Goal: Task Accomplishment & Management: Complete application form

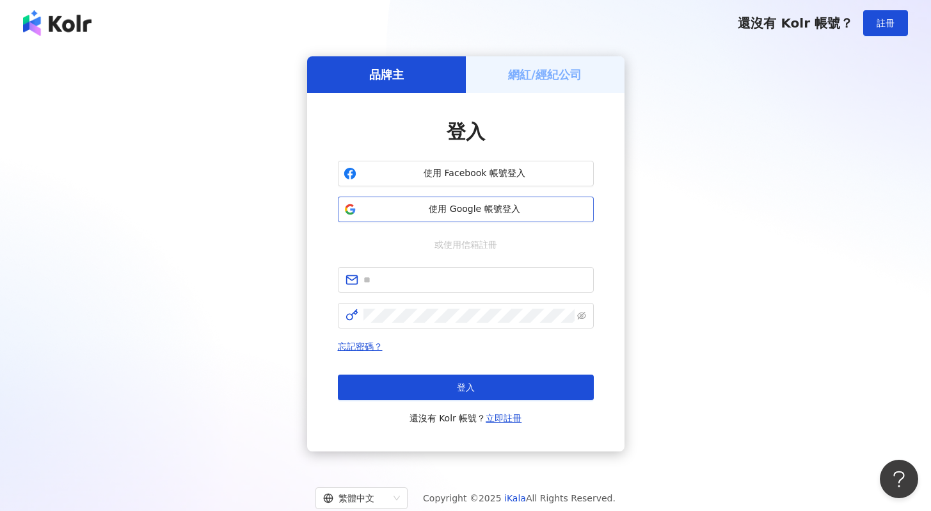
click at [396, 207] on span "使用 Google 帳號登入" at bounding box center [475, 209] width 227 height 13
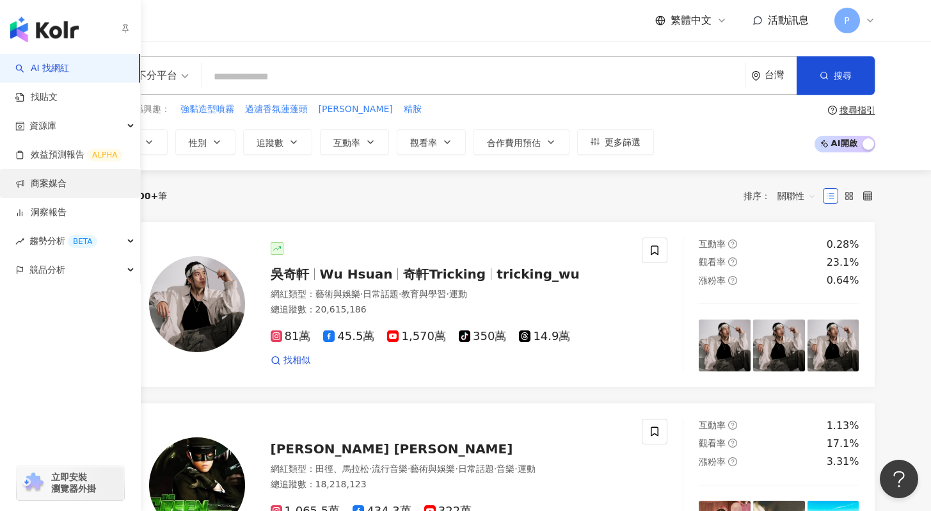
click at [40, 182] on link "商案媒合" at bounding box center [40, 183] width 51 height 13
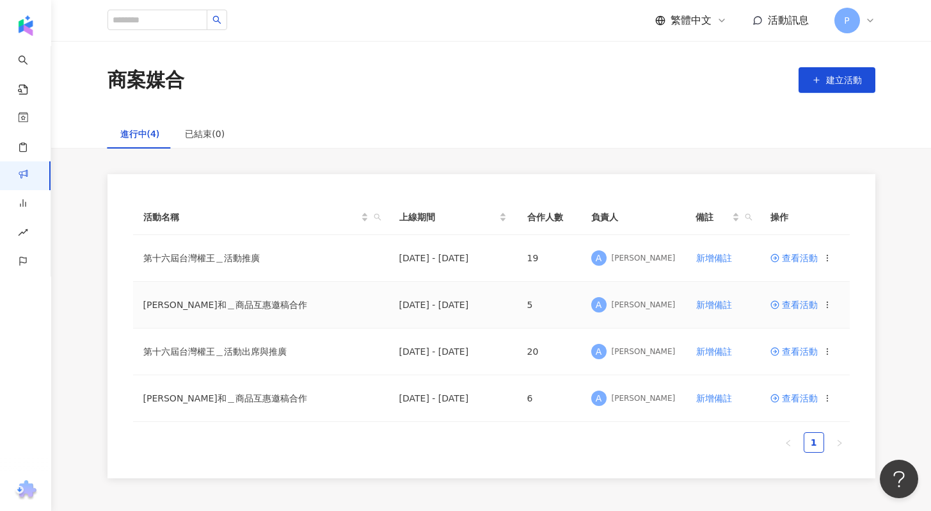
click at [811, 306] on span "查看活動" at bounding box center [794, 304] width 47 height 9
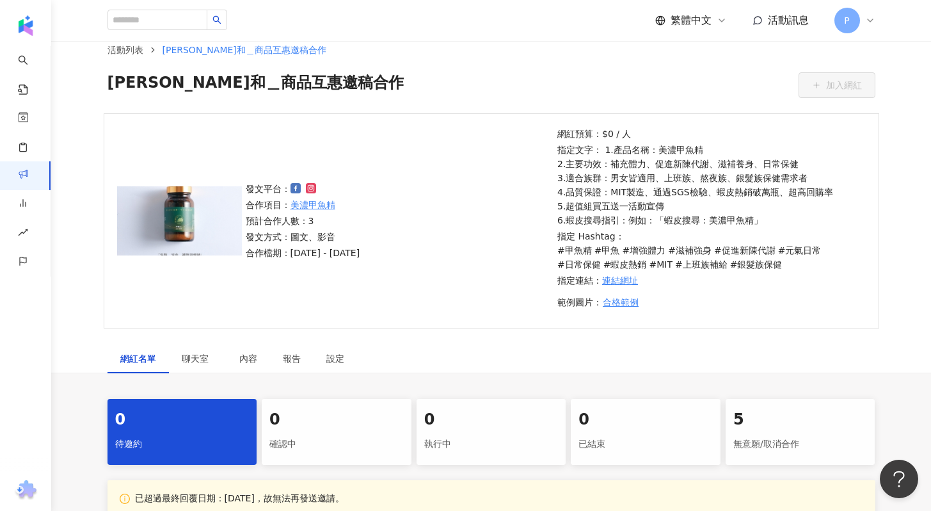
scroll to position [159, 0]
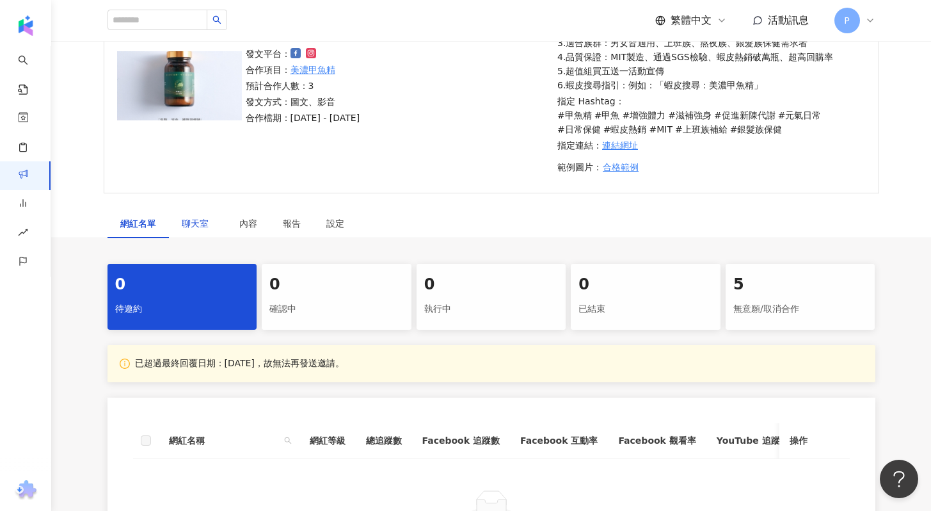
click at [195, 227] on span "聊天室" at bounding box center [198, 223] width 32 height 9
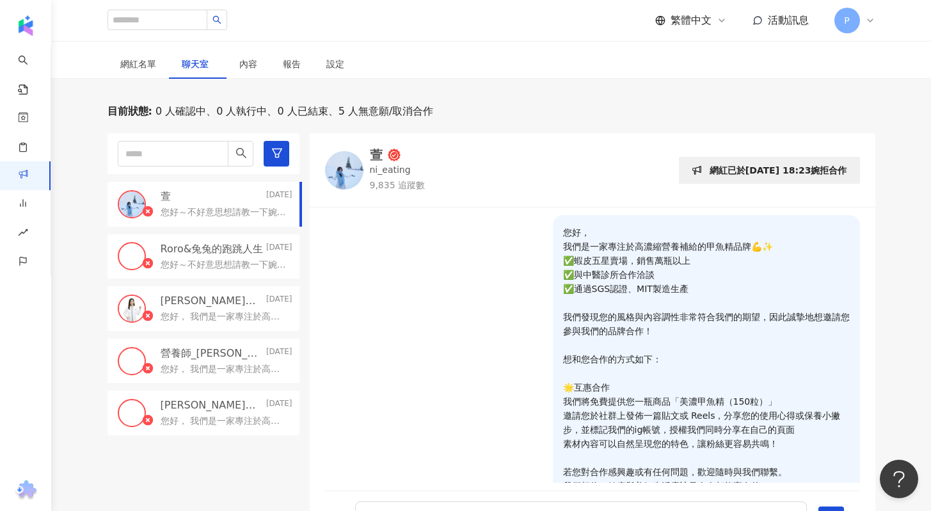
scroll to position [319, 0]
click at [214, 261] on p "您好～不好意思想請教一下婉拒合作的原因，是因為商品本身因素；還是說不接互惠合作呢？另外是否可以提供您的合作報價給我們參考？謝謝您" at bounding box center [224, 264] width 127 height 13
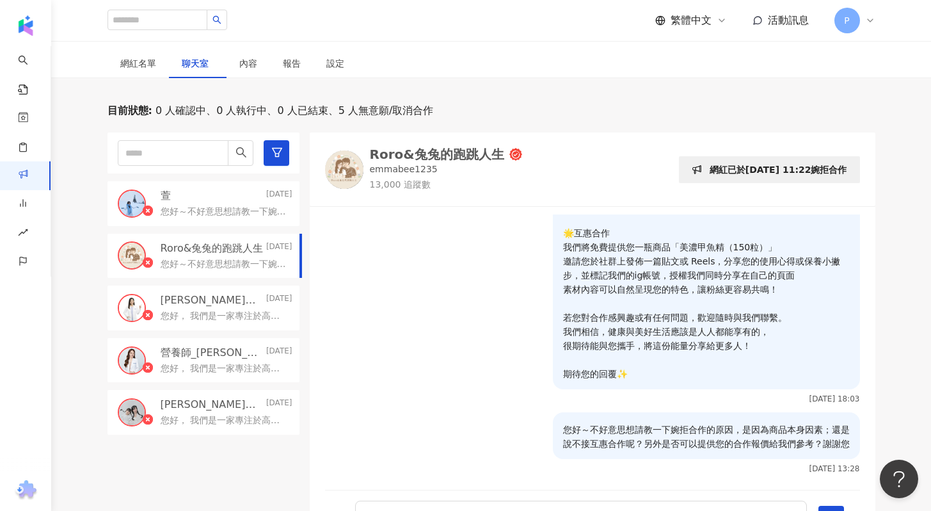
click at [222, 306] on p "林俐岑營養師的小天地" at bounding box center [212, 300] width 103 height 14
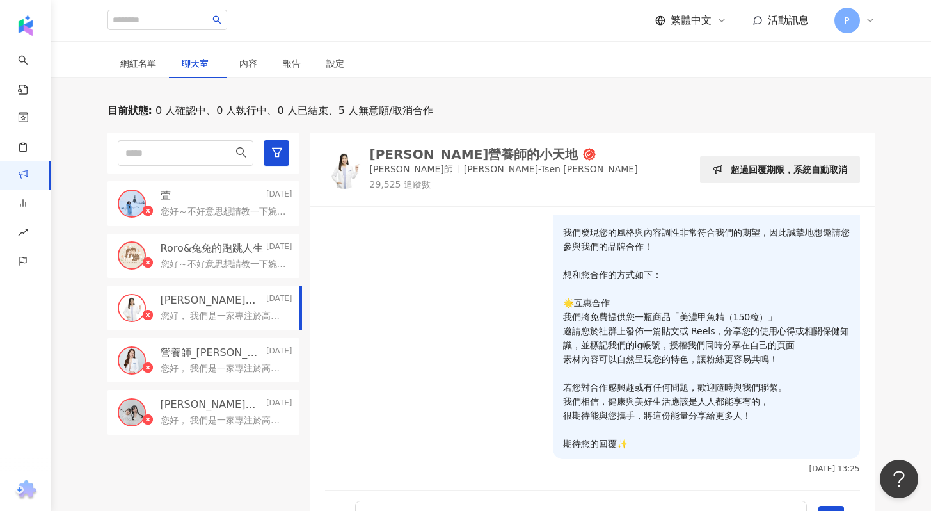
scroll to position [84, 0]
click at [207, 201] on div "萱 2025/8/4" at bounding box center [227, 196] width 132 height 14
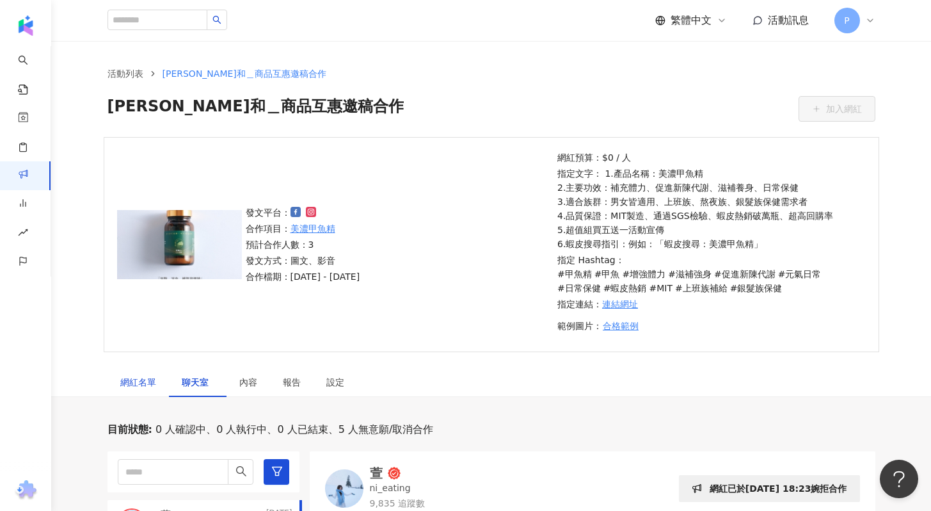
click at [140, 383] on div "網紅名單" at bounding box center [138, 382] width 36 height 14
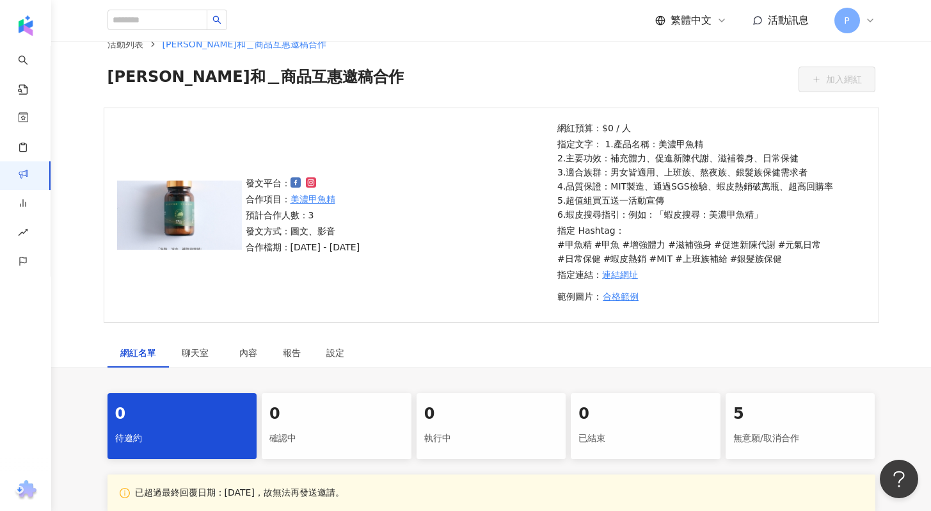
scroll to position [32, 0]
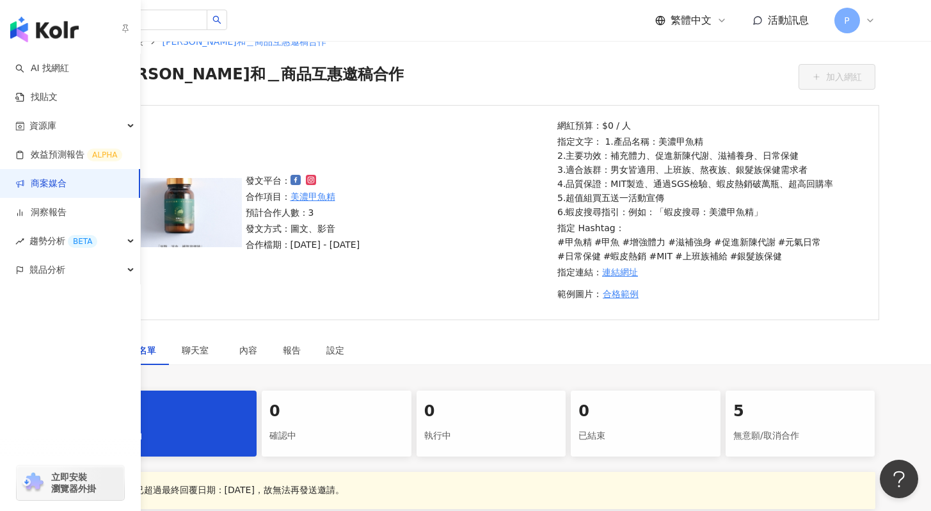
click at [67, 186] on link "商案媒合" at bounding box center [40, 183] width 51 height 13
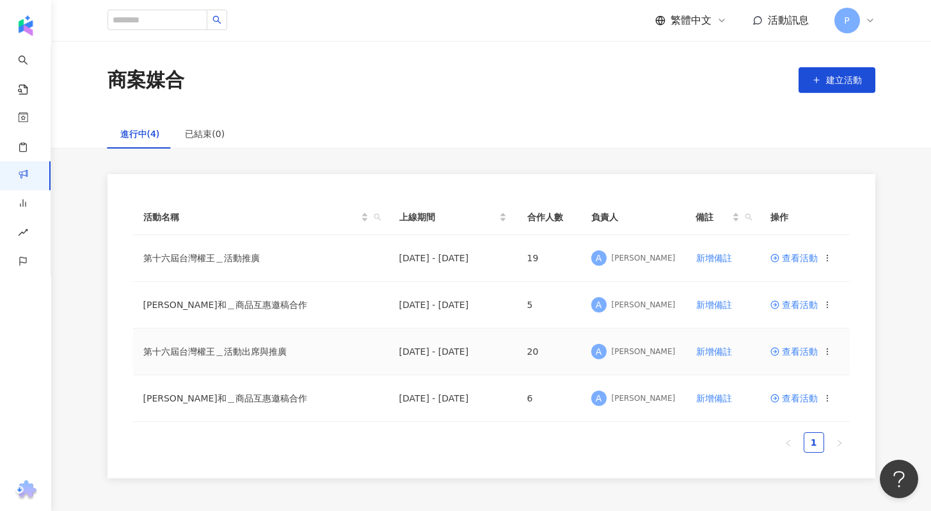
click at [824, 350] on icon at bounding box center [827, 351] width 9 height 9
click at [827, 305] on circle at bounding box center [827, 304] width 1 height 1
click at [855, 333] on span "複製活動" at bounding box center [867, 327] width 36 height 14
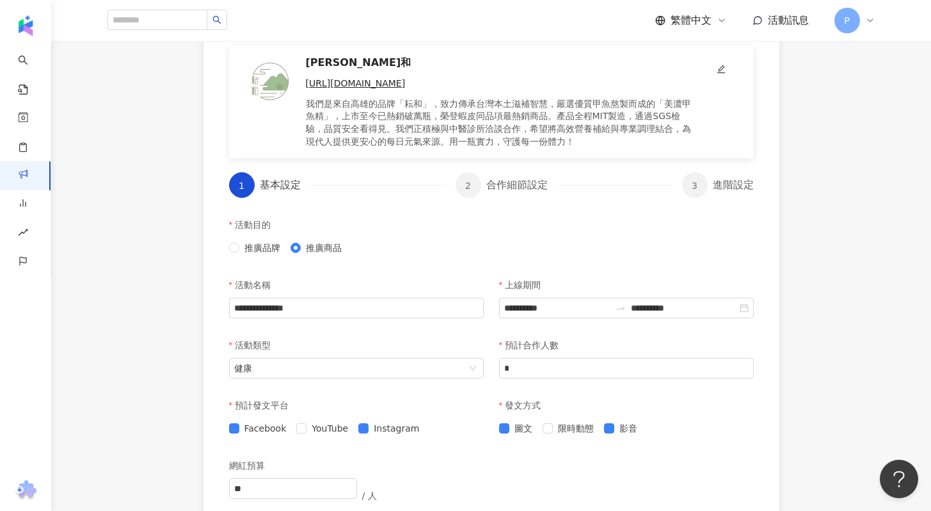
scroll to position [205, 0]
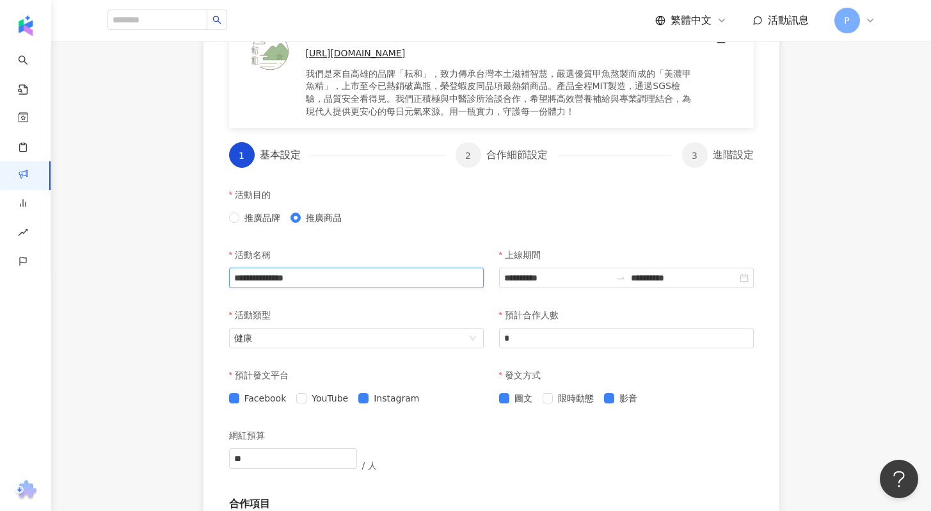
click at [394, 276] on input "**********" at bounding box center [356, 278] width 255 height 20
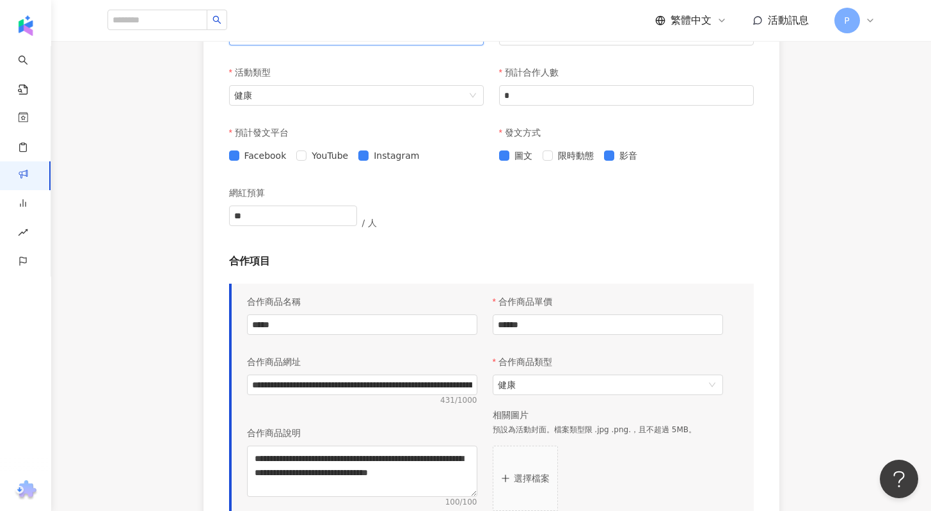
scroll to position [359, 0]
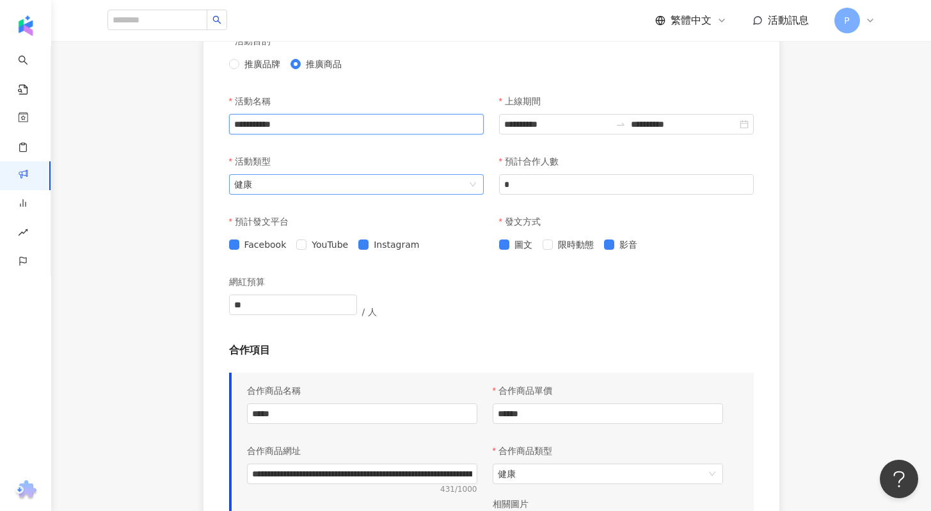
click at [418, 185] on span "健康" at bounding box center [356, 184] width 245 height 19
type input "**********"
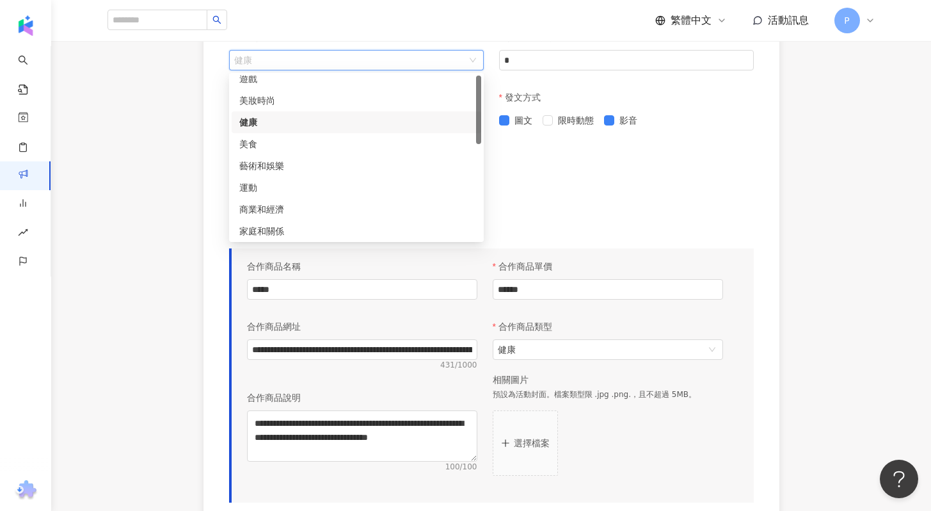
scroll to position [0, 0]
click at [391, 132] on div "健康" at bounding box center [356, 130] width 234 height 14
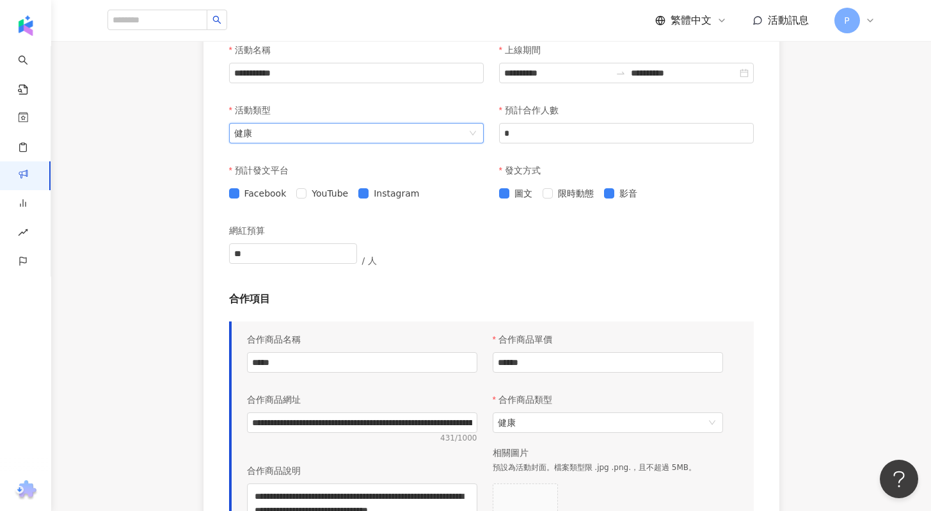
scroll to position [707, 0]
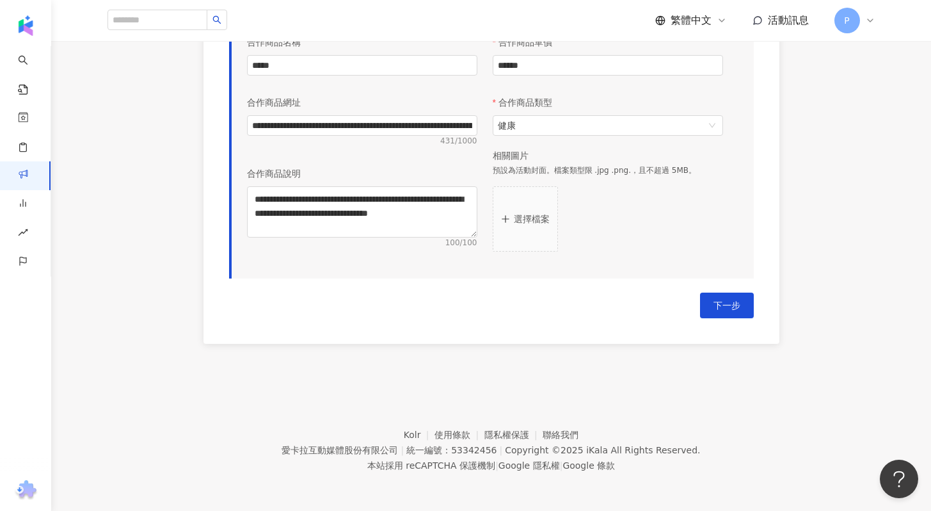
click at [527, 210] on button "選擇檔案" at bounding box center [525, 218] width 65 height 65
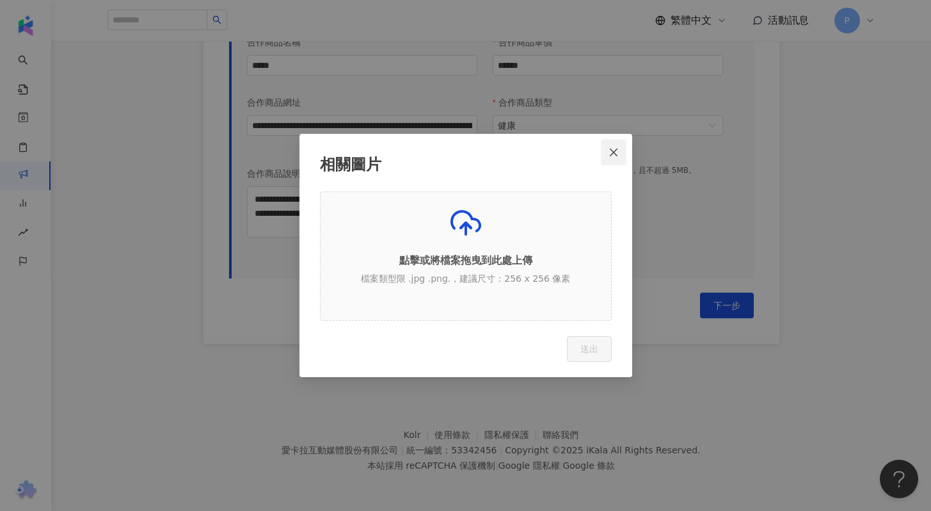
click at [608, 151] on span "Close" at bounding box center [614, 152] width 26 height 10
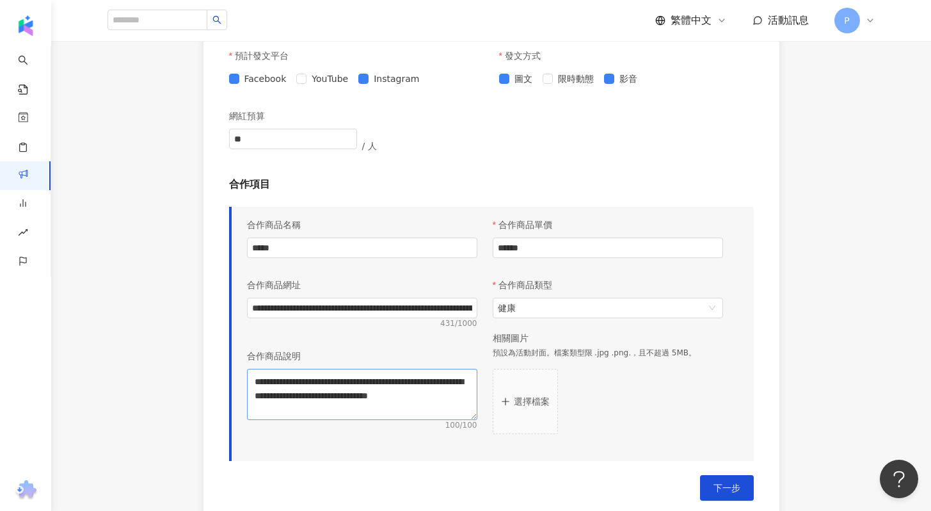
scroll to position [705, 0]
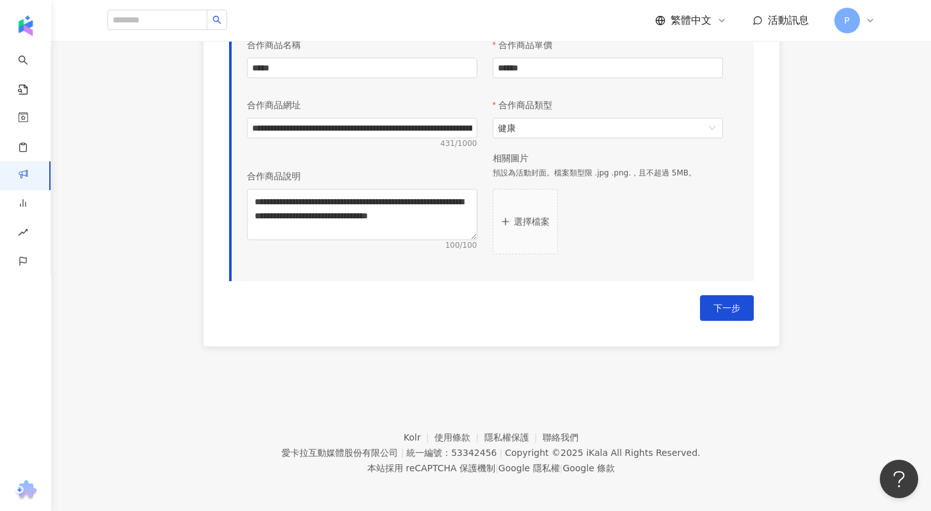
click at [533, 237] on button "選擇檔案" at bounding box center [525, 221] width 65 height 65
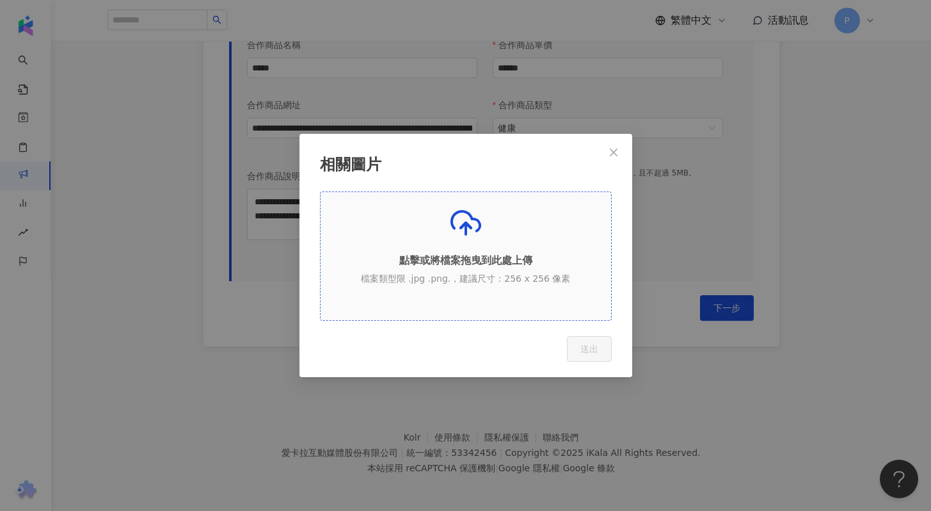
click at [454, 264] on p "點擊或將檔案拖曳到此處上傳" at bounding box center [466, 260] width 291 height 14
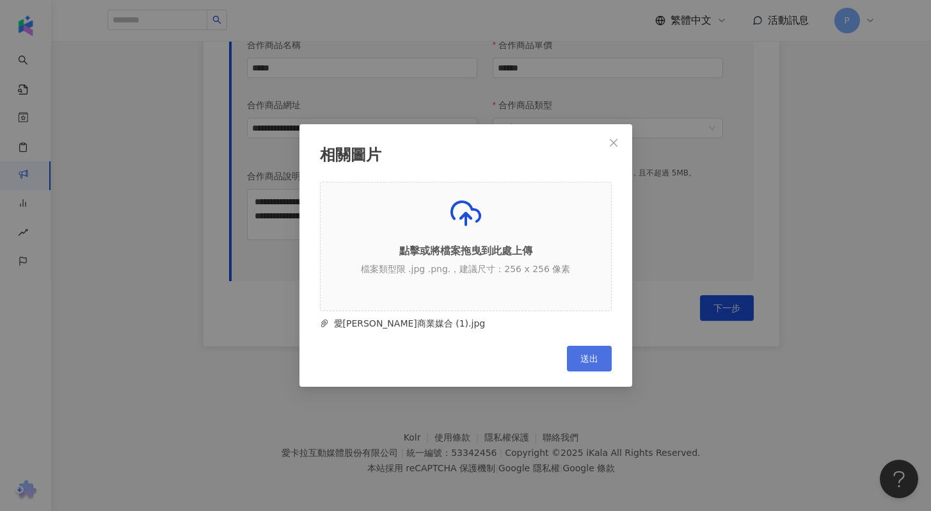
click at [599, 365] on button "送出" at bounding box center [589, 359] width 45 height 26
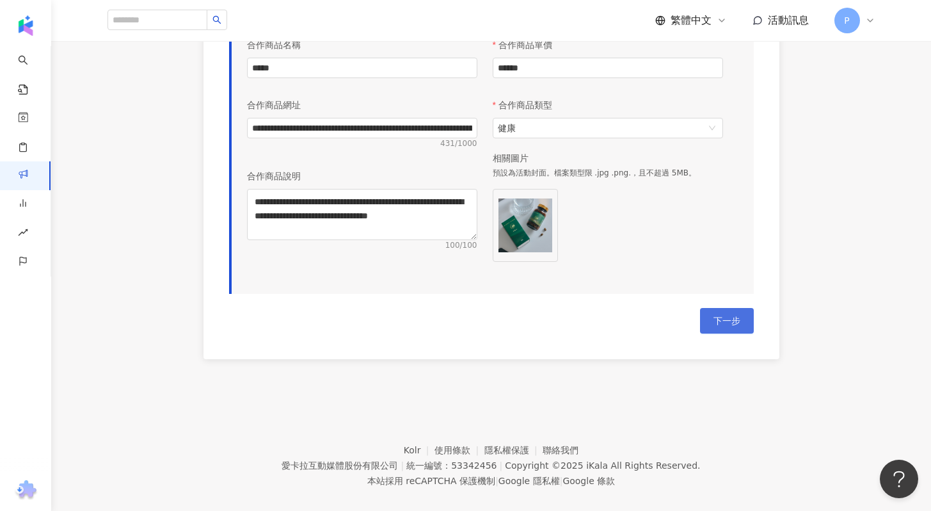
click at [723, 323] on span "下一步" at bounding box center [727, 321] width 27 height 10
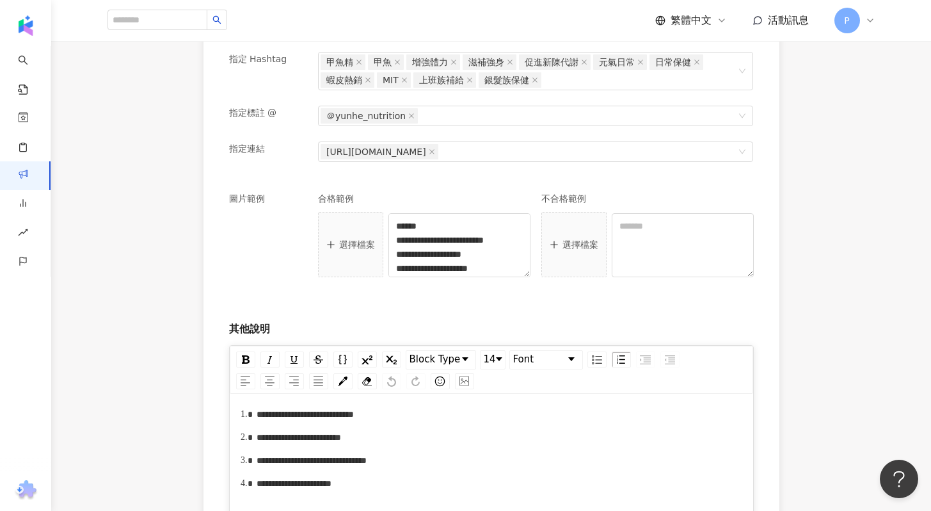
scroll to position [473, 0]
click at [345, 257] on button "選擇檔案" at bounding box center [350, 245] width 65 height 65
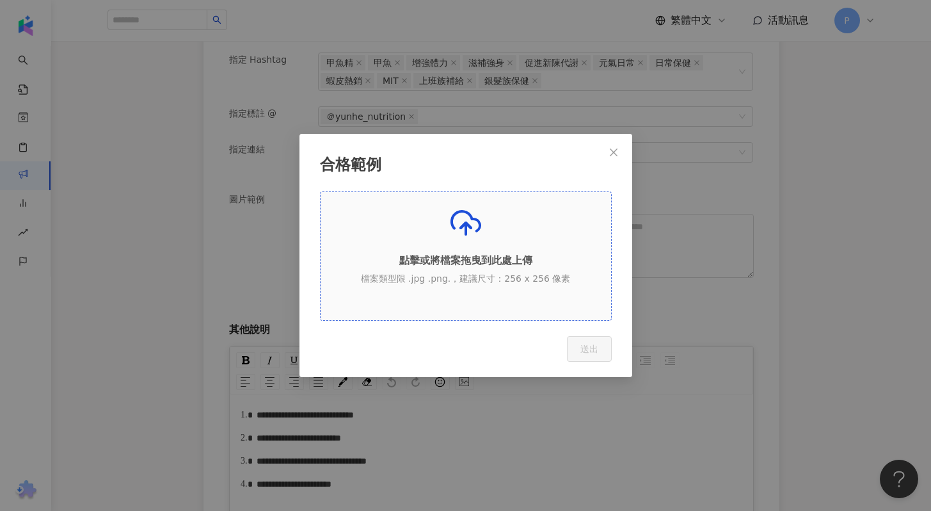
click at [492, 265] on p "點擊或將檔案拖曳到此處上傳" at bounding box center [466, 260] width 291 height 14
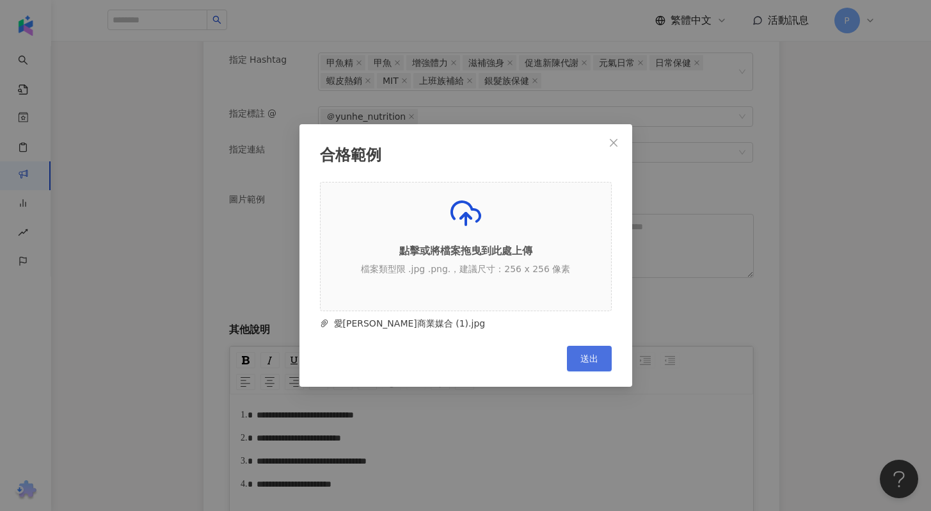
click at [602, 361] on button "送出" at bounding box center [589, 359] width 45 height 26
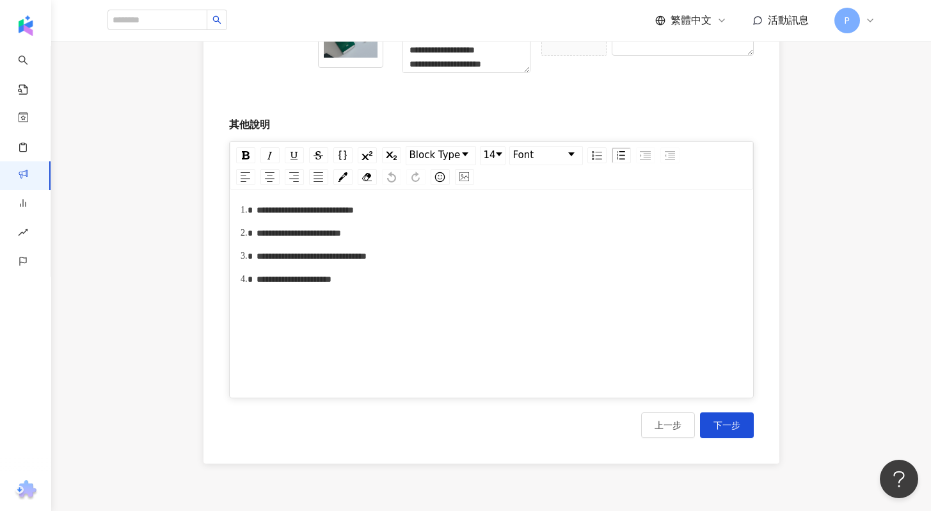
scroll to position [133, 0]
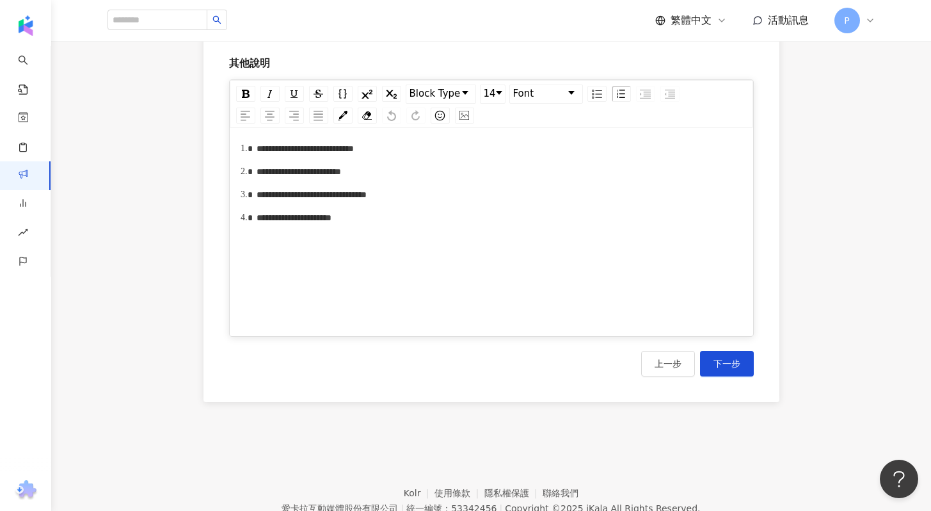
drag, startPoint x: 680, startPoint y: 369, endPoint x: 688, endPoint y: 374, distance: 8.9
click at [680, 370] on button "上一步" at bounding box center [668, 364] width 54 height 26
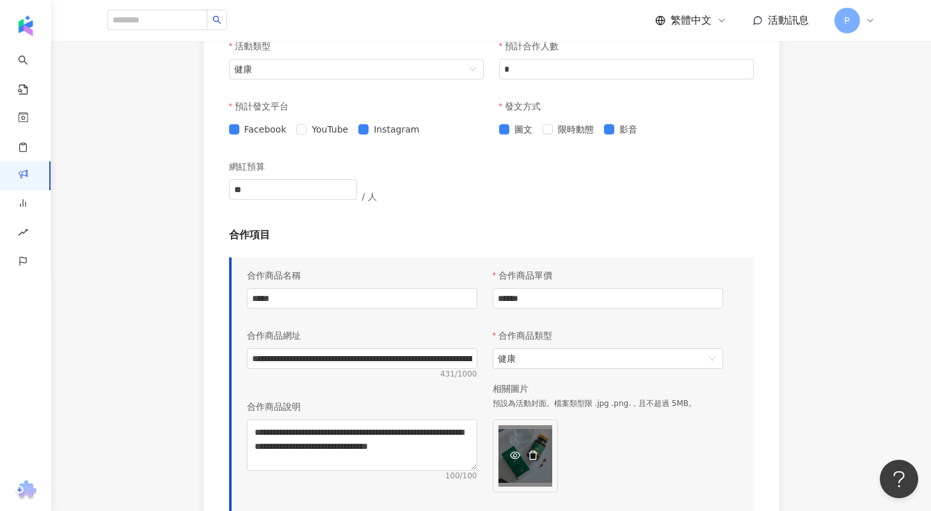
scroll to position [476, 0]
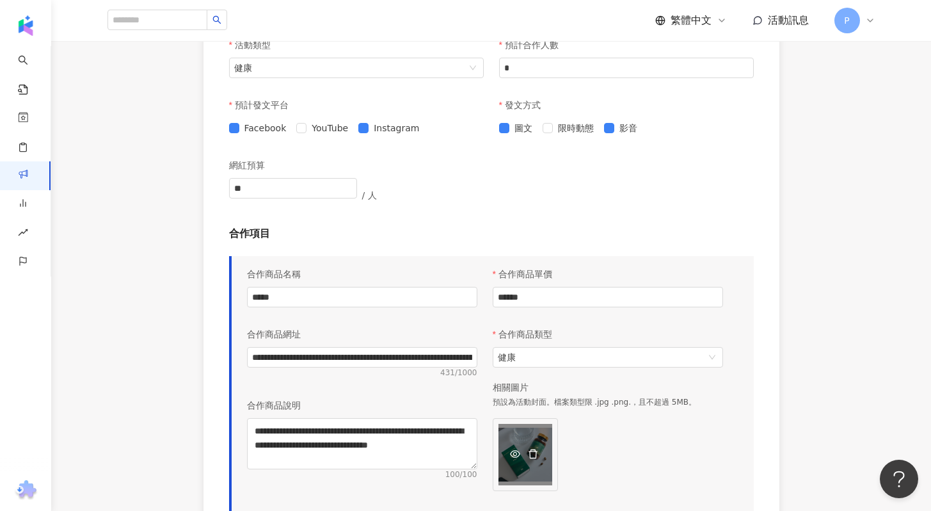
click at [522, 472] on div at bounding box center [525, 455] width 65 height 74
click at [536, 454] on icon "delete" at bounding box center [533, 454] width 10 height 10
click at [531, 455] on p "選擇檔案" at bounding box center [532, 451] width 36 height 10
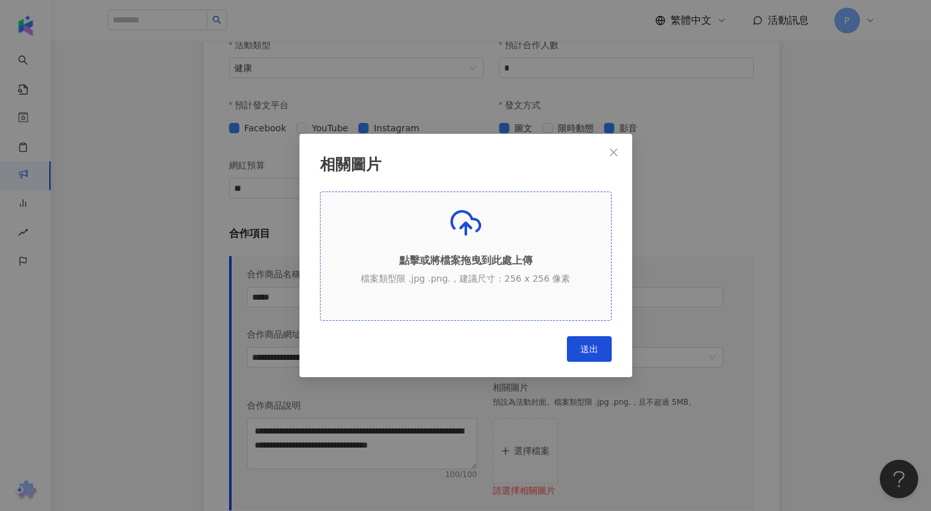
click at [490, 260] on p "點擊或將檔案拖曳到此處上傳" at bounding box center [466, 260] width 291 height 14
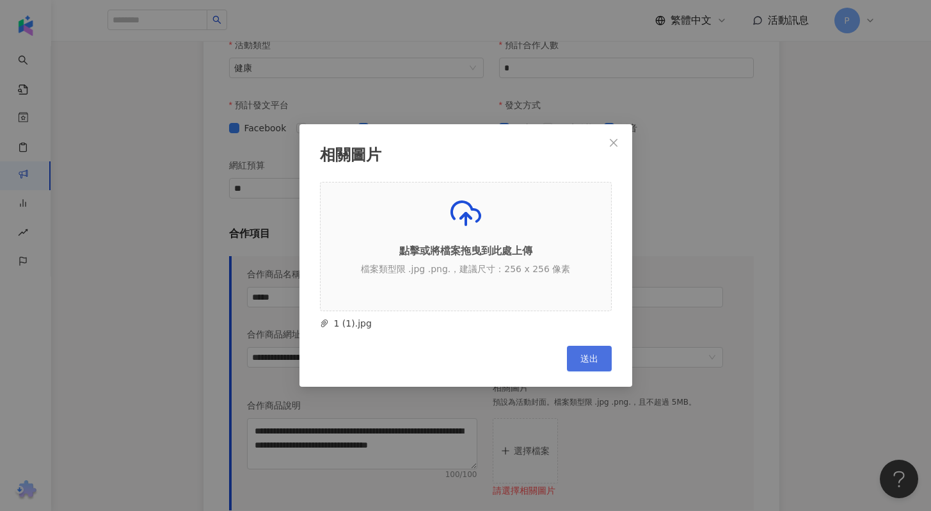
click at [588, 355] on span "送出" at bounding box center [590, 358] width 18 height 10
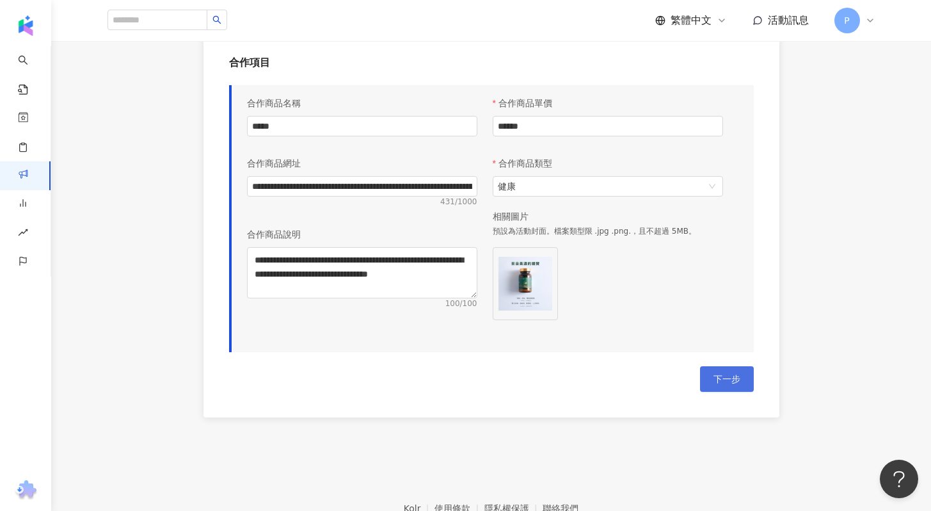
click at [721, 380] on span "下一步" at bounding box center [727, 379] width 27 height 10
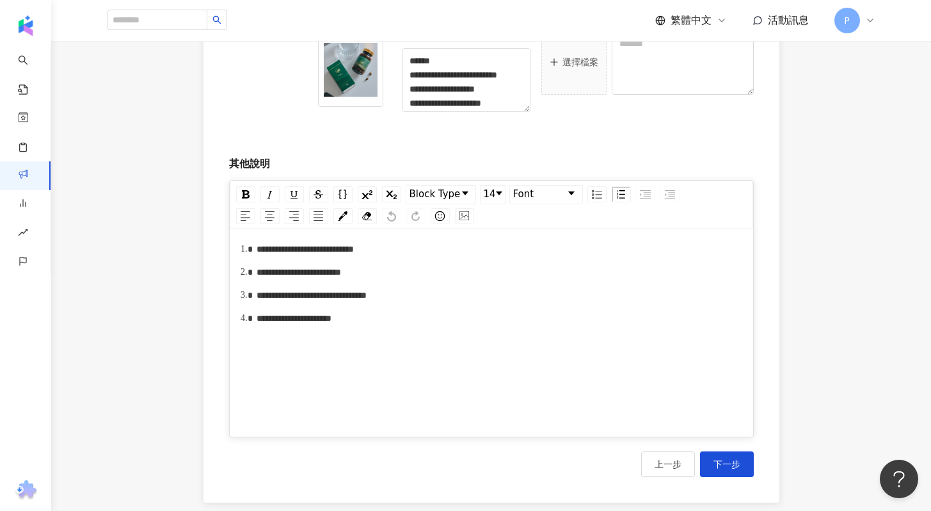
scroll to position [768, 0]
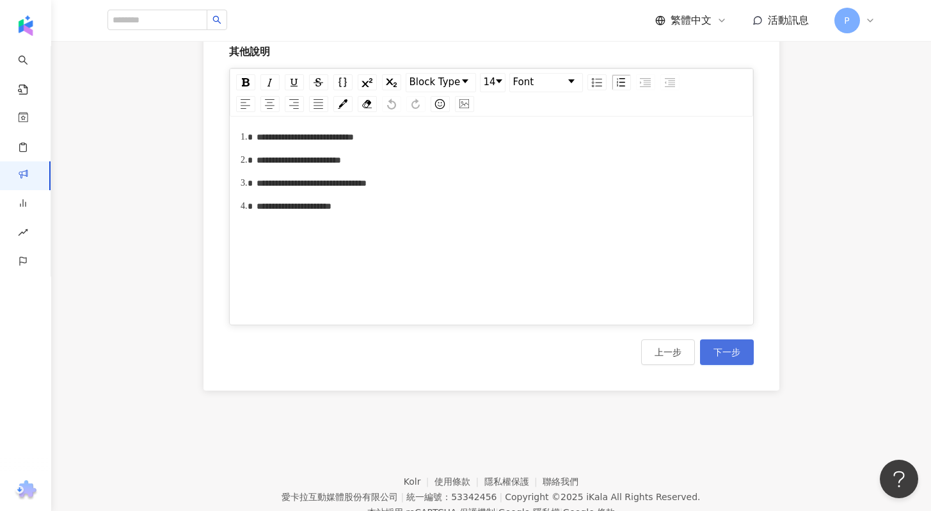
click at [722, 356] on span "下一步" at bounding box center [727, 352] width 27 height 10
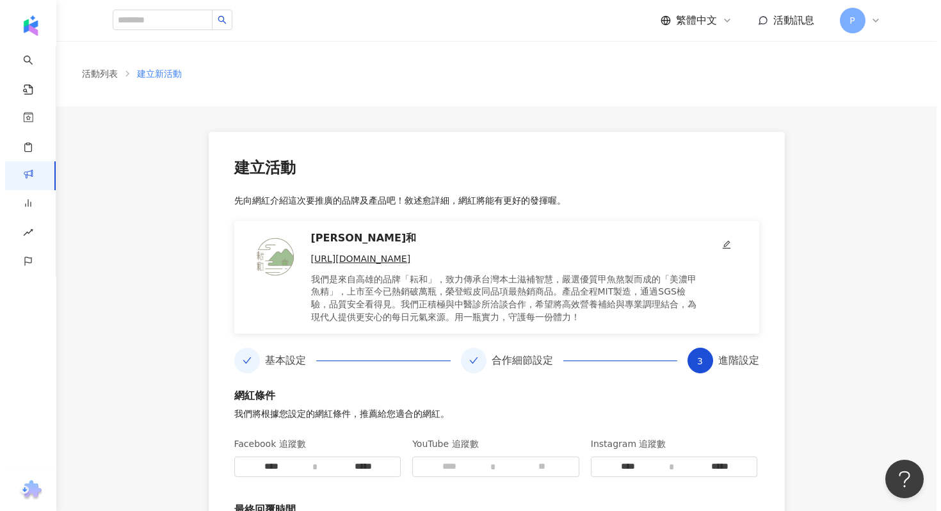
scroll to position [375, 0]
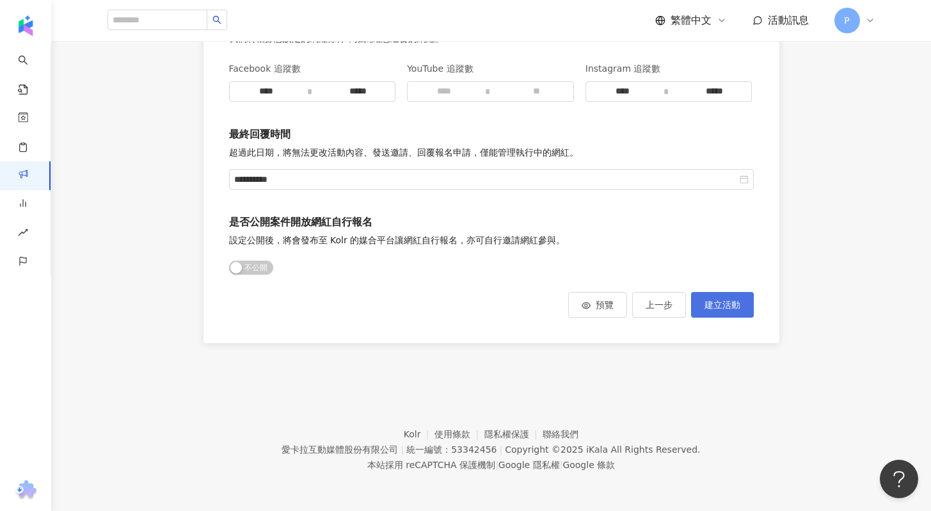
click at [714, 307] on span "建立活動" at bounding box center [723, 305] width 36 height 10
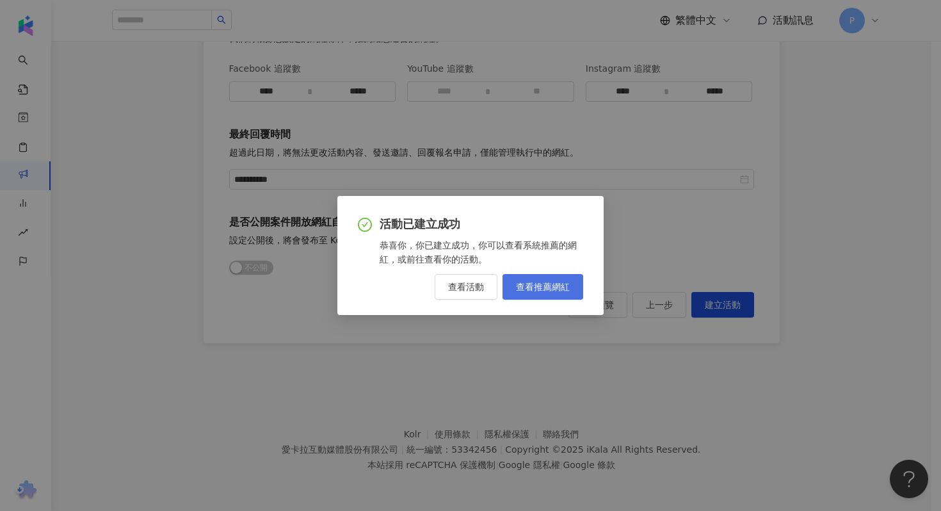
click at [531, 289] on span "查看推薦網紅" at bounding box center [543, 287] width 54 height 10
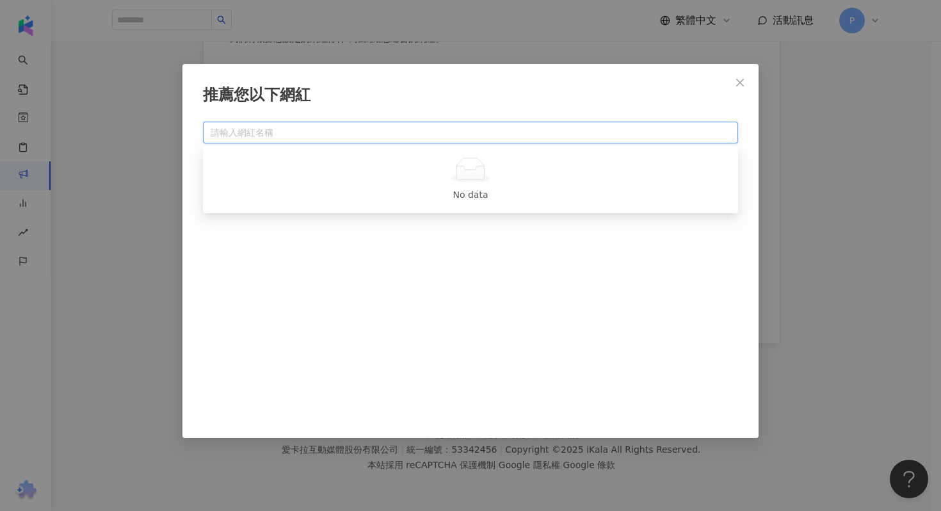
click at [272, 129] on input "search" at bounding box center [471, 132] width 520 height 20
click at [733, 83] on span "Close" at bounding box center [740, 82] width 26 height 10
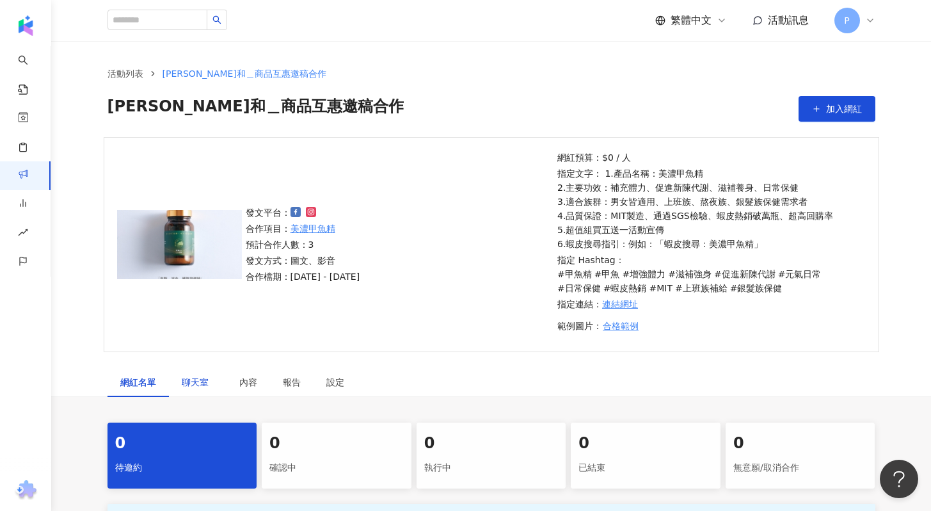
click at [194, 378] on span "聊天室" at bounding box center [198, 382] width 32 height 9
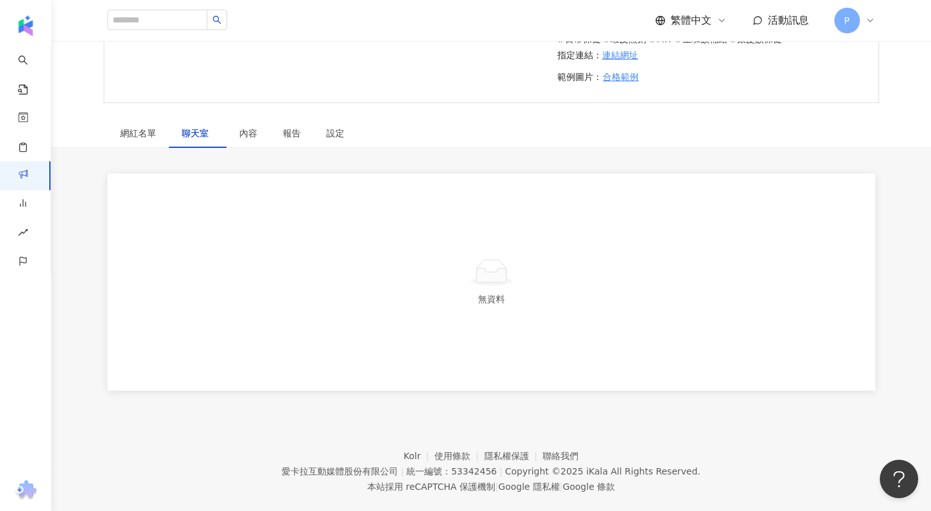
scroll to position [271, 0]
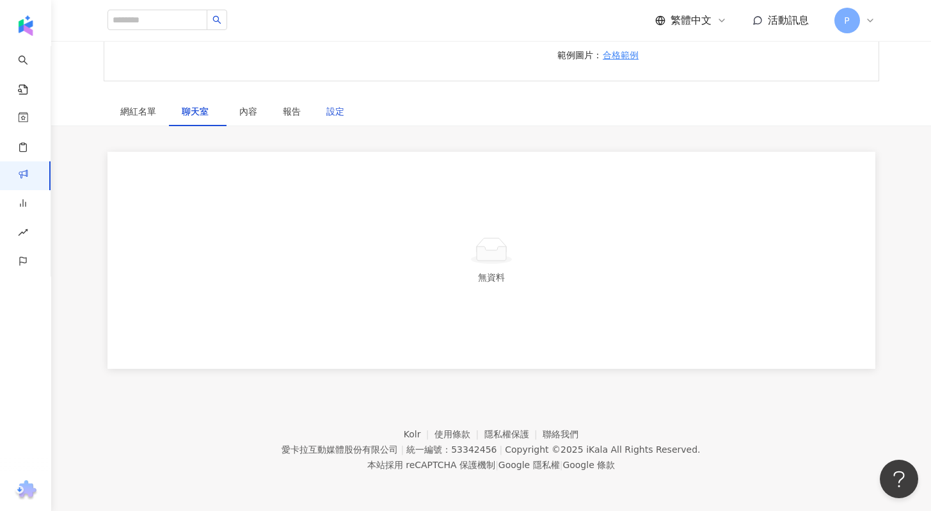
click at [331, 111] on div "設定" at bounding box center [335, 111] width 18 height 14
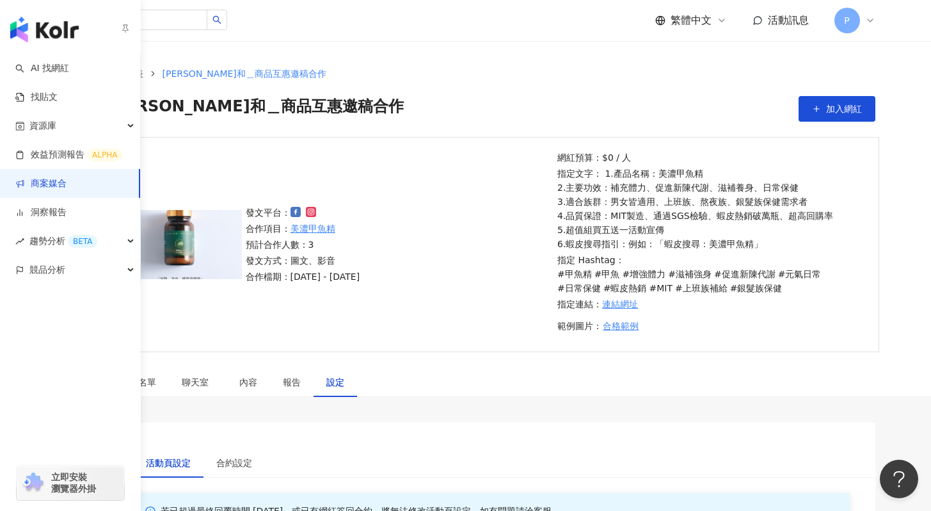
click at [34, 181] on link "商案媒合" at bounding box center [40, 183] width 51 height 13
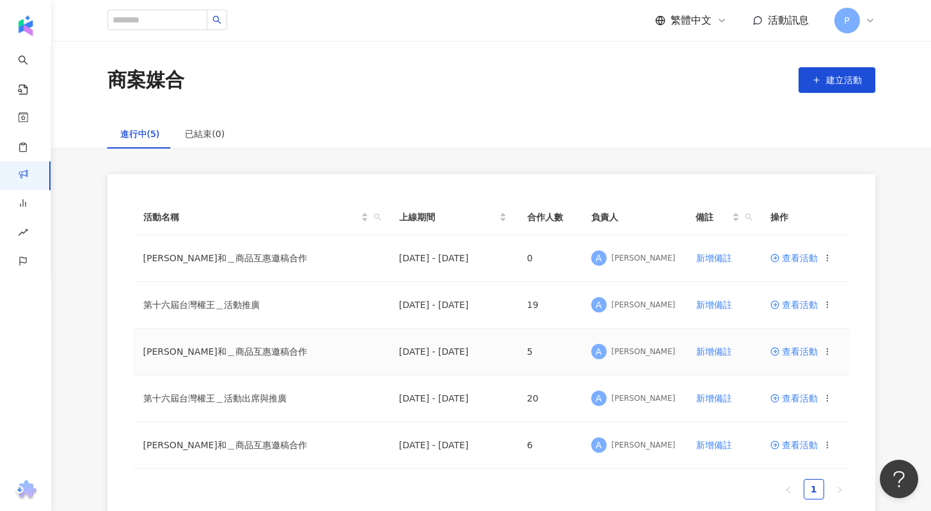
click at [789, 355] on span "查看活動" at bounding box center [794, 351] width 47 height 9
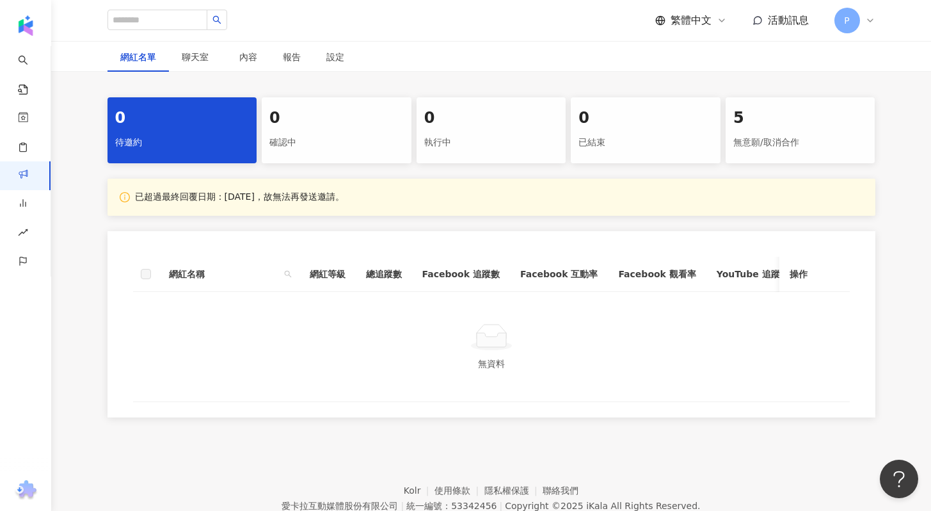
scroll to position [339, 0]
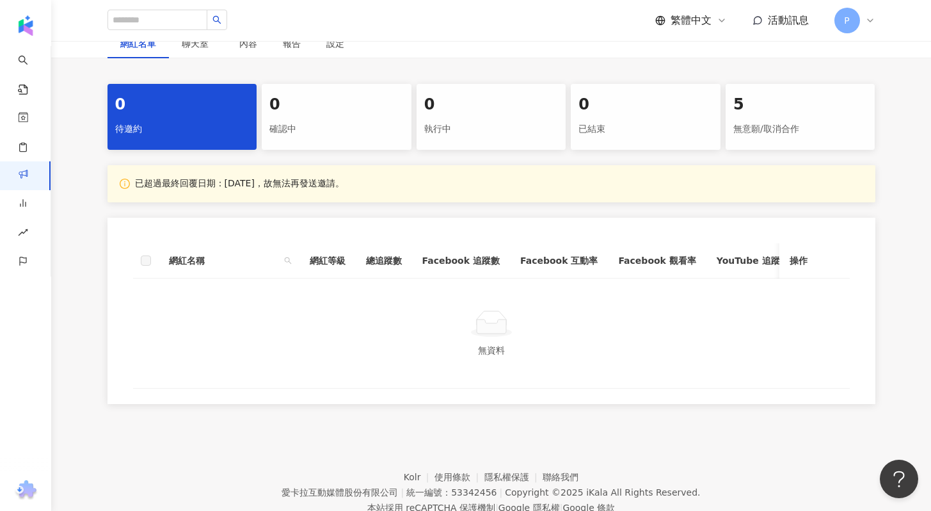
click at [765, 115] on div "5 無意願/取消合作" at bounding box center [801, 117] width 150 height 66
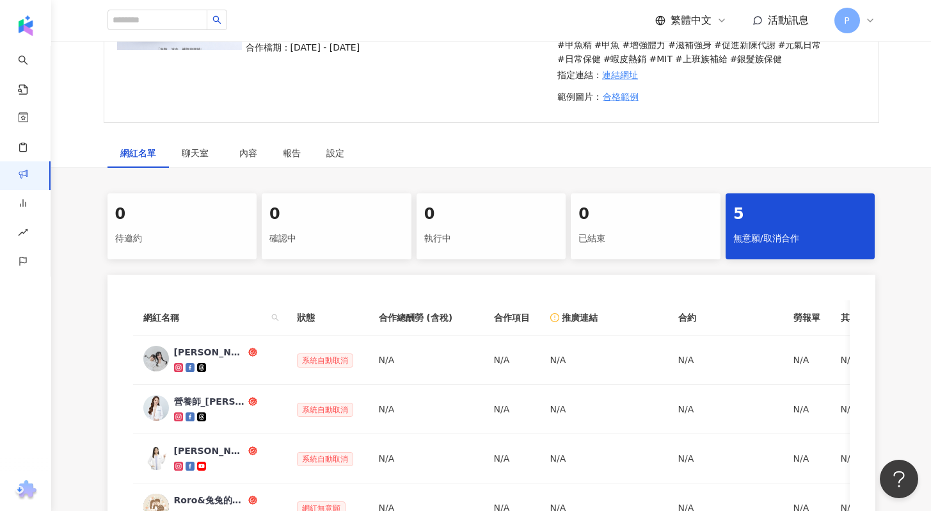
scroll to position [232, 0]
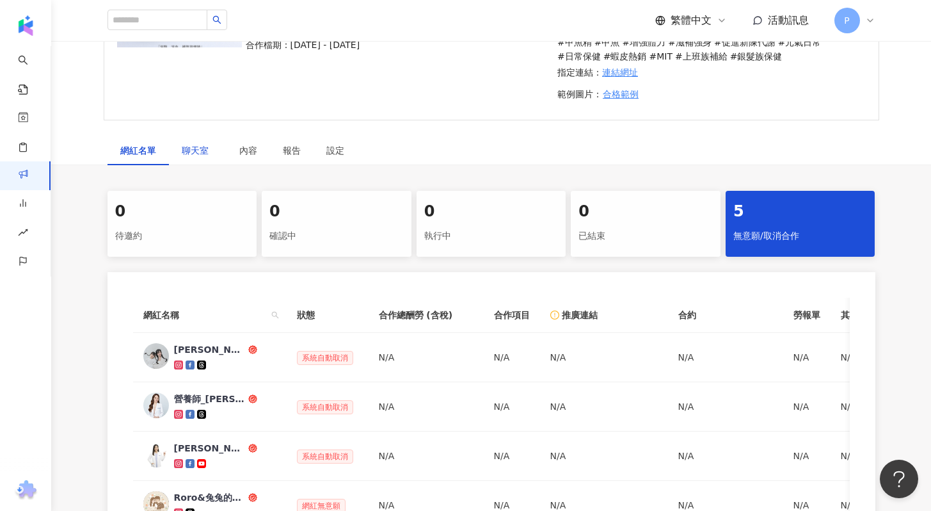
click at [195, 155] on span "聊天室" at bounding box center [198, 150] width 32 height 9
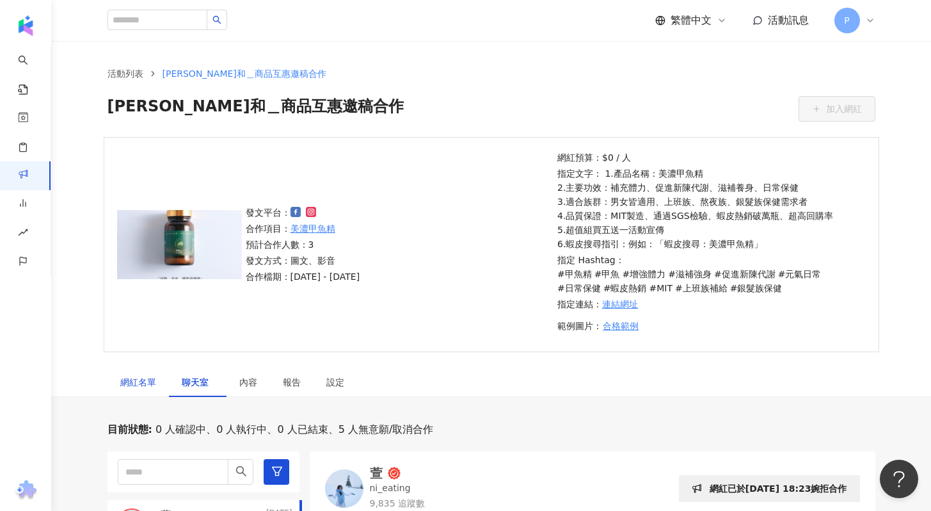
click at [135, 383] on div "網紅名單" at bounding box center [138, 382] width 36 height 14
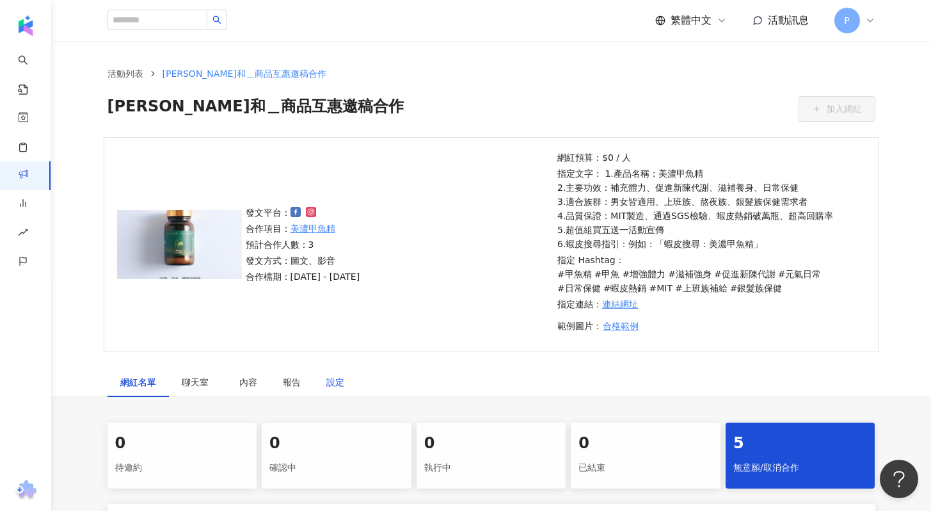
click at [339, 380] on div "設定" at bounding box center [335, 382] width 18 height 14
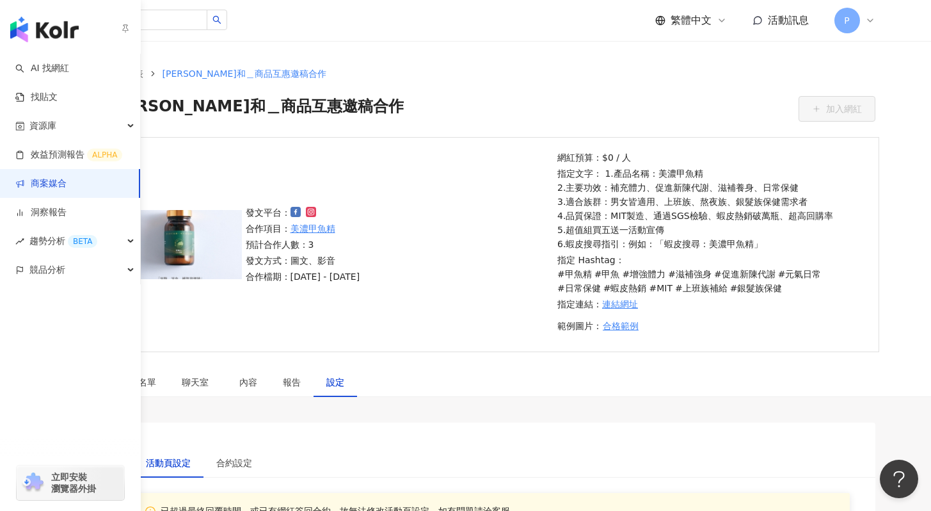
click at [38, 187] on link "商案媒合" at bounding box center [40, 183] width 51 height 13
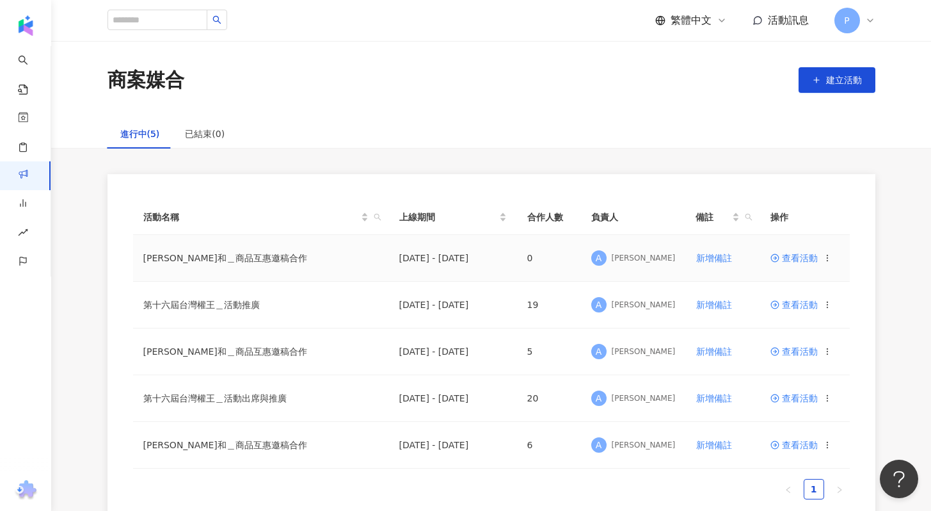
click at [798, 260] on span "查看活動" at bounding box center [794, 257] width 47 height 9
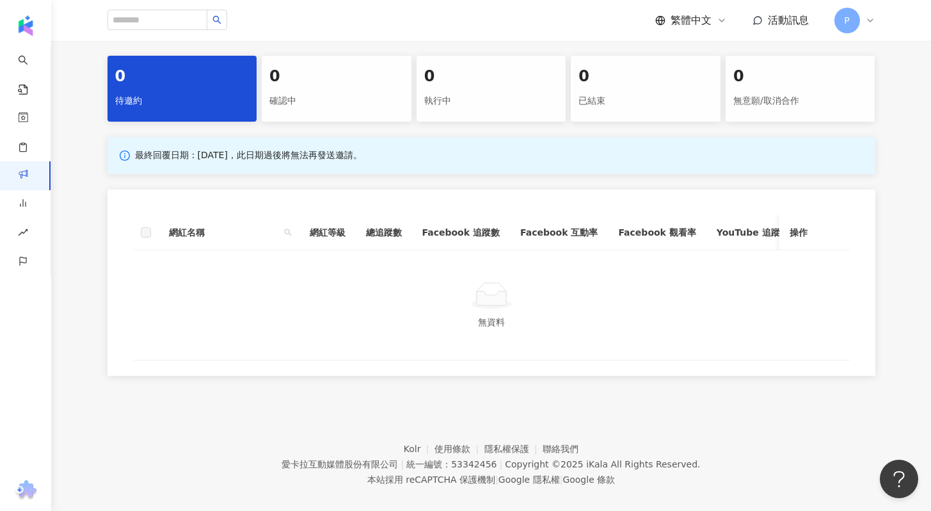
scroll to position [225, 0]
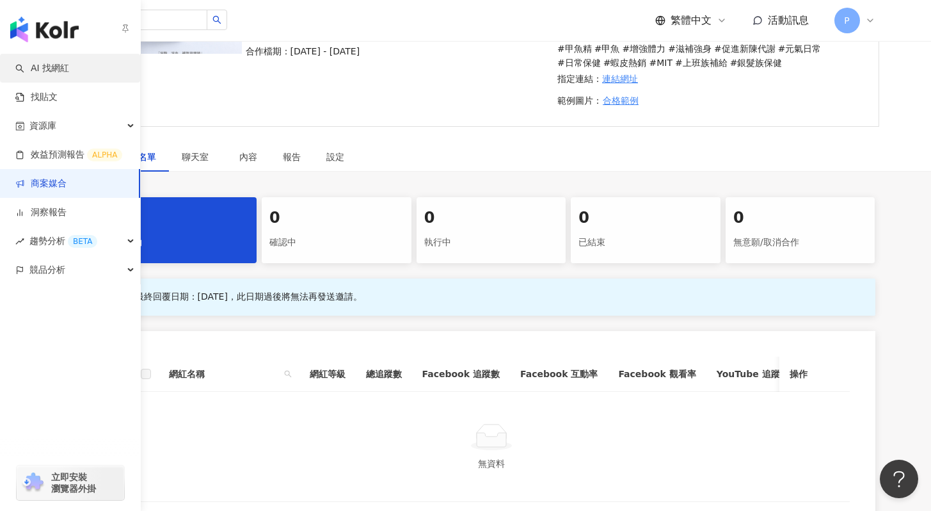
click at [47, 74] on link "AI 找網紅" at bounding box center [42, 68] width 54 height 13
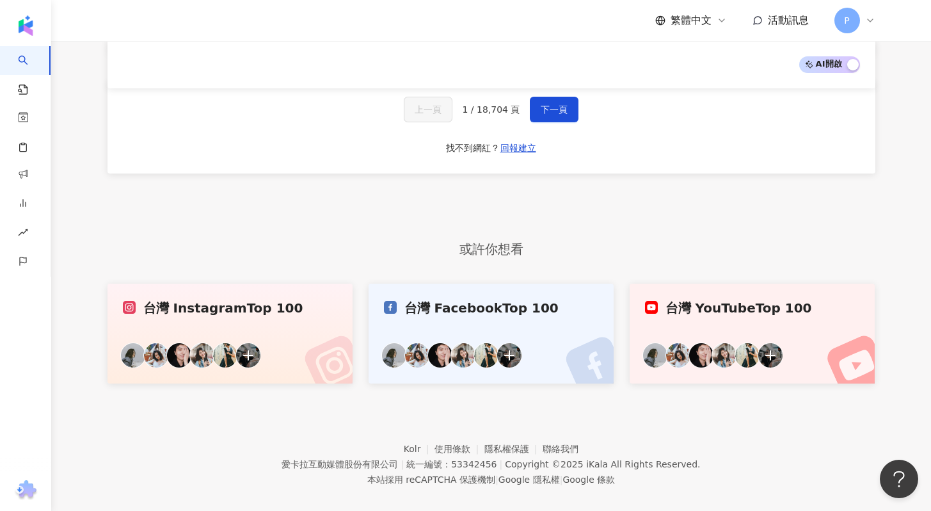
scroll to position [2096, 0]
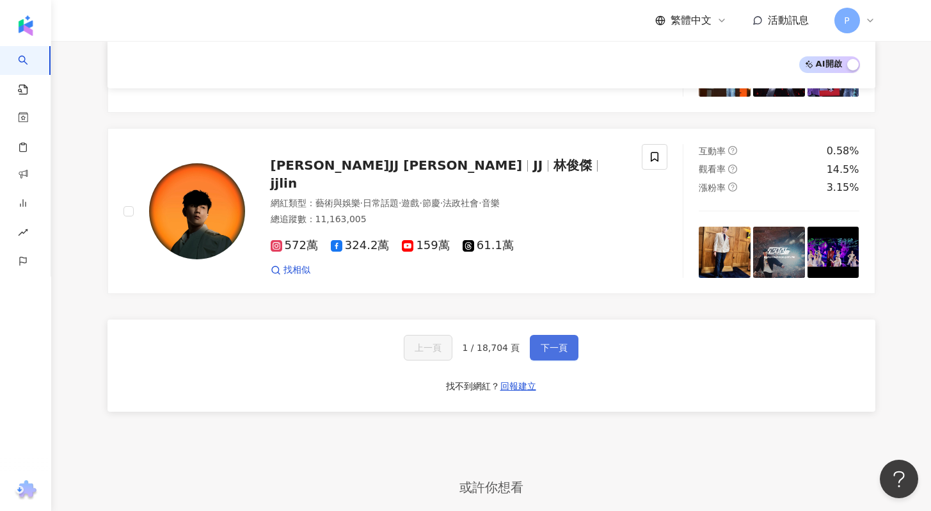
click at [547, 335] on button "下一頁" at bounding box center [554, 348] width 49 height 26
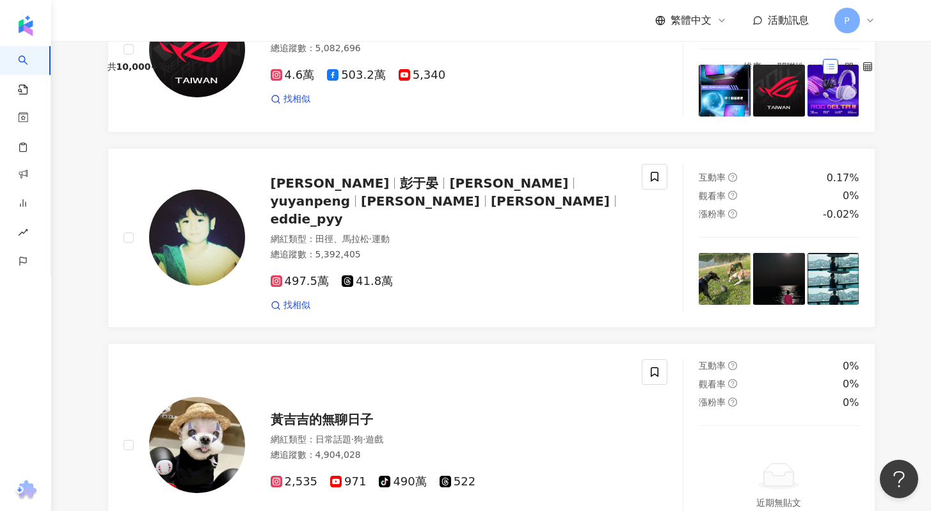
scroll to position [0, 0]
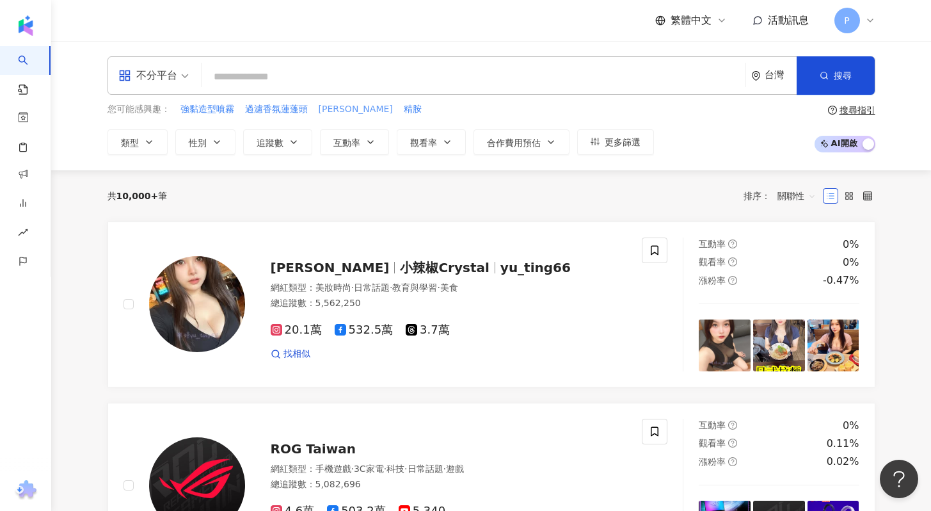
click at [333, 106] on span "黑瑪卡" at bounding box center [356, 109] width 74 height 13
type input "***"
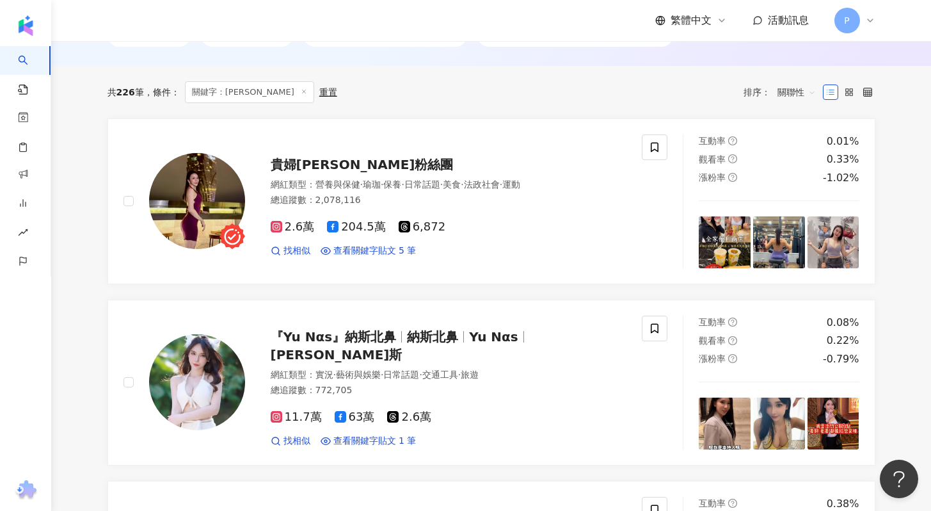
scroll to position [415, 0]
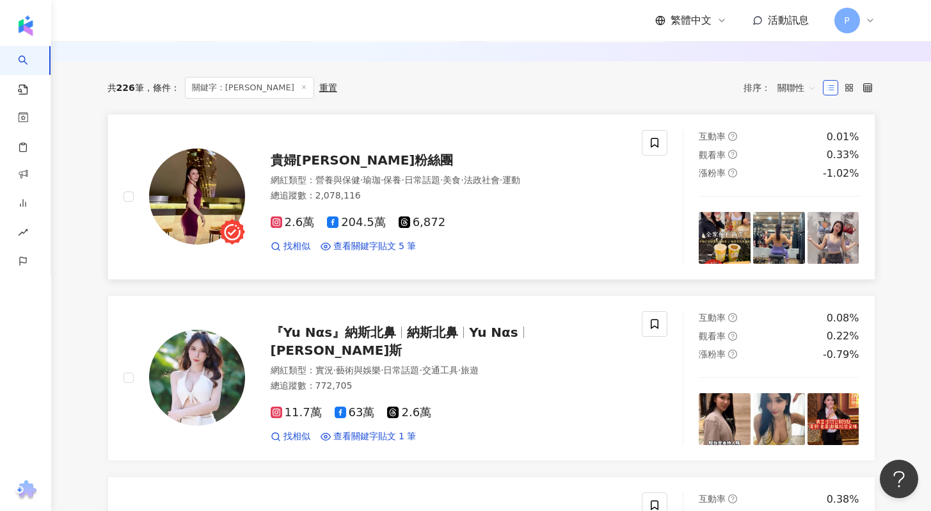
click at [291, 159] on span "貴婦[PERSON_NAME]粉絲團" at bounding box center [362, 159] width 183 height 15
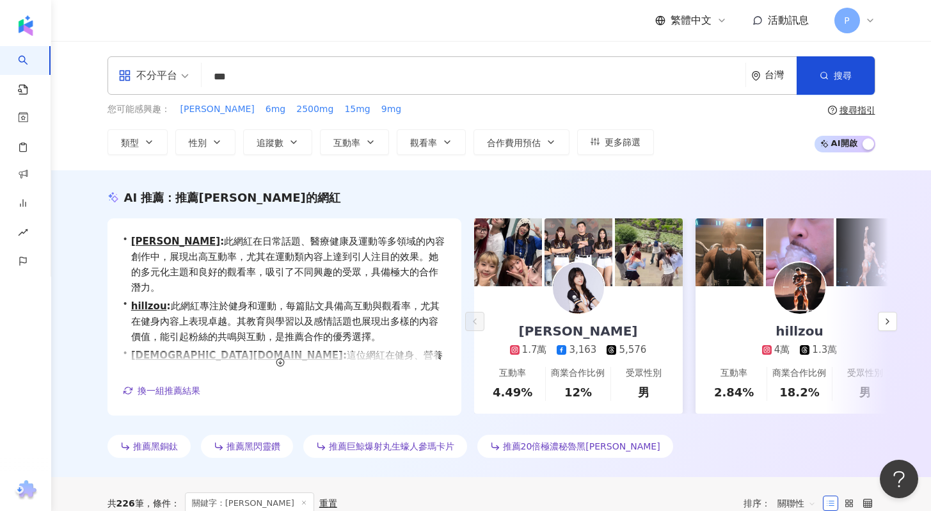
scroll to position [267, 0]
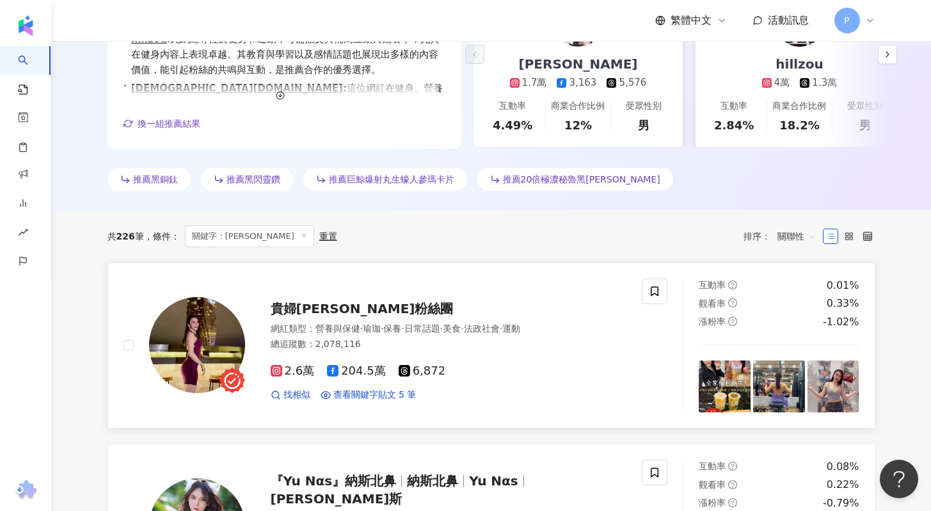
click at [339, 329] on span "營養與保健" at bounding box center [338, 328] width 45 height 10
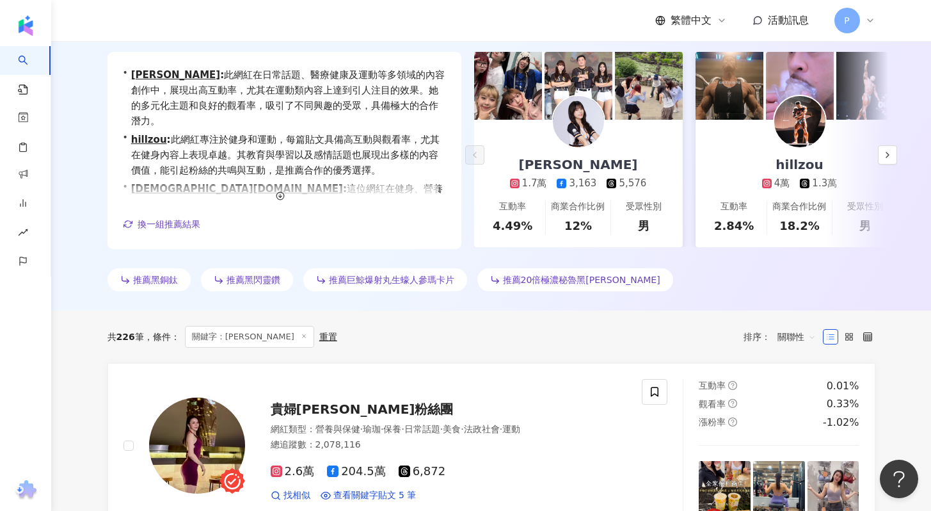
scroll to position [0, 0]
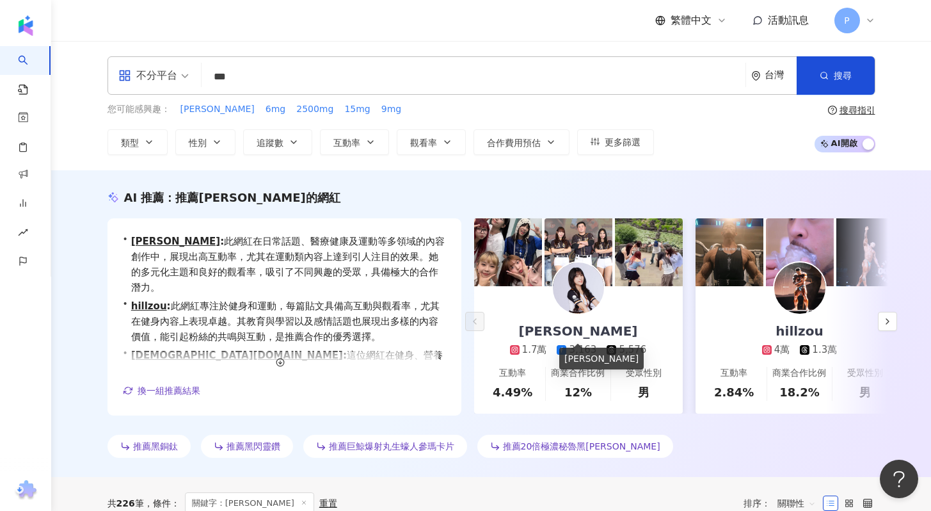
click at [577, 328] on div "伊曼萍" at bounding box center [578, 331] width 145 height 18
click at [889, 320] on icon "button" at bounding box center [888, 321] width 10 height 10
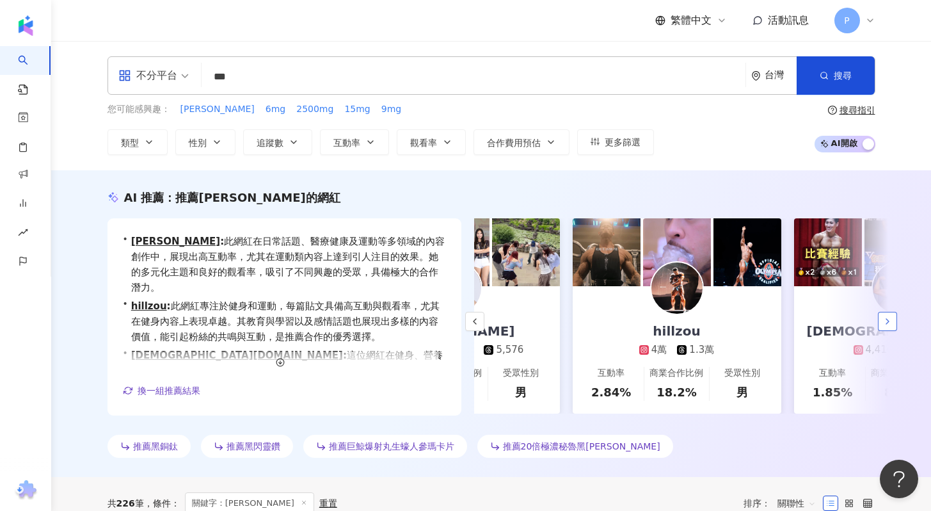
scroll to position [0, 221]
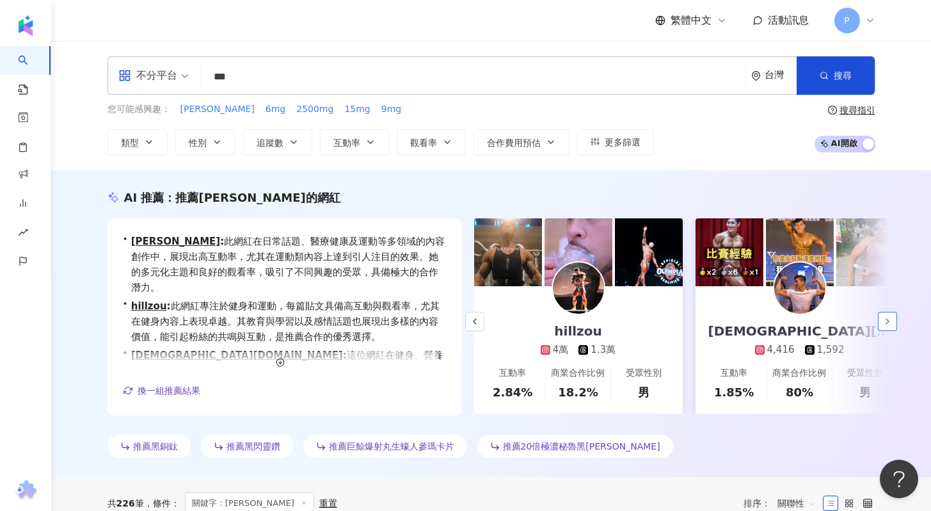
click at [889, 320] on icon "button" at bounding box center [888, 321] width 10 height 10
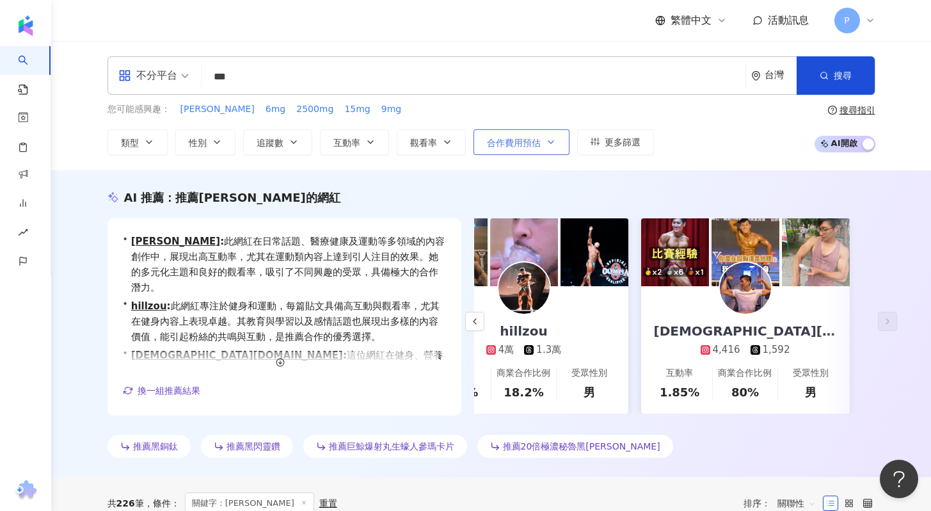
click at [528, 138] on span "合作費用預估" at bounding box center [514, 143] width 54 height 10
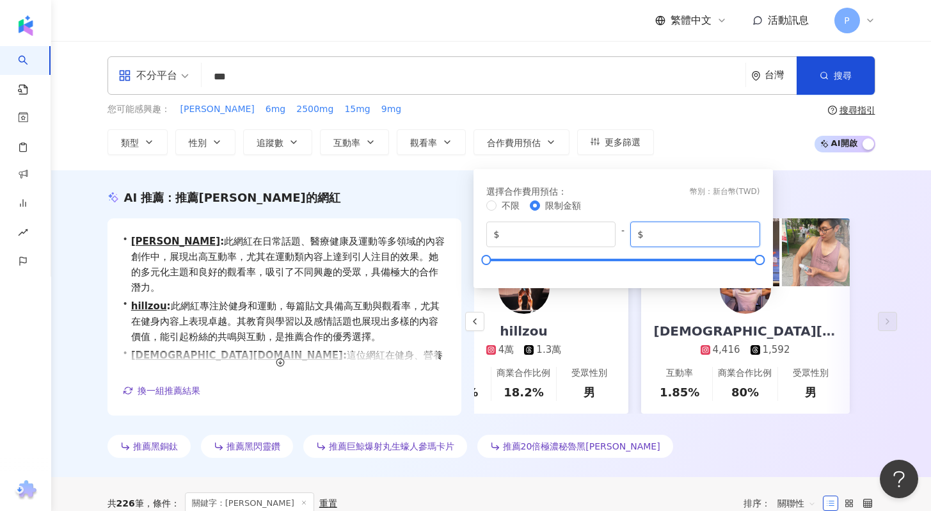
click at [746, 237] on input "******" at bounding box center [699, 234] width 106 height 14
drag, startPoint x: 668, startPoint y: 236, endPoint x: 633, endPoint y: 239, distance: 34.7
click at [633, 239] on span "$ ******" at bounding box center [695, 234] width 130 height 26
drag, startPoint x: 682, startPoint y: 238, endPoint x: 623, endPoint y: 239, distance: 59.5
click at [623, 239] on div "$ * - $ ******" at bounding box center [623, 234] width 274 height 26
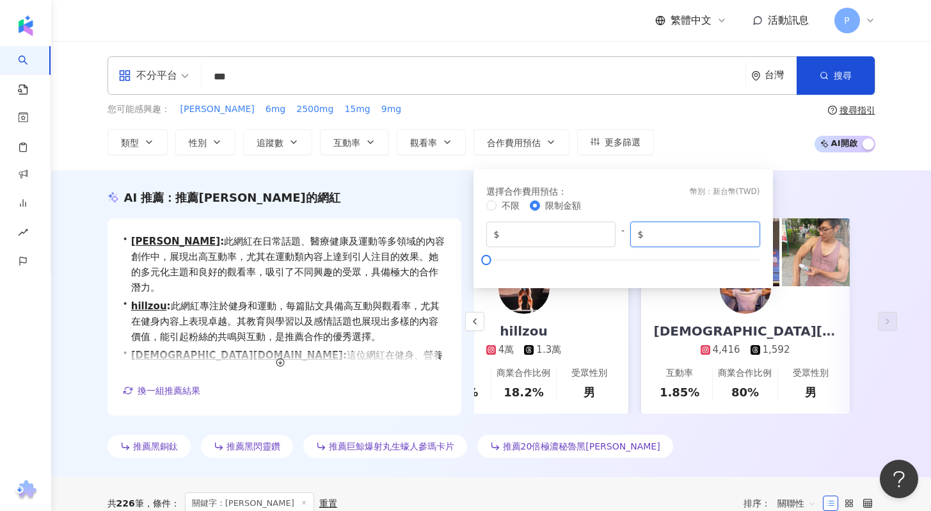
type input "****"
click at [737, 129] on div "您可能感興趣： 瑪卡 6mg 2500mg 15mg 9mg 類型 性別 追蹤數 互動率 觀看率 合作費用預估 更多篩選 選擇合作費用預估 ： 幣別 ： 新台…" at bounding box center [492, 128] width 768 height 52
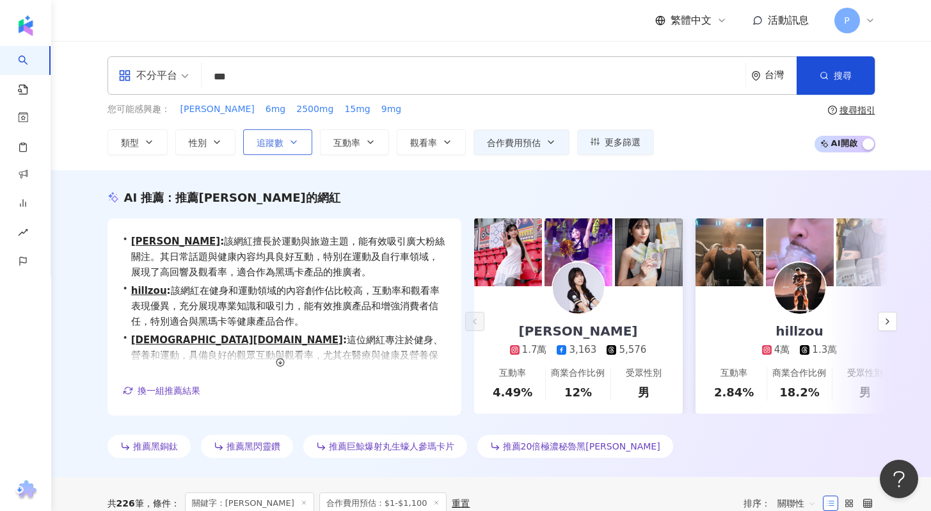
click at [303, 146] on button "追蹤數" at bounding box center [277, 142] width 69 height 26
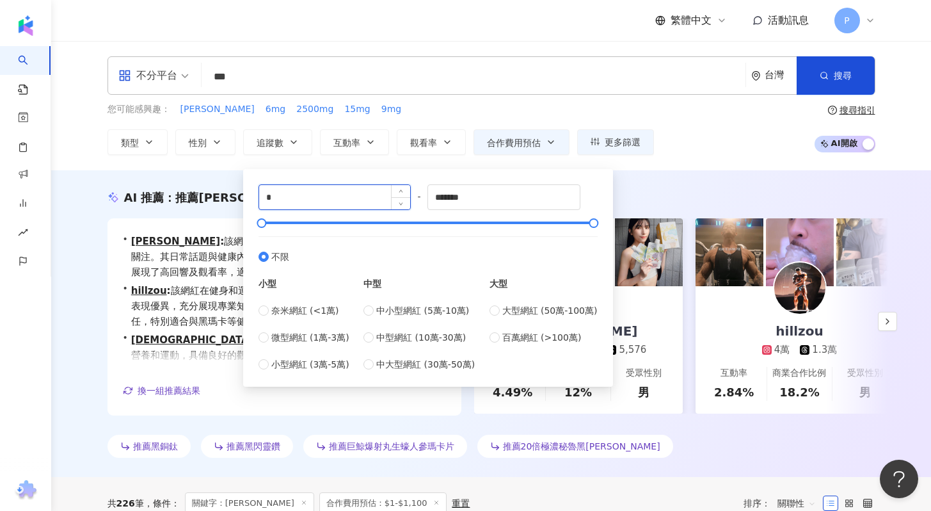
click at [346, 201] on input "*" at bounding box center [335, 197] width 152 height 24
type input "****"
drag, startPoint x: 460, startPoint y: 198, endPoint x: 507, endPoint y: 201, distance: 46.8
click at [507, 201] on input "*******" at bounding box center [504, 197] width 152 height 24
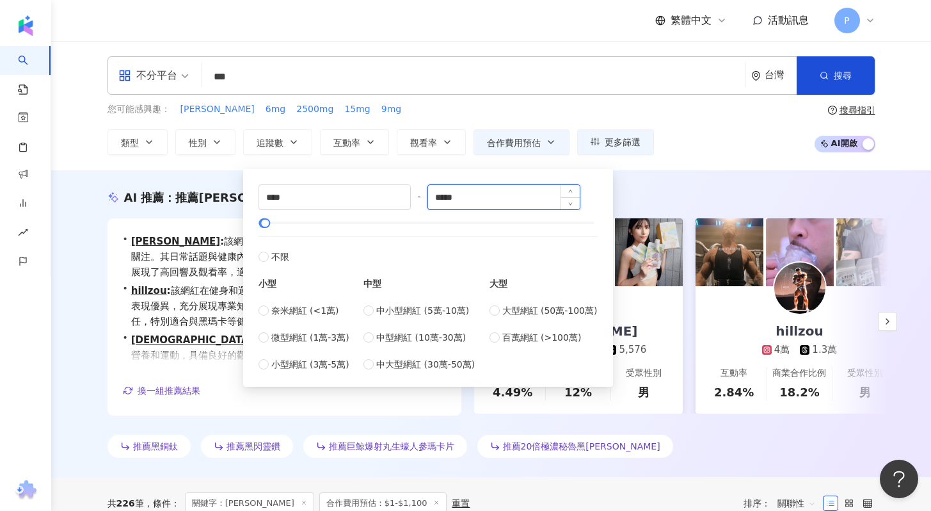
type input "*****"
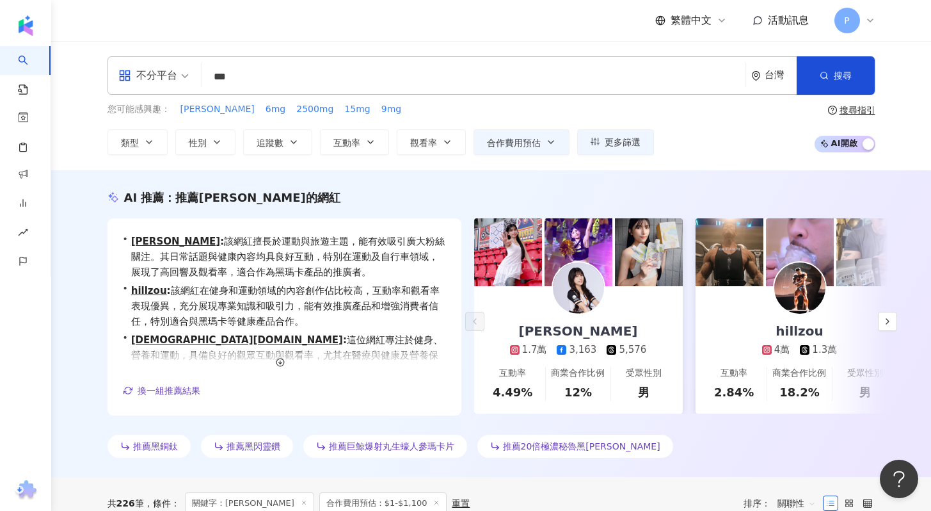
click at [739, 147] on div "您可能感興趣： 瑪卡 6mg 2500mg 15mg 9mg 類型 性別 追蹤數 互動率 觀看率 合作費用預估 更多篩選 選擇合作費用預估 ： 幣別 ： 新台…" at bounding box center [492, 128] width 768 height 52
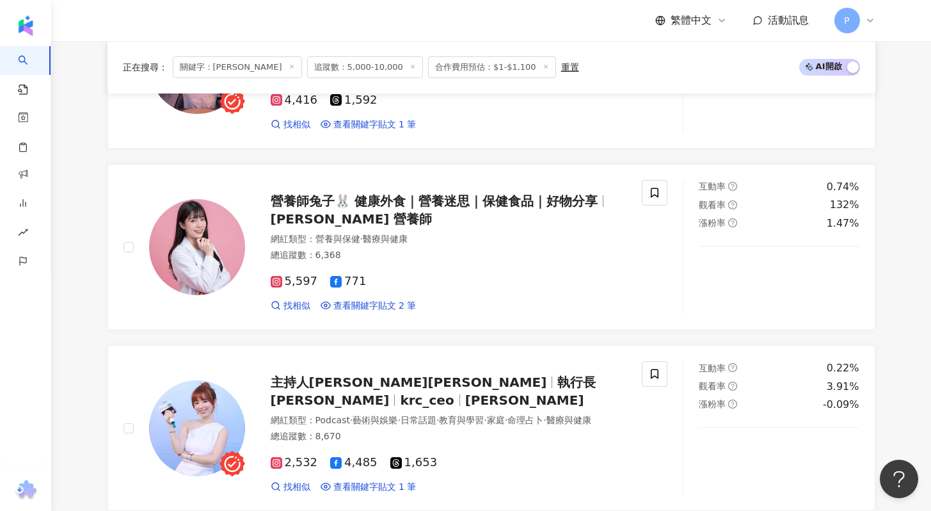
scroll to position [1090, 0]
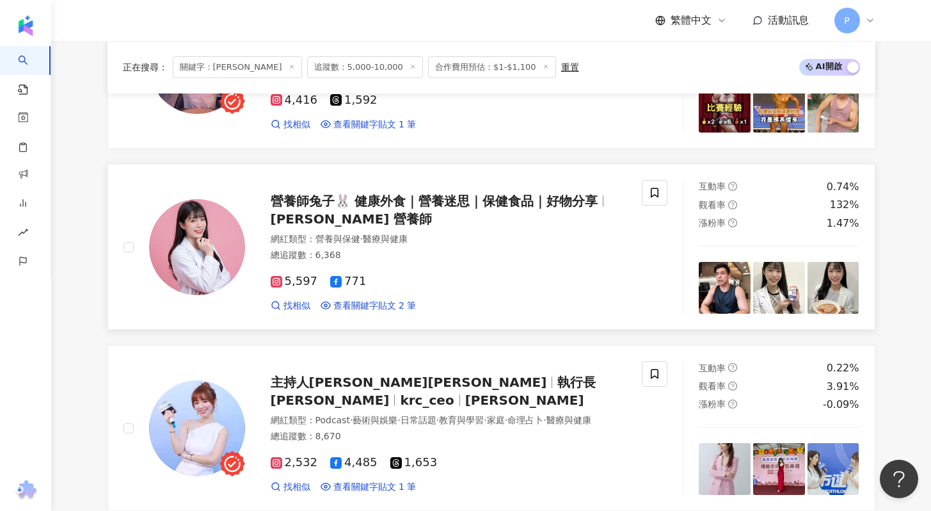
click at [416, 204] on span "營養師兔子🐰 健康外食｜營養迷思｜保健食品｜好物分享" at bounding box center [435, 200] width 328 height 15
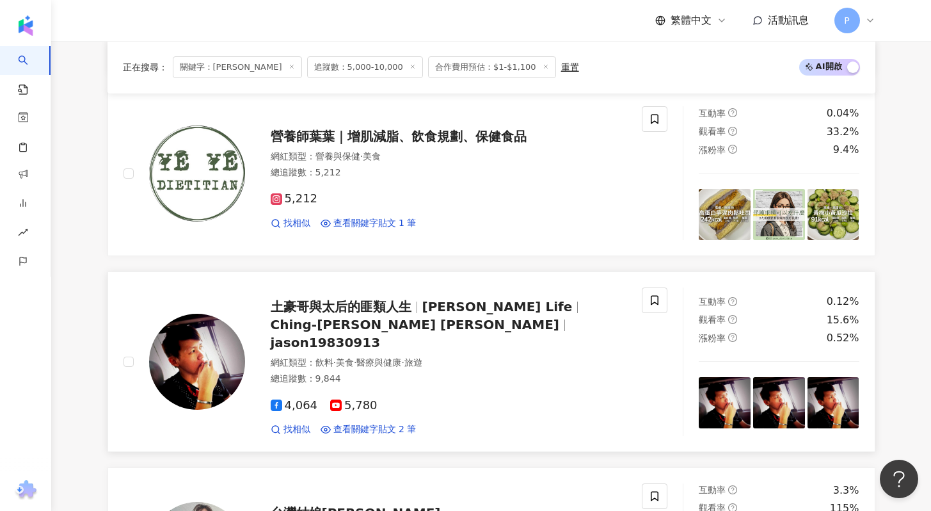
scroll to position [2050, 0]
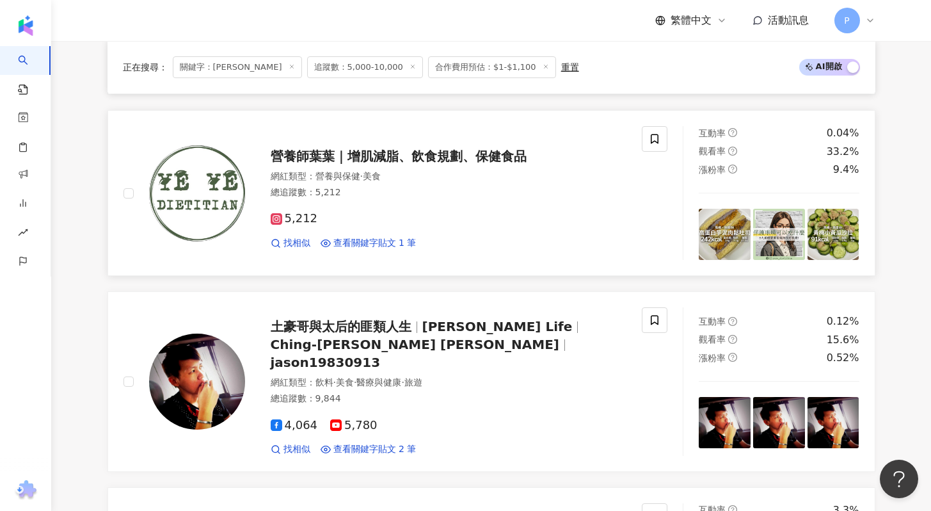
click at [478, 154] on span "營養師葉葉｜增肌減脂、飲食規劃、保健食品" at bounding box center [399, 156] width 256 height 15
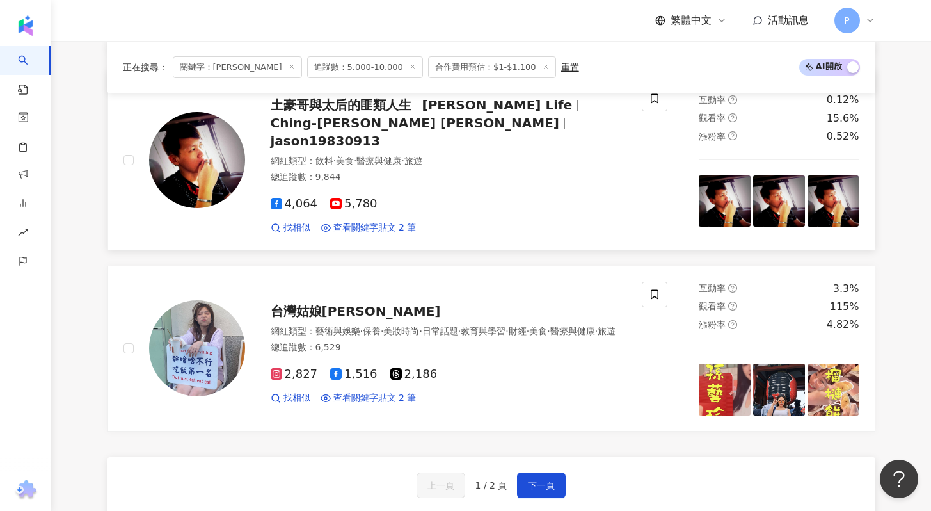
scroll to position [2336, 0]
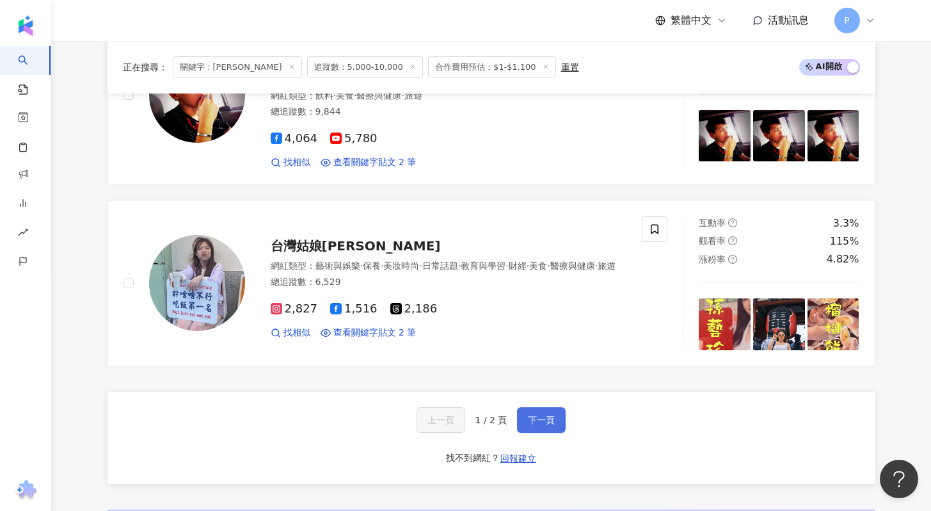
click at [528, 407] on button "下一頁" at bounding box center [541, 420] width 49 height 26
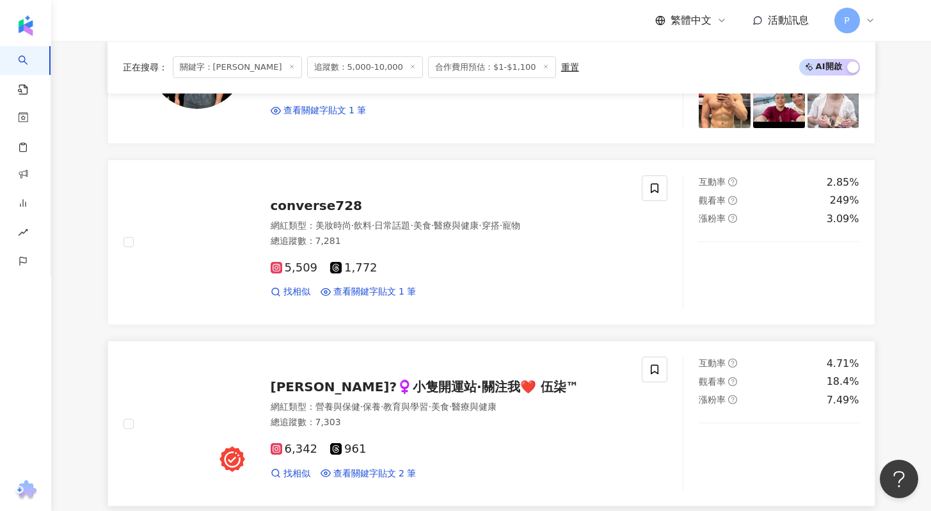
scroll to position [552, 0]
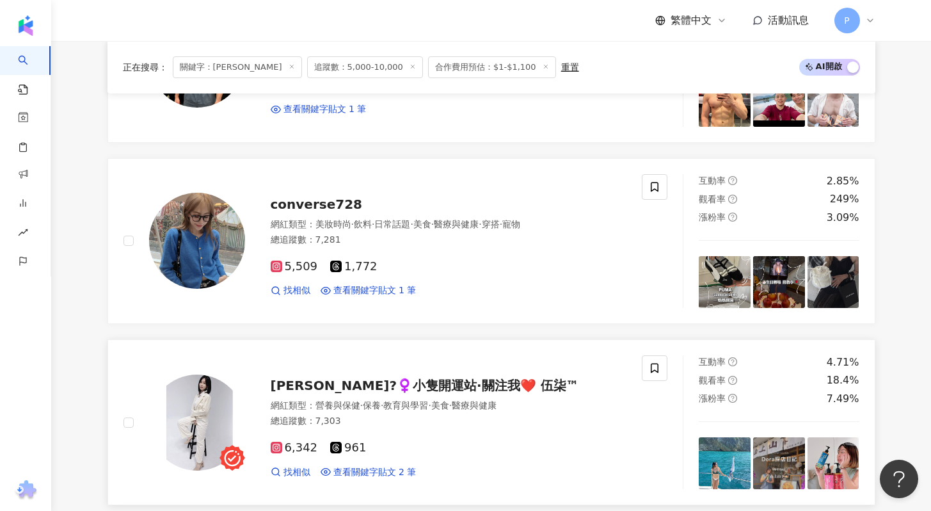
click at [341, 390] on span "Dora寧?‍♀️小隻開運站·關注我❤️ 伍柒™" at bounding box center [425, 385] width 309 height 15
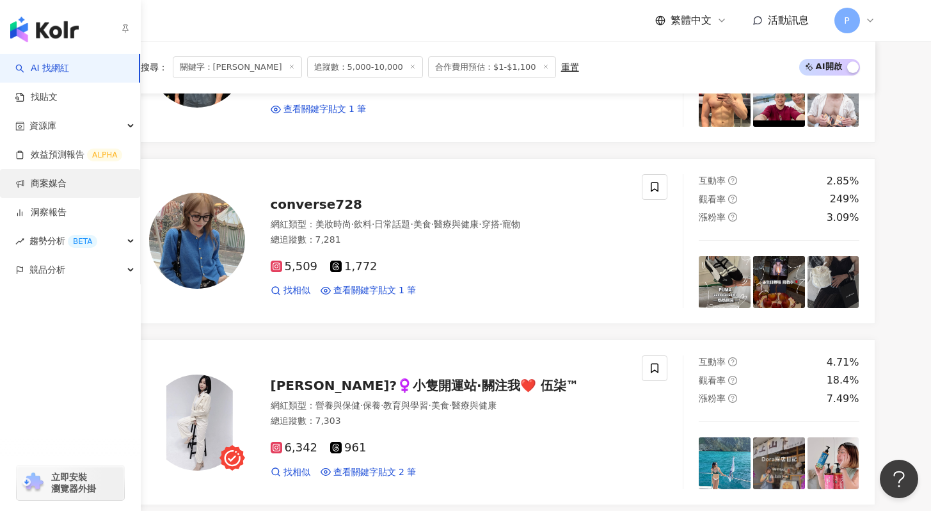
click at [30, 182] on link "商案媒合" at bounding box center [40, 183] width 51 height 13
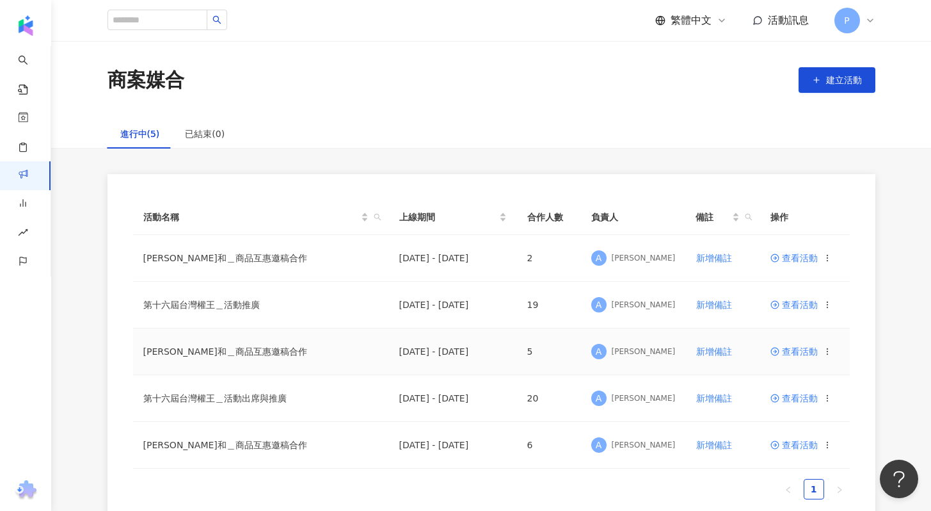
click at [797, 354] on span "查看活動" at bounding box center [794, 351] width 47 height 9
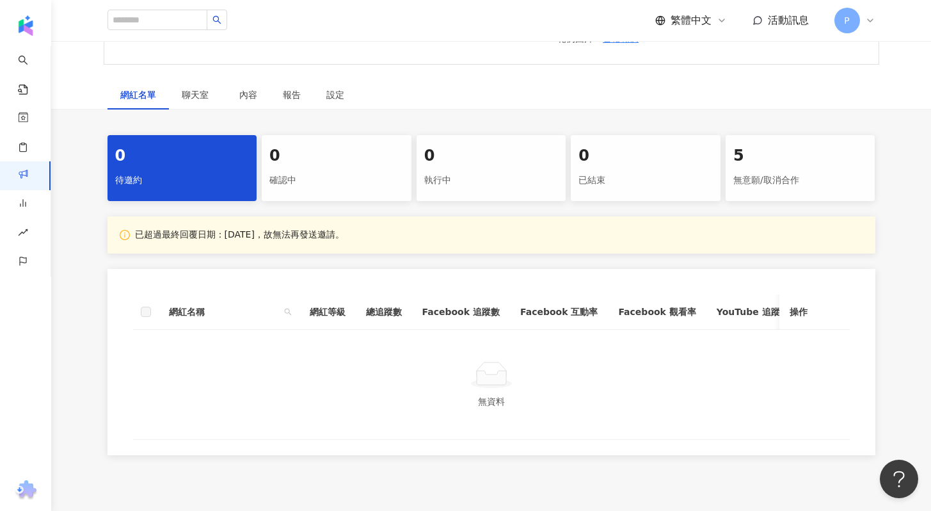
scroll to position [204, 0]
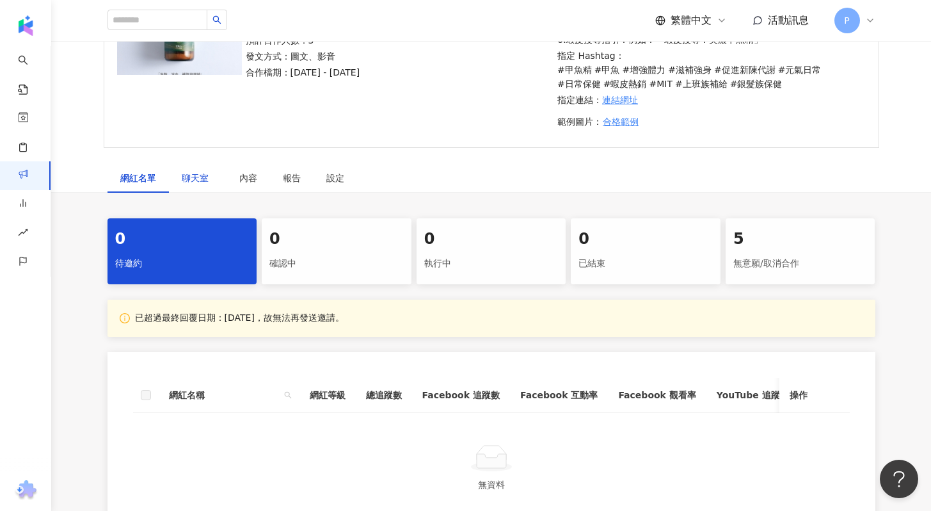
click at [204, 178] on span "聊天室" at bounding box center [198, 177] width 32 height 9
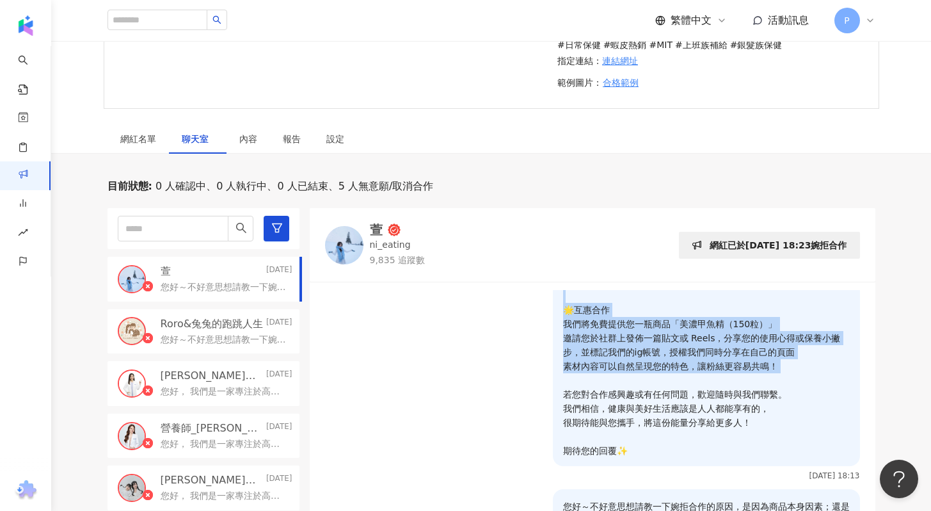
scroll to position [154, 0]
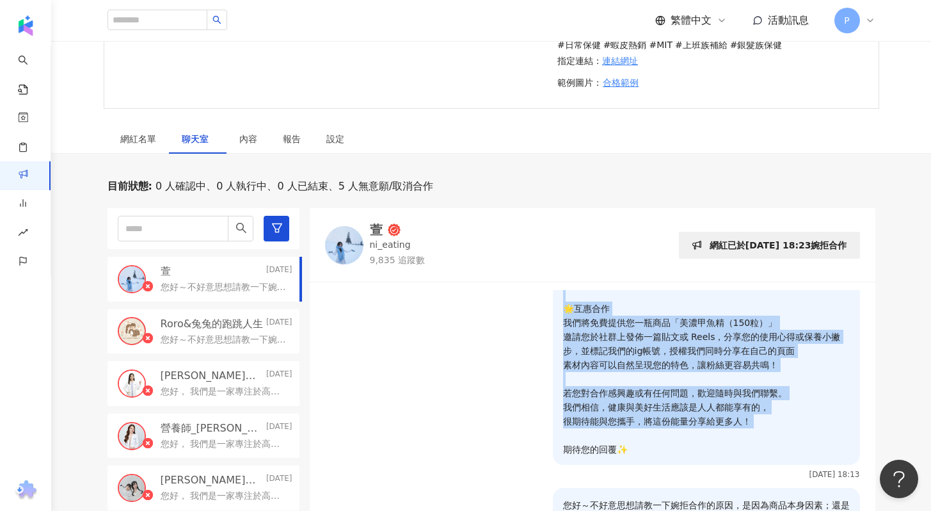
drag, startPoint x: 552, startPoint y: 304, endPoint x: 761, endPoint y: 437, distance: 247.5
click at [761, 437] on div "您好， 我們是一家專注於高濃縮營養補給的甲魚精品牌💪✨ ✅蝦皮五星賣場，銷售萬瓶以上 ✅與中醫診所合作洽談 ✅通過SGS認證、MIT製造生產 我們發現您的風格…" at bounding box center [706, 300] width 307 height 328
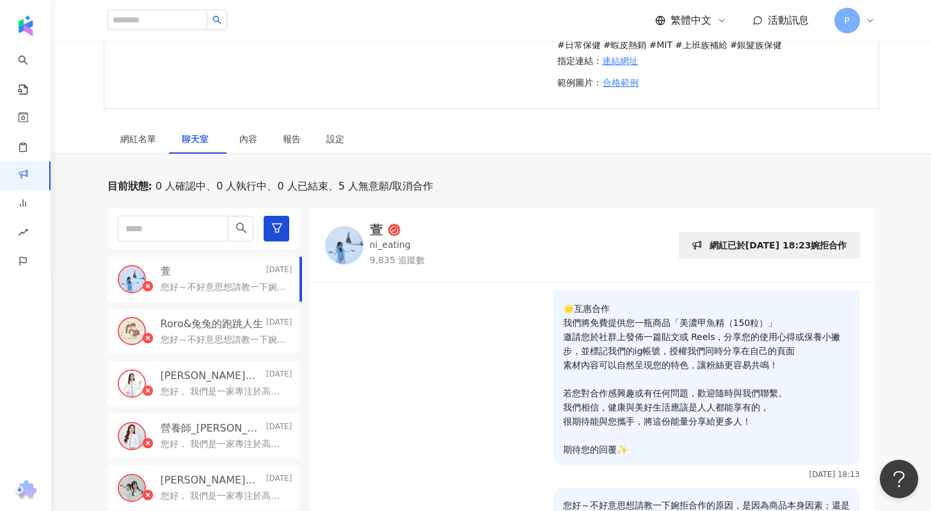
click at [759, 443] on p "您好， 我們是一家專注於高濃縮營養補給的甲魚精品牌💪✨ ✅蝦皮五星賣場，銷售萬瓶以上 ✅與中醫診所合作洽談 ✅通過SGS認證、MIT製造生產 我們發現您的風格…" at bounding box center [706, 302] width 287 height 310
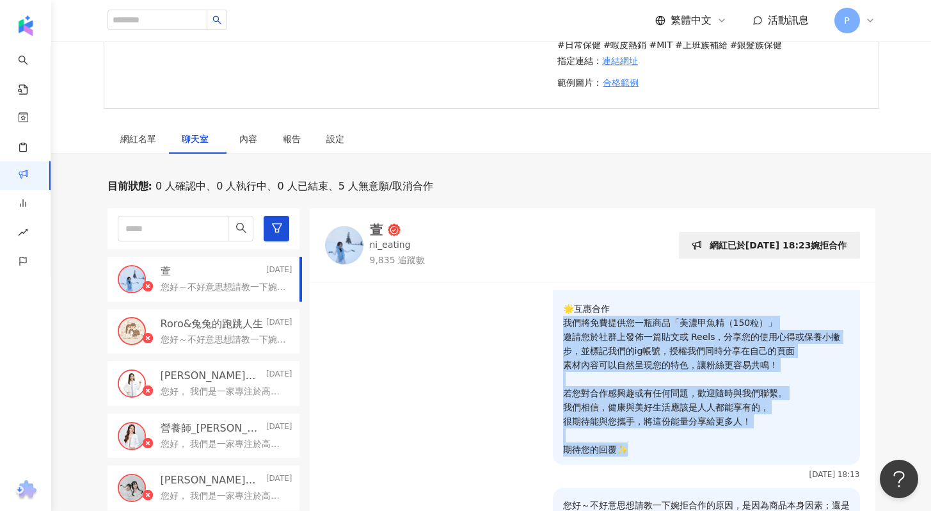
scroll to position [0, 0]
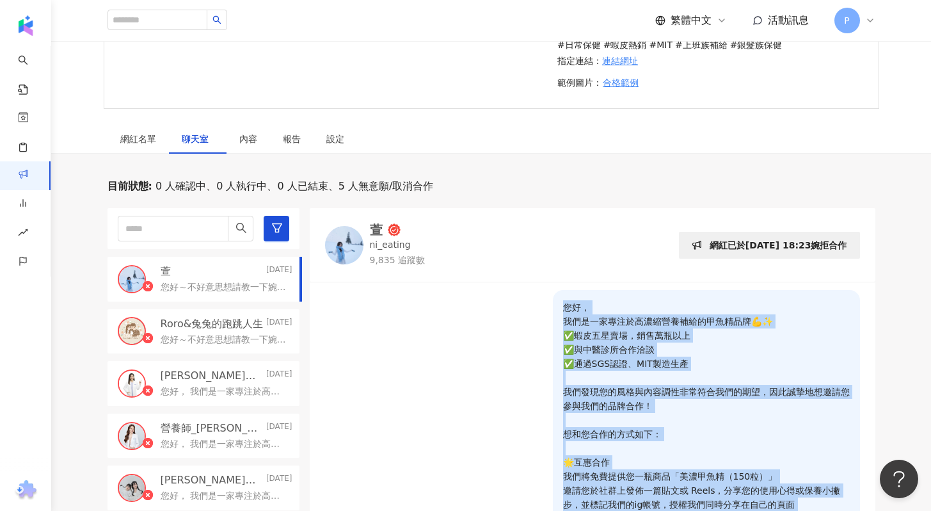
drag, startPoint x: 630, startPoint y: 451, endPoint x: 557, endPoint y: 306, distance: 162.6
click at [563, 306] on p "您好， 我們是一家專注於高濃縮營養補給的甲魚精品牌💪✨ ✅蝦皮五星賣場，銷售萬瓶以上 ✅與中醫診所合作洽談 ✅通過SGS認證、MIT製造生產 我們發現您的風格…" at bounding box center [706, 455] width 287 height 310
copy p "您好， 我們是一家專注於高濃縮營養補給的甲魚精品牌💪✨ ✅蝦皮五星賣場，銷售萬瓶以上 ✅與中醫診所合作洽談 ✅通過SGS認證、MIT製造生產 我們發現您的風格…"
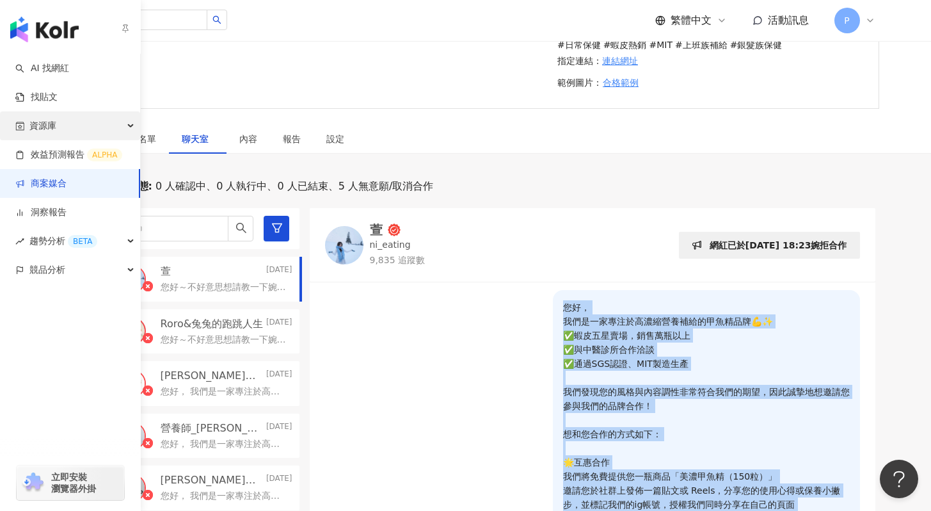
click at [55, 132] on span "資源庫" at bounding box center [42, 125] width 27 height 29
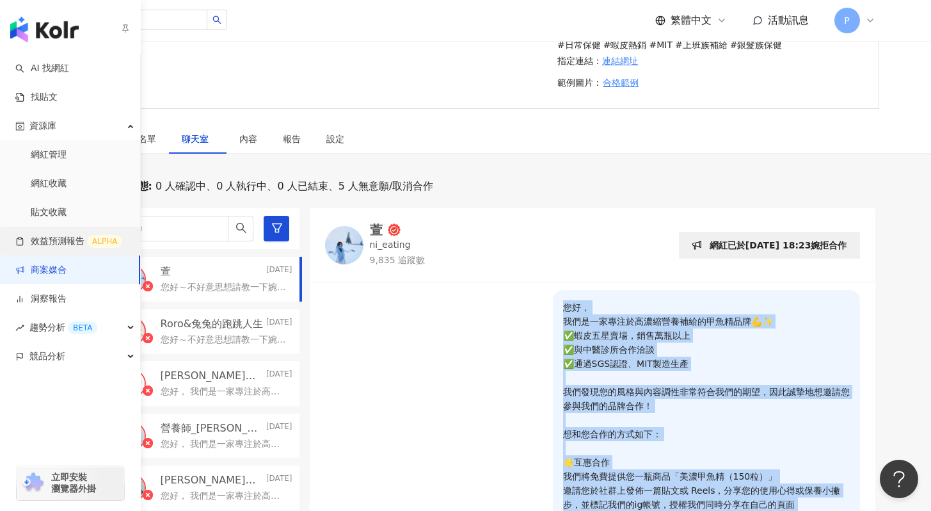
click at [57, 239] on link "效益預測報告 ALPHA" at bounding box center [68, 241] width 107 height 13
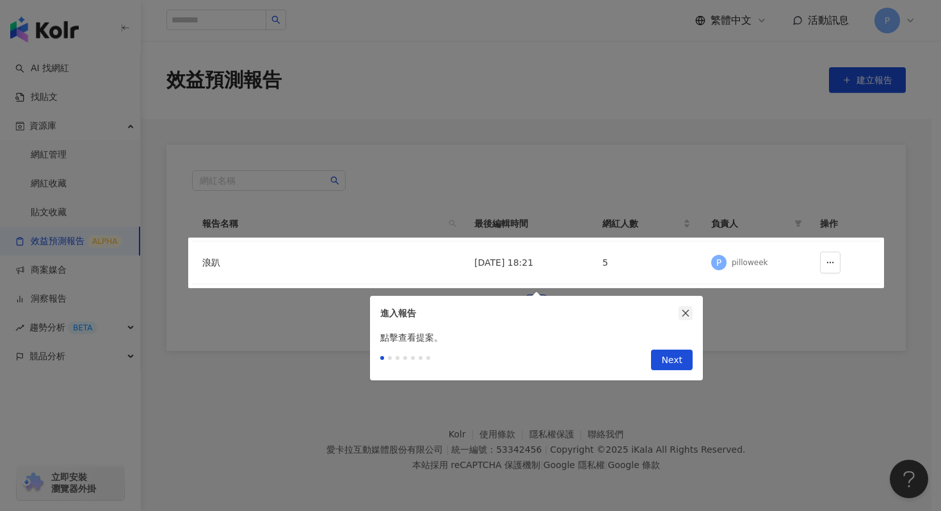
click at [686, 313] on icon "close" at bounding box center [685, 313] width 7 height 7
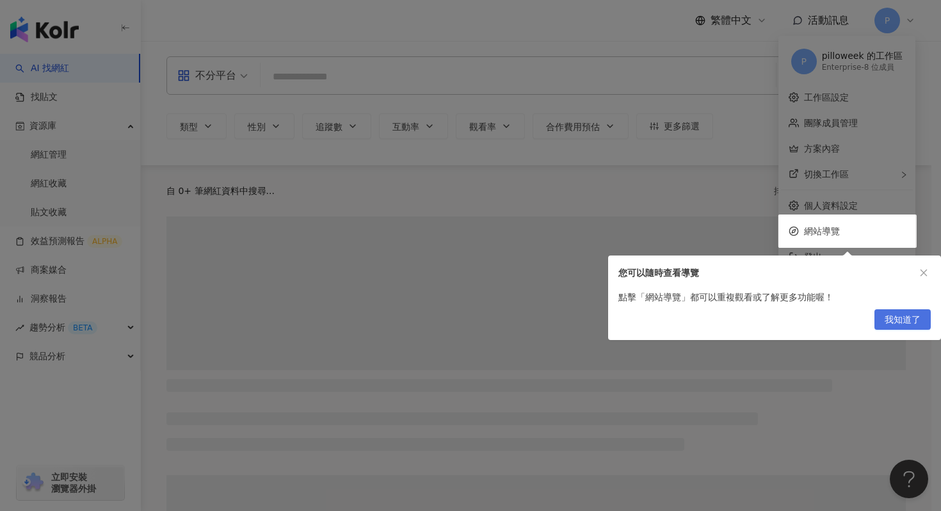
click at [916, 321] on span "我知道了" at bounding box center [903, 320] width 36 height 20
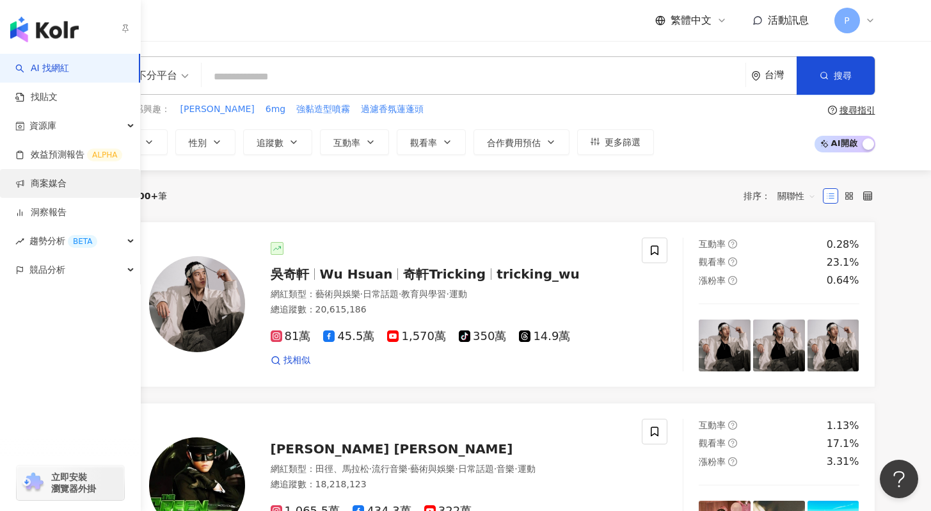
click at [25, 182] on link "商案媒合" at bounding box center [40, 183] width 51 height 13
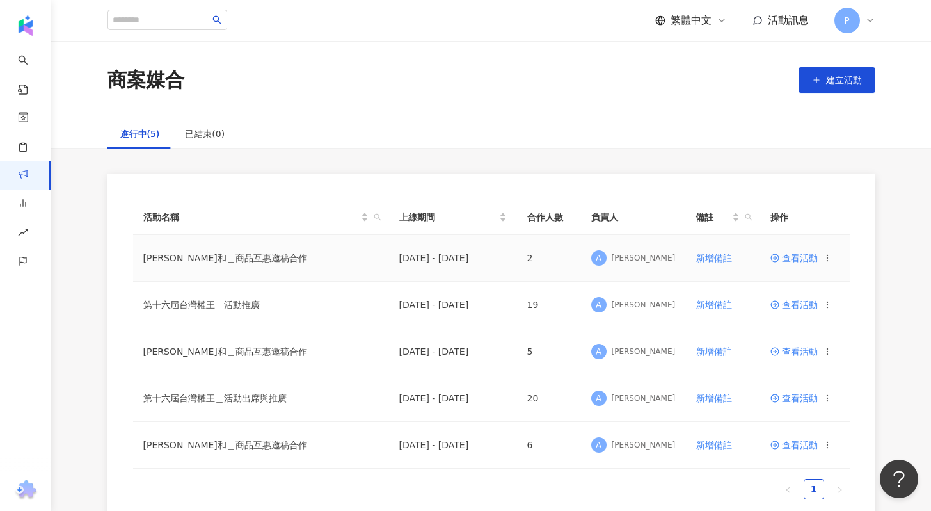
click at [783, 257] on span "查看活動" at bounding box center [794, 257] width 47 height 9
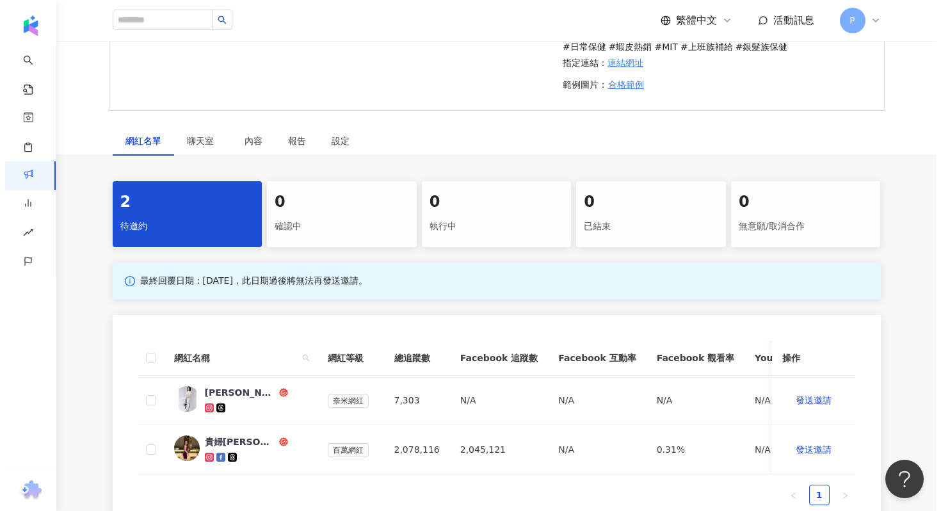
scroll to position [242, 0]
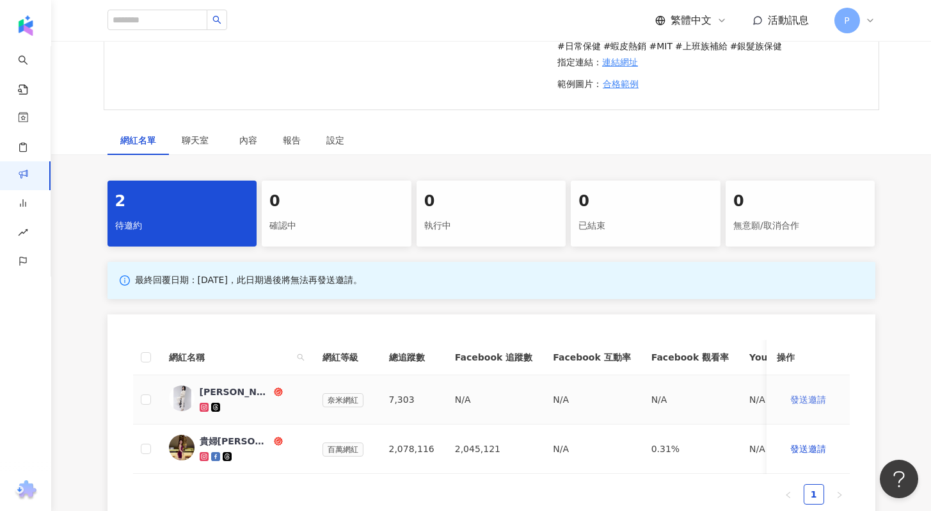
click at [807, 403] on span "發送邀請" at bounding box center [809, 399] width 36 height 10
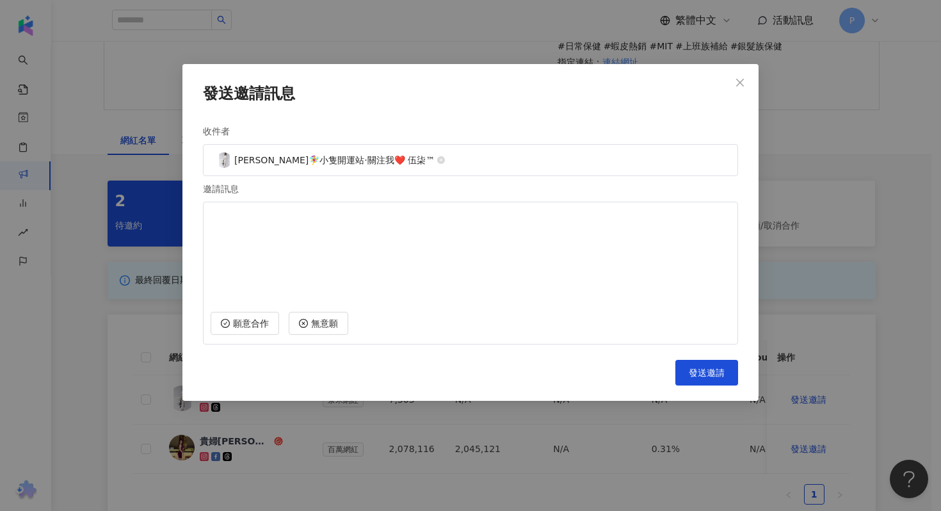
click at [408, 245] on textarea at bounding box center [471, 255] width 520 height 95
paste textarea "**********"
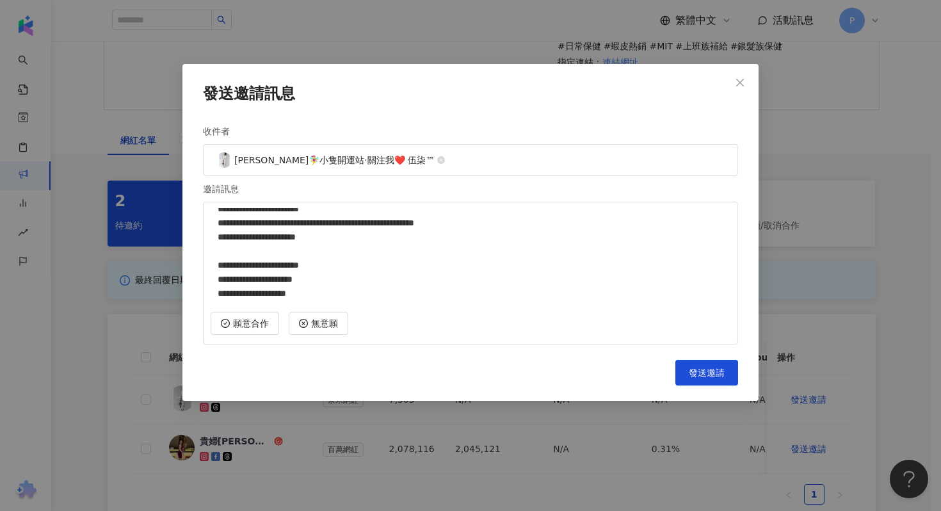
scroll to position [0, 0]
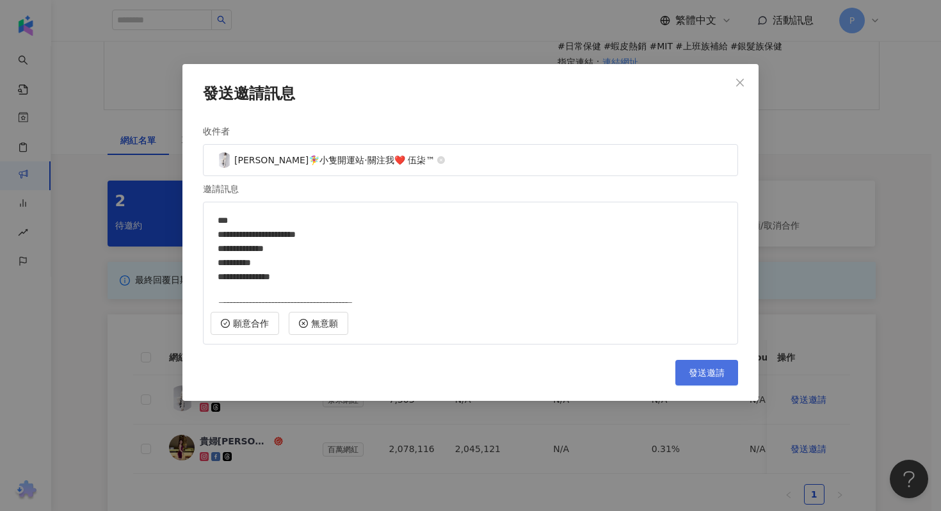
type textarea "**********"
click at [696, 373] on span "發送邀請" at bounding box center [707, 372] width 36 height 10
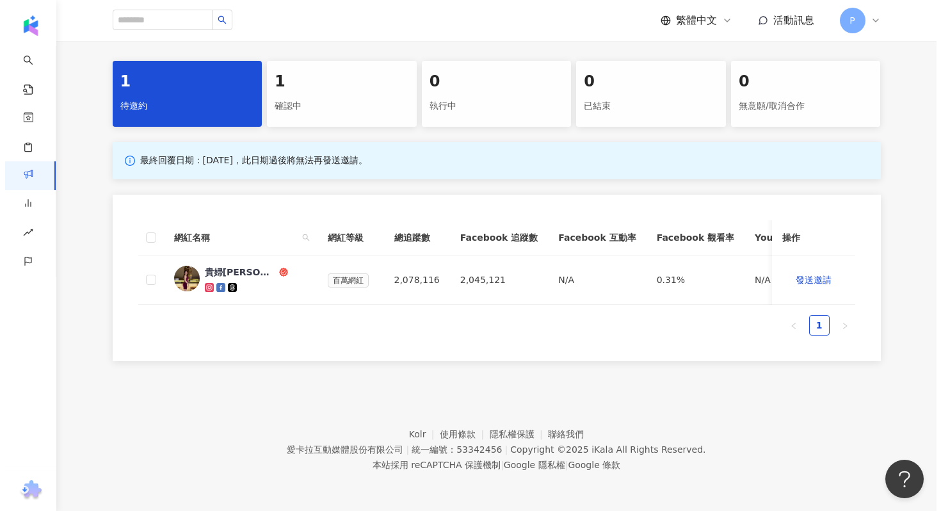
scroll to position [371, 0]
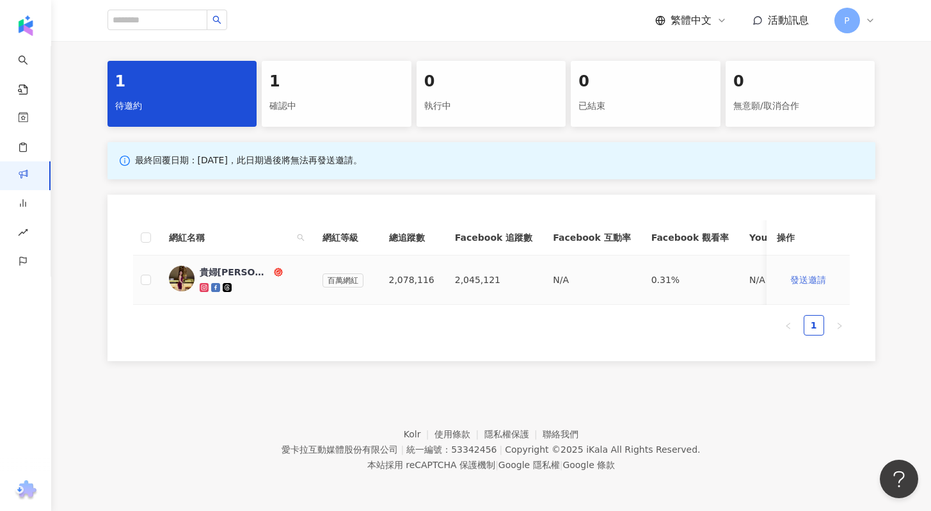
click at [808, 275] on span "發送邀請" at bounding box center [809, 280] width 36 height 10
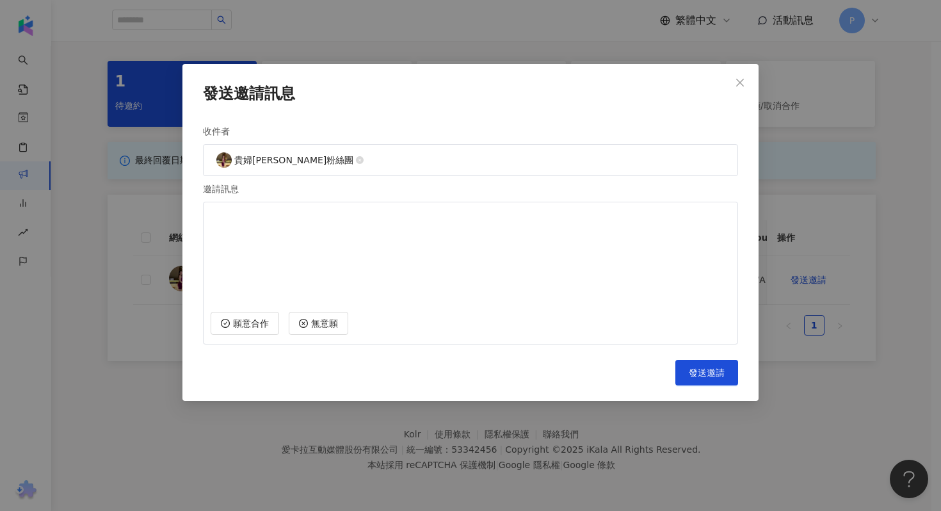
click at [408, 209] on textarea at bounding box center [471, 255] width 520 height 95
paste textarea "**********"
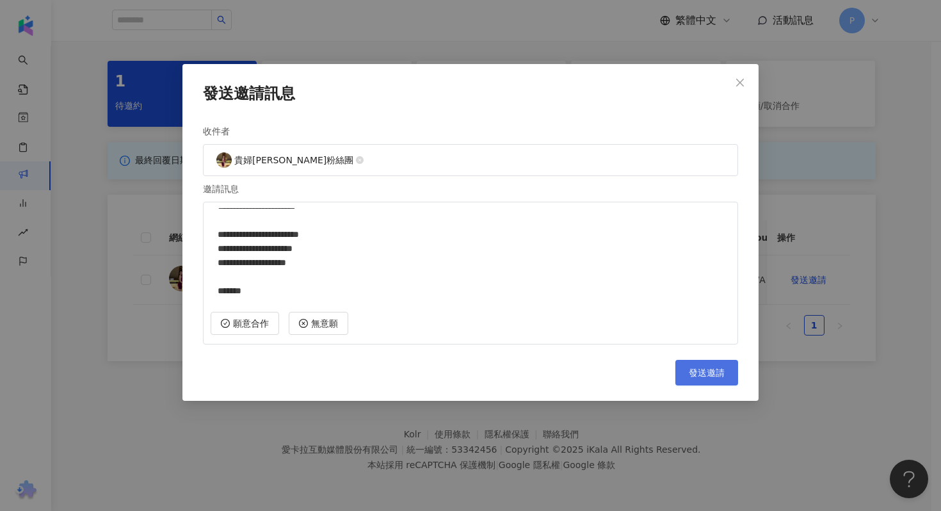
type textarea "**********"
click at [710, 370] on span "發送邀請" at bounding box center [707, 372] width 36 height 10
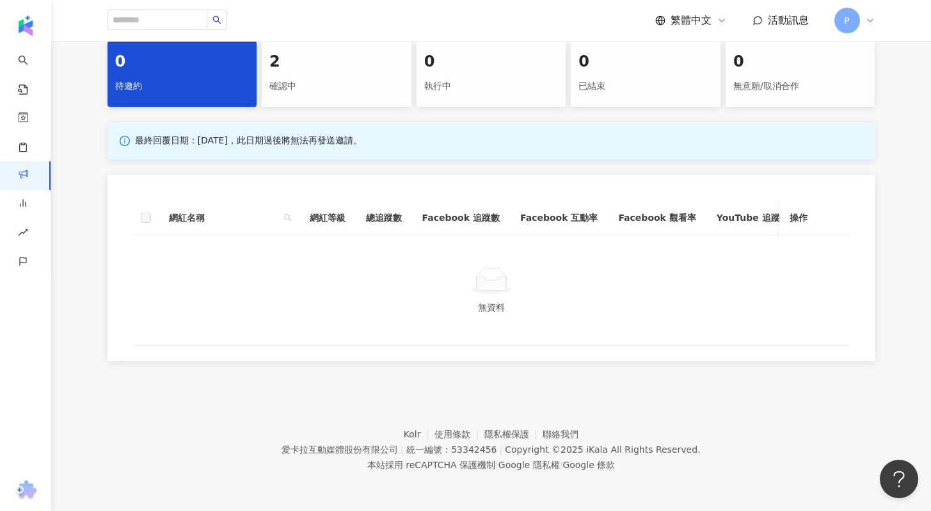
scroll to position [0, 0]
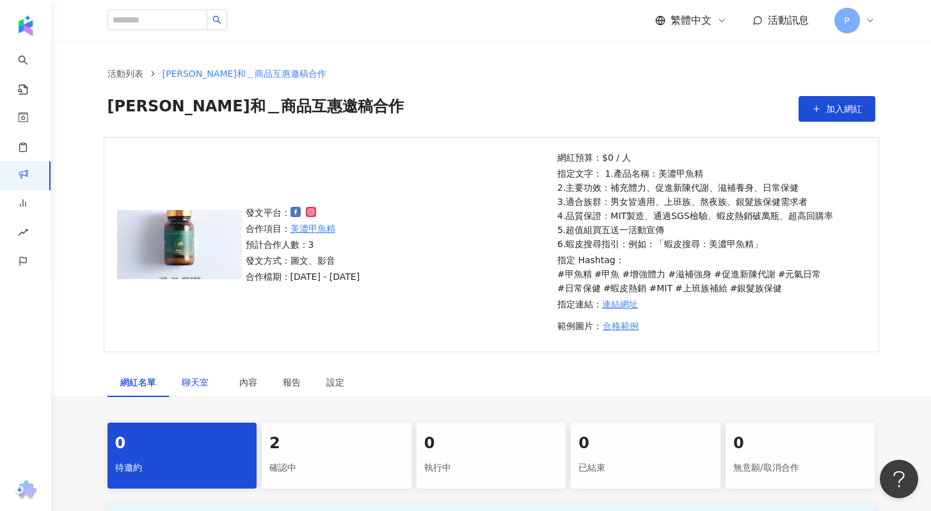
click at [204, 379] on span "聊天室" at bounding box center [198, 382] width 32 height 9
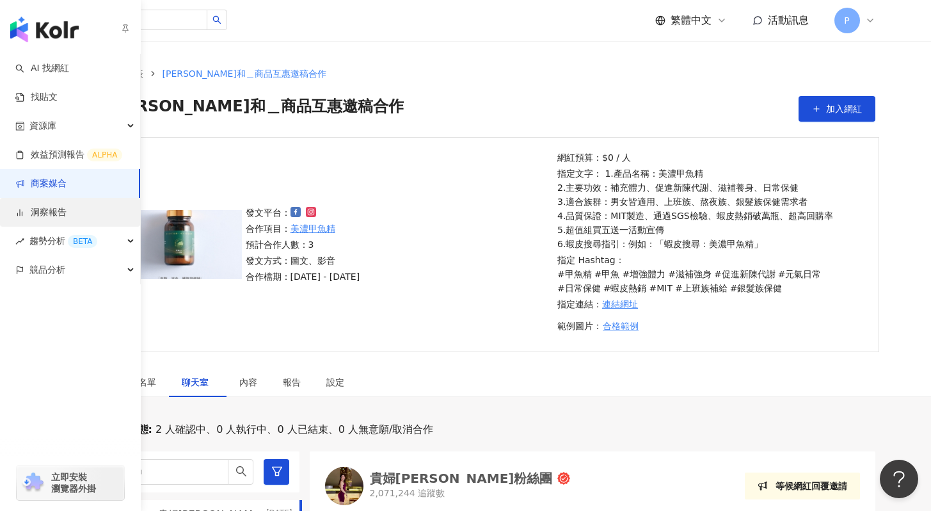
click at [49, 214] on link "洞察報告" at bounding box center [40, 212] width 51 height 13
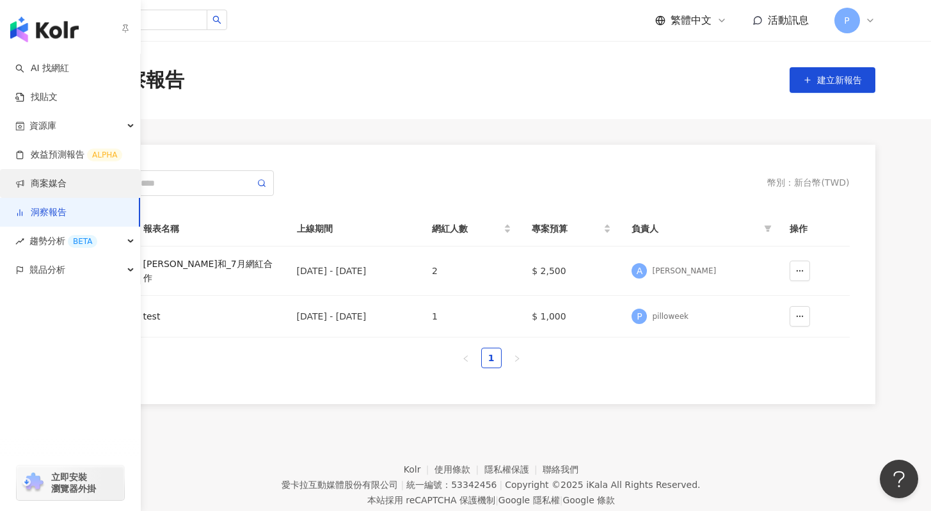
click at [44, 181] on link "商案媒合" at bounding box center [40, 183] width 51 height 13
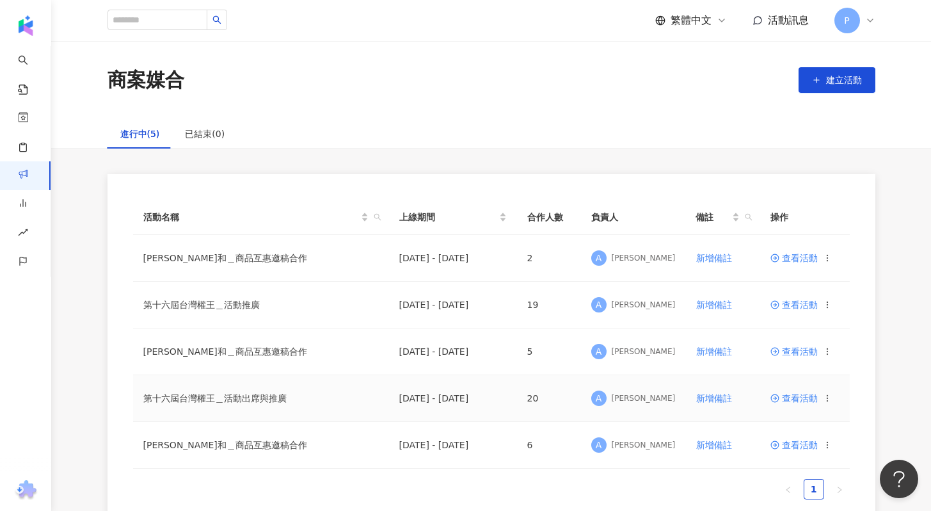
click at [782, 399] on span "查看活動" at bounding box center [794, 398] width 47 height 9
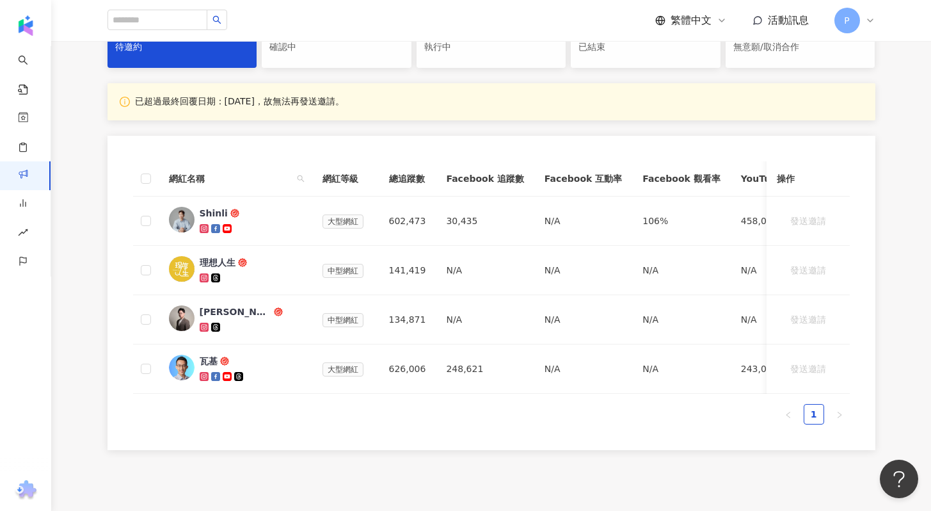
scroll to position [116, 0]
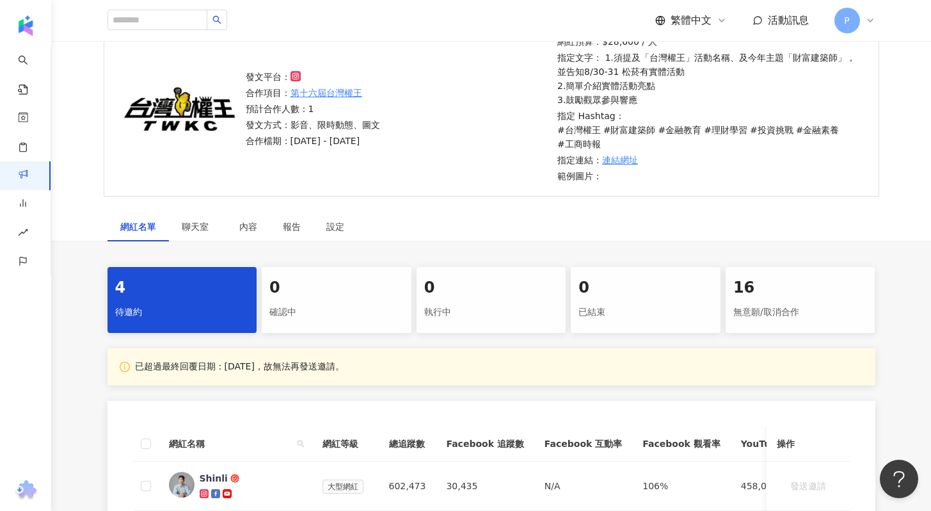
click at [800, 303] on div "無意願/取消合作" at bounding box center [801, 312] width 134 height 22
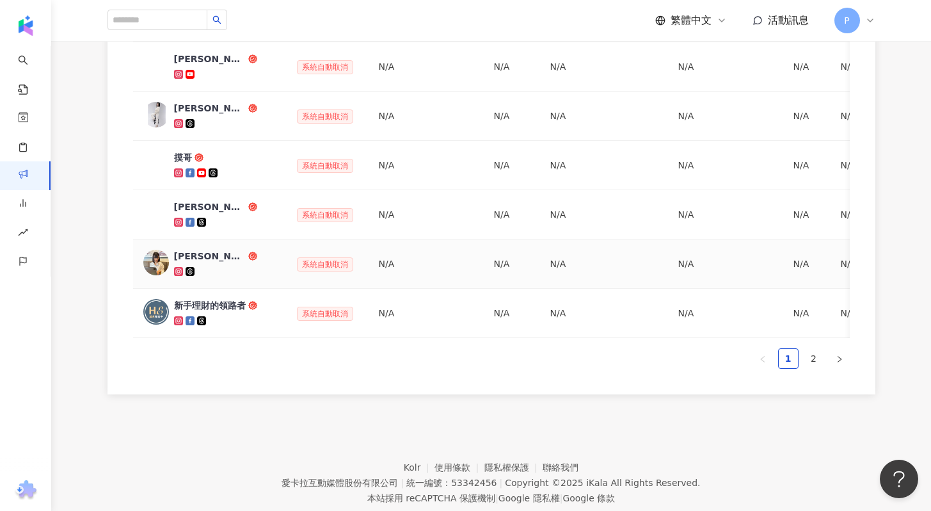
scroll to position [680, 0]
click at [821, 368] on link "2" at bounding box center [814, 358] width 19 height 19
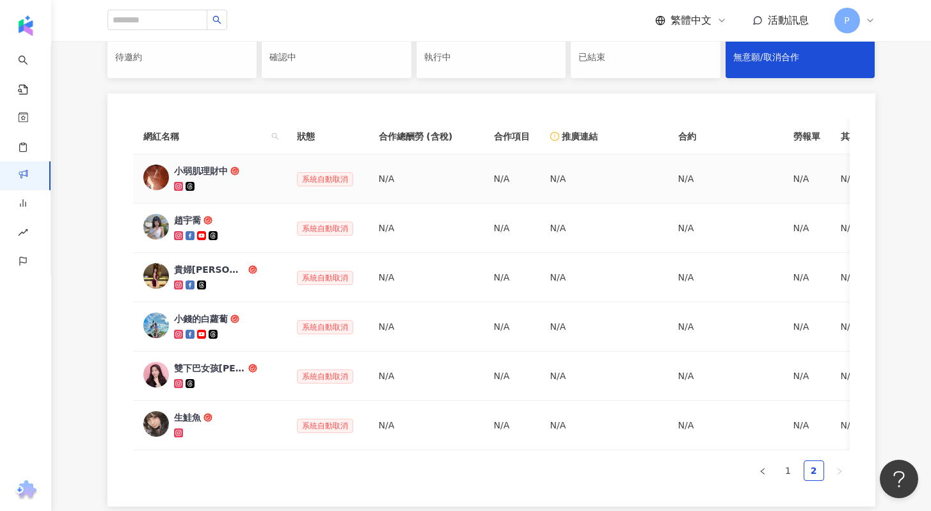
scroll to position [373, 0]
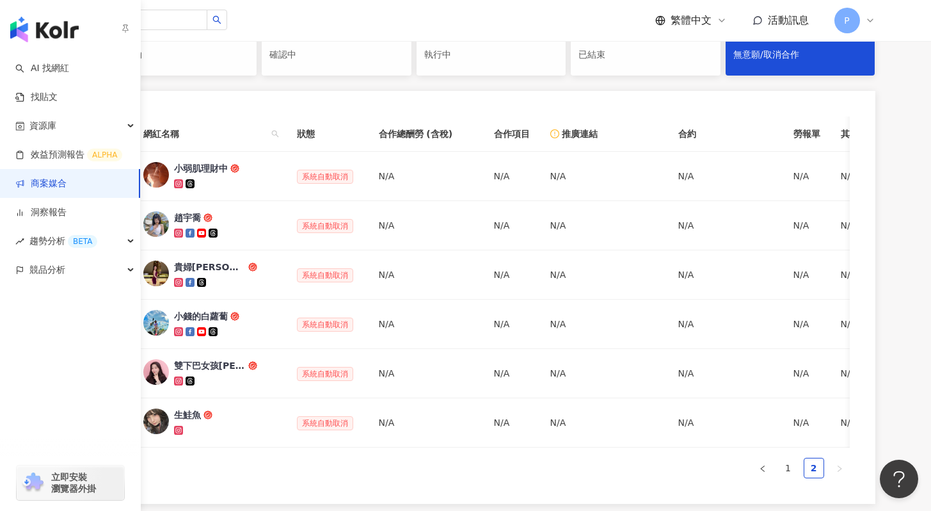
click at [45, 186] on link "商案媒合" at bounding box center [40, 183] width 51 height 13
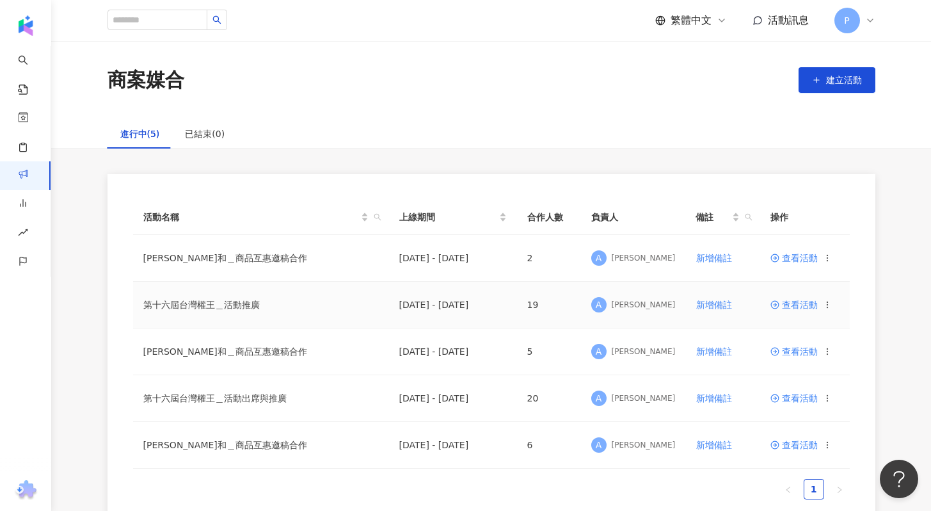
click at [789, 307] on span "查看活動" at bounding box center [794, 304] width 47 height 9
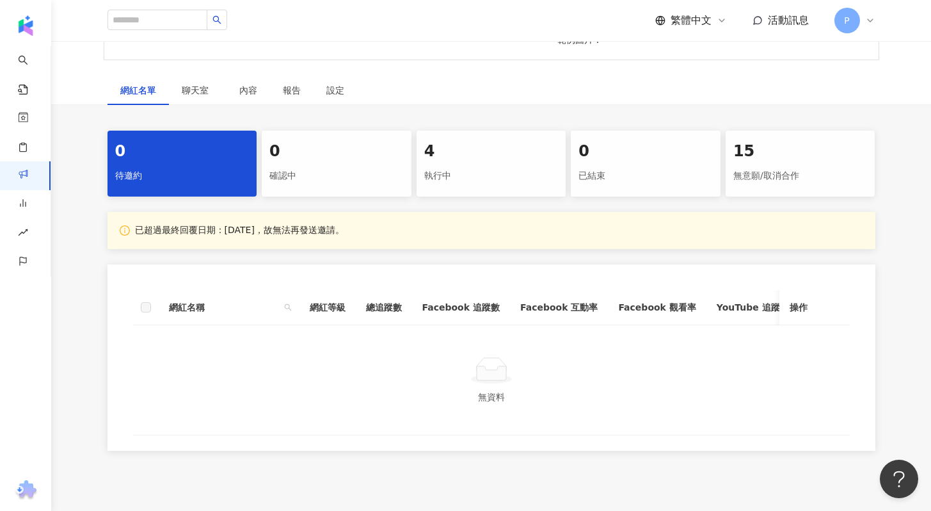
scroll to position [323, 0]
click at [782, 169] on div "無意願/取消合作" at bounding box center [801, 176] width 134 height 22
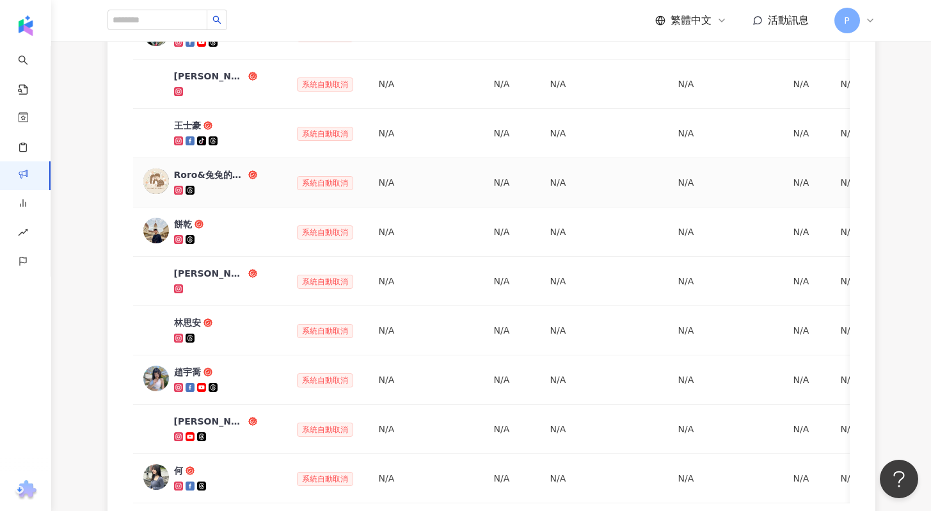
scroll to position [719, 0]
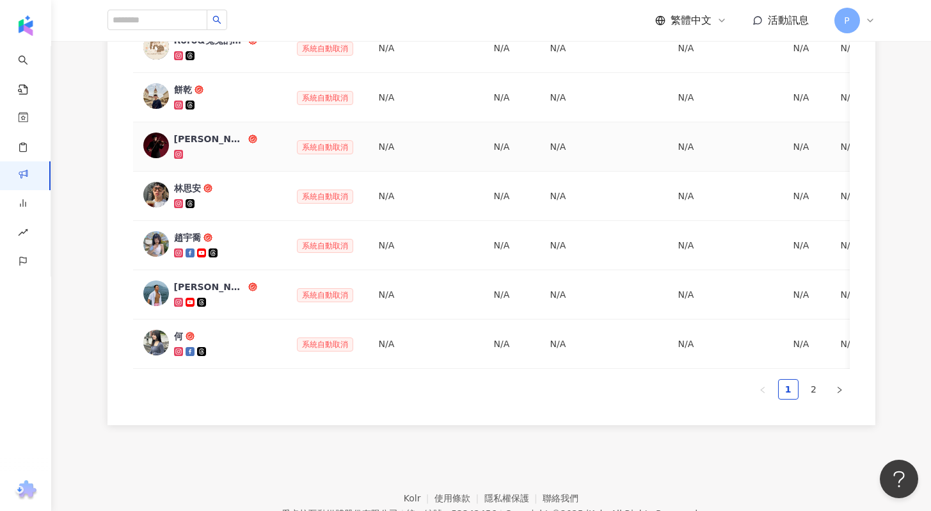
click at [200, 138] on div "Jimmy｜彥傑" at bounding box center [210, 138] width 72 height 13
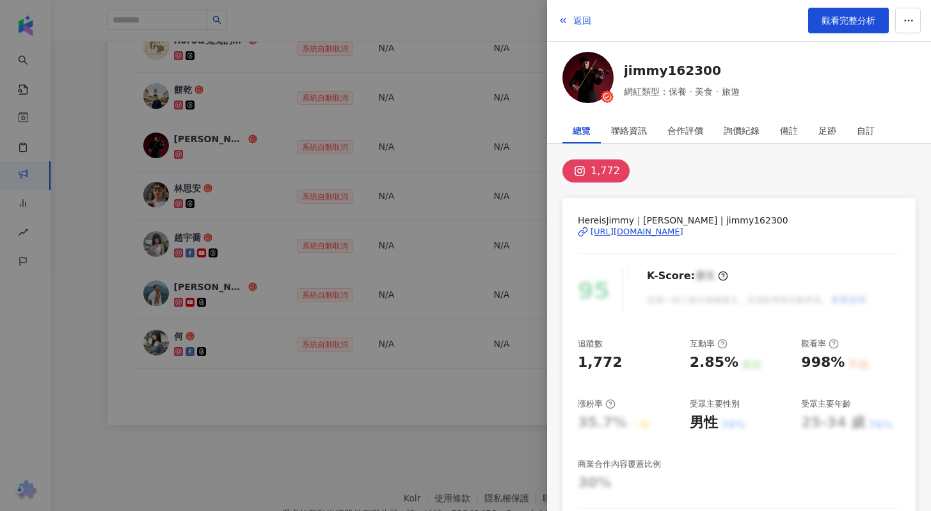
click at [187, 190] on div at bounding box center [465, 255] width 931 height 511
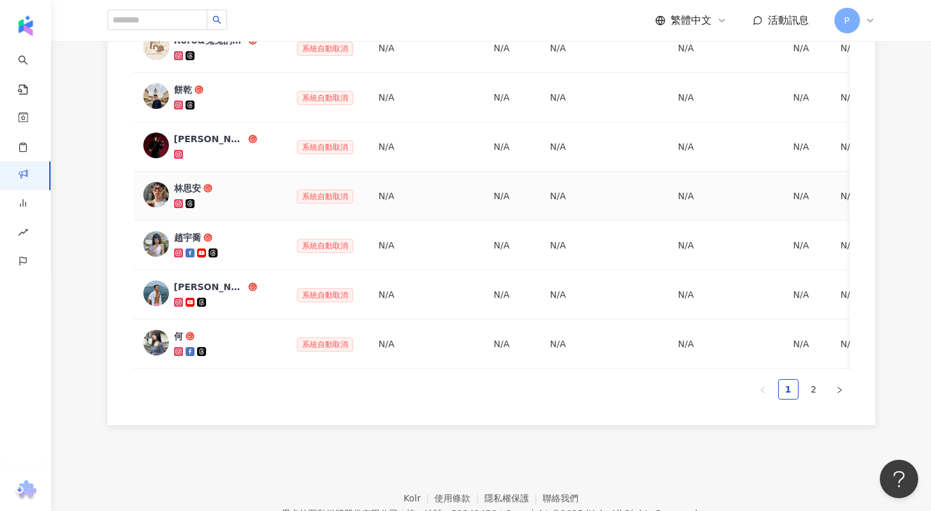
click at [188, 189] on div "林思安" at bounding box center [187, 188] width 27 height 13
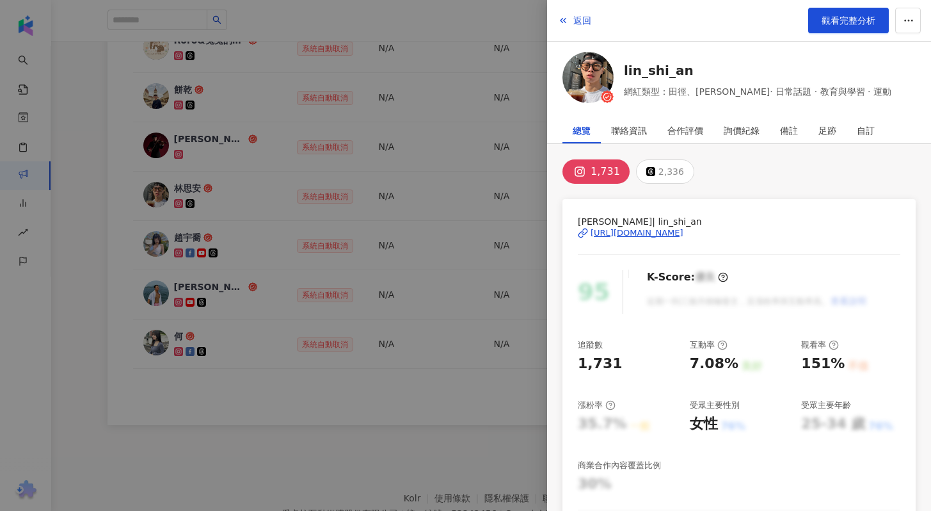
click at [199, 240] on div at bounding box center [465, 255] width 931 height 511
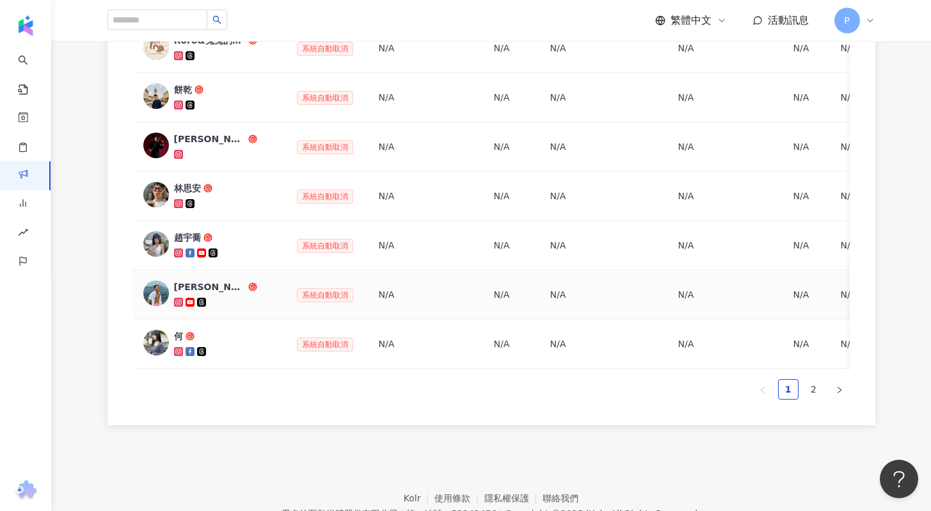
click at [204, 285] on div "Hank Shen" at bounding box center [210, 286] width 72 height 13
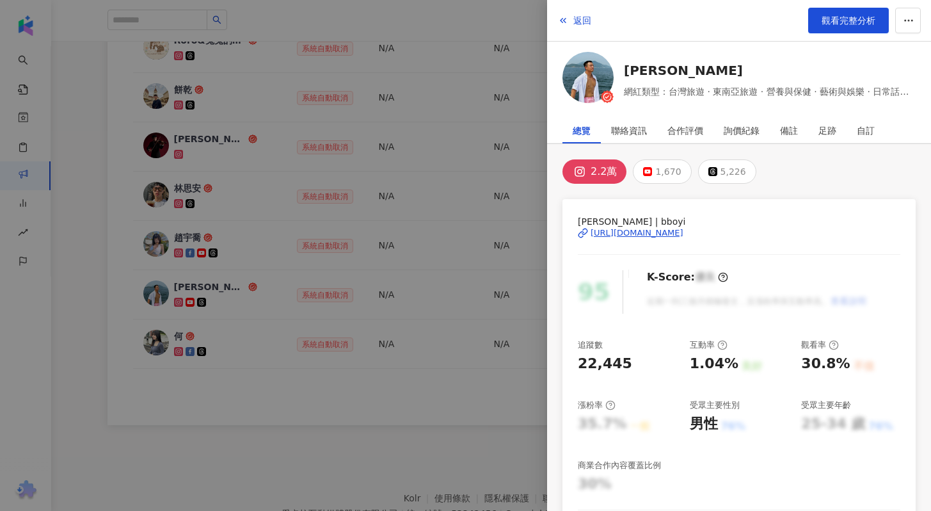
click at [204, 285] on div at bounding box center [465, 255] width 931 height 511
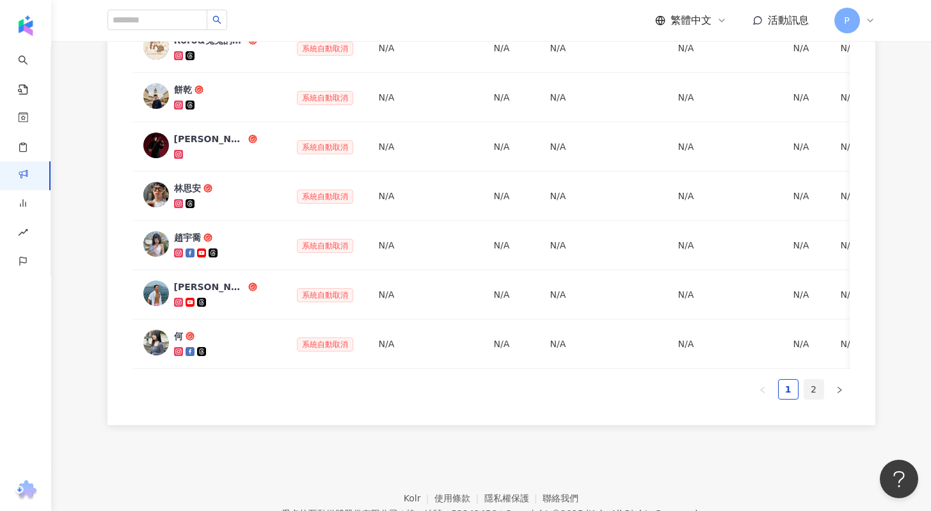
click at [815, 399] on link "2" at bounding box center [814, 389] width 19 height 19
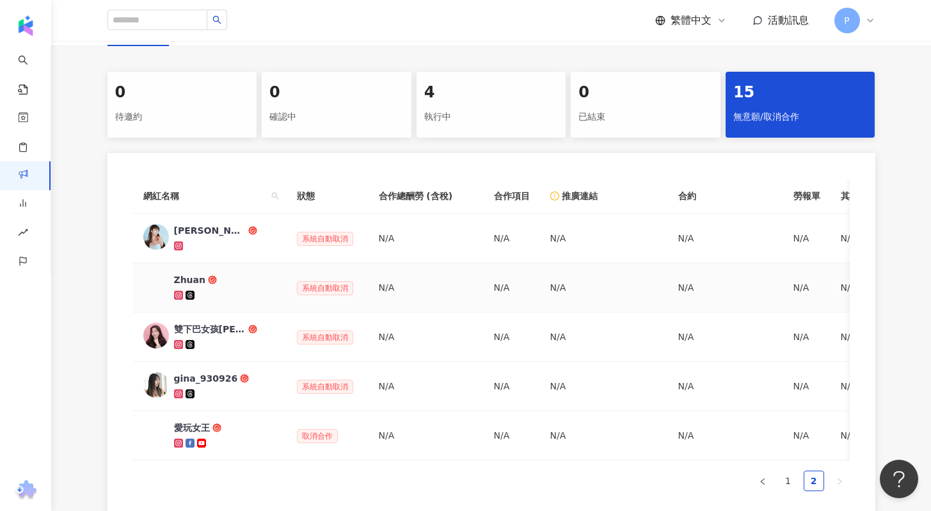
scroll to position [381, 0]
click at [184, 280] on div "Zhuan" at bounding box center [190, 280] width 32 height 13
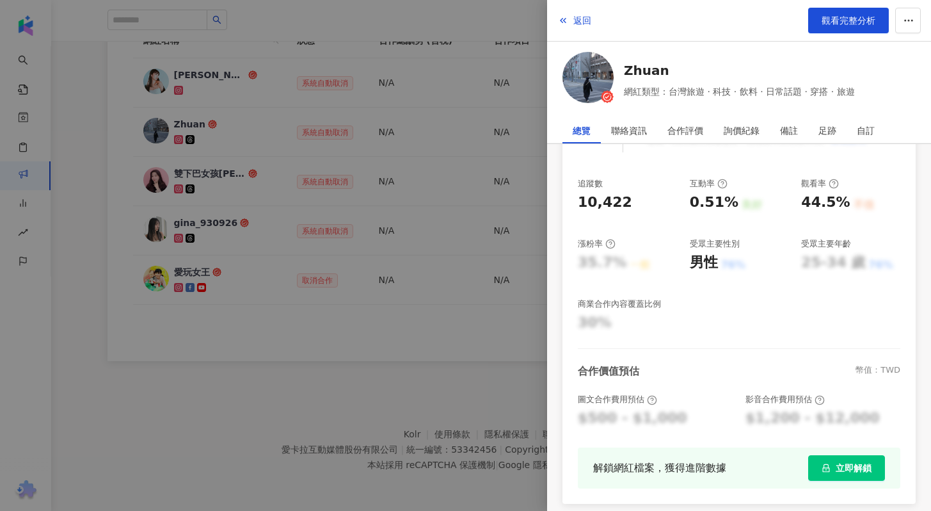
scroll to position [0, 0]
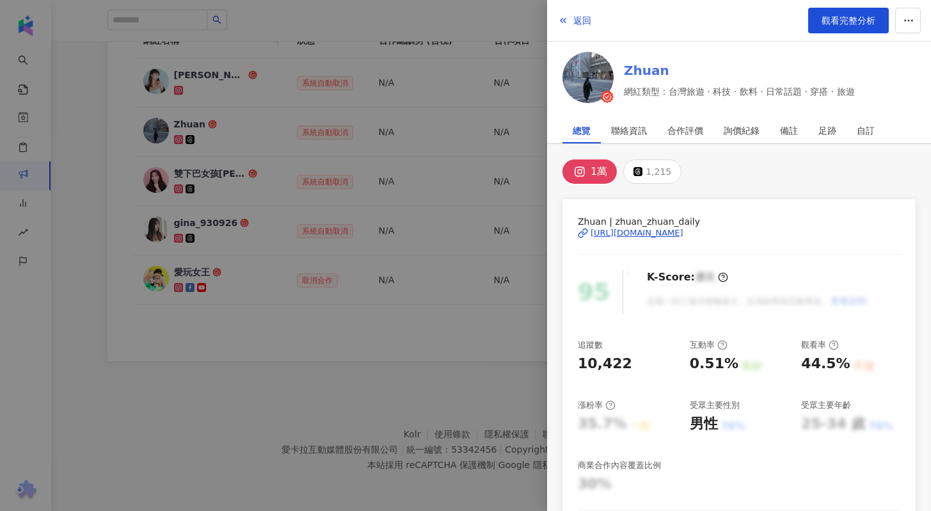
click at [641, 67] on link "Zhuan" at bounding box center [739, 70] width 231 height 18
click at [468, 49] on div at bounding box center [465, 255] width 931 height 511
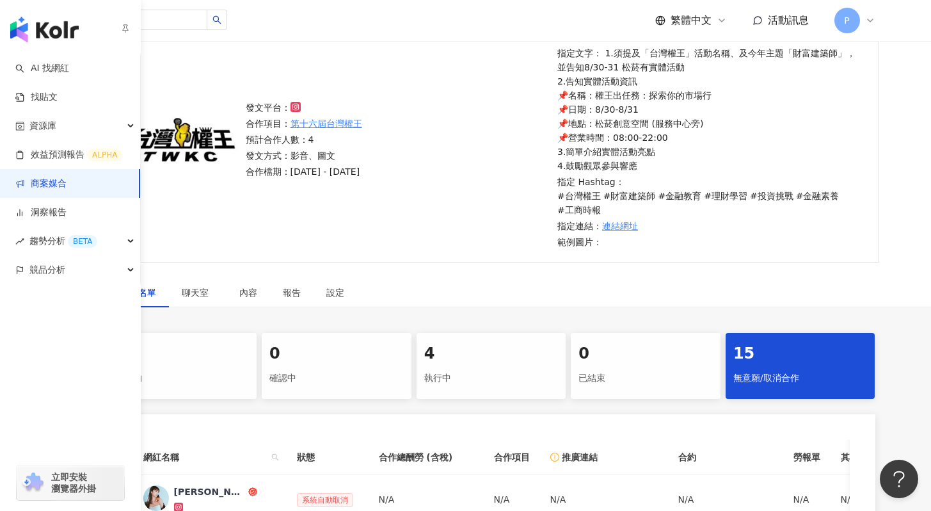
scroll to position [66, 0]
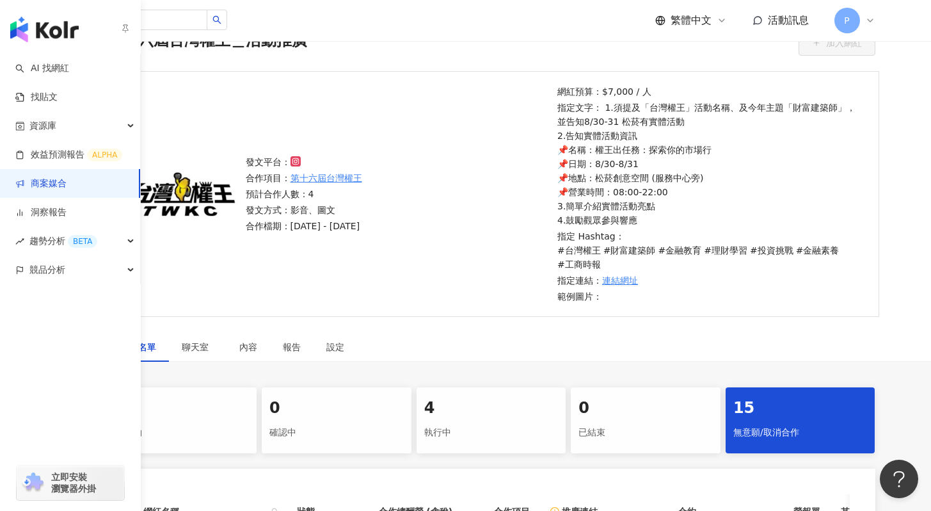
click at [40, 188] on link "商案媒合" at bounding box center [40, 183] width 51 height 13
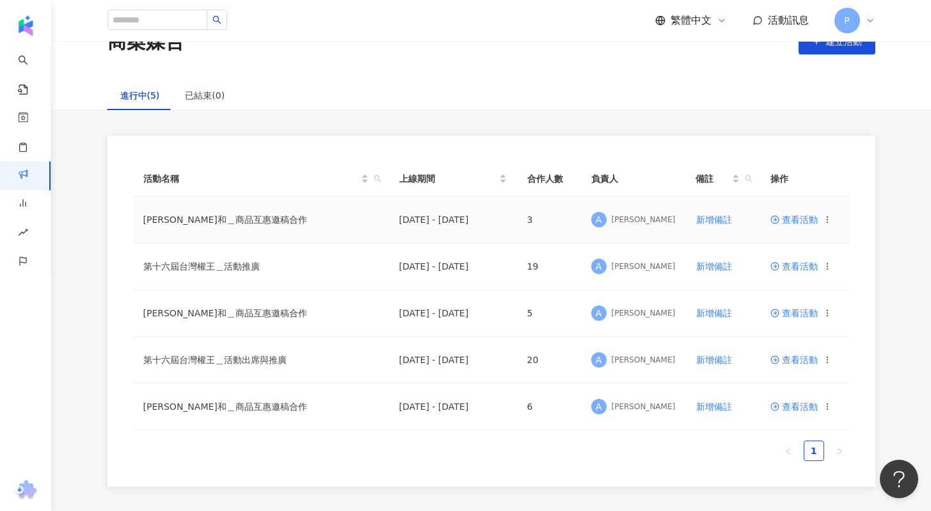
scroll to position [39, 0]
click at [786, 268] on span "查看活動" at bounding box center [794, 265] width 47 height 9
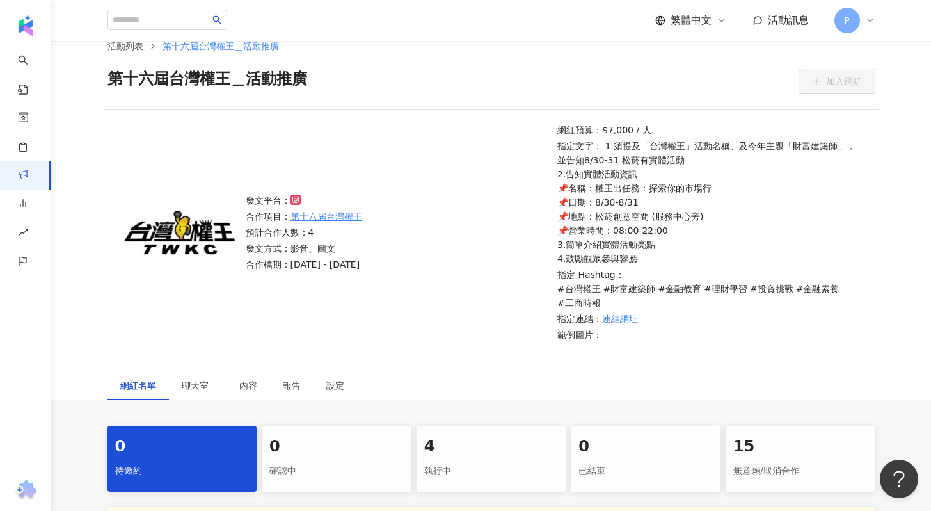
scroll to position [27, 0]
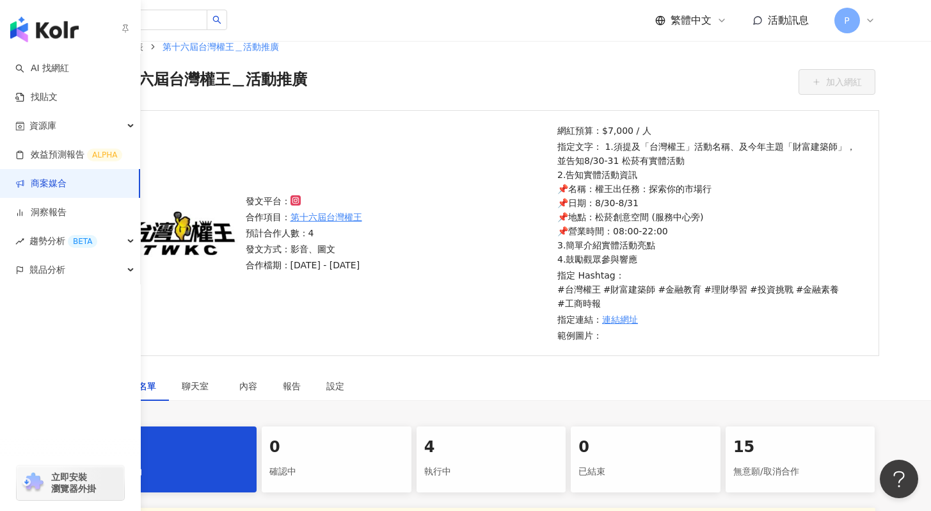
click at [43, 182] on link "商案媒合" at bounding box center [40, 183] width 51 height 13
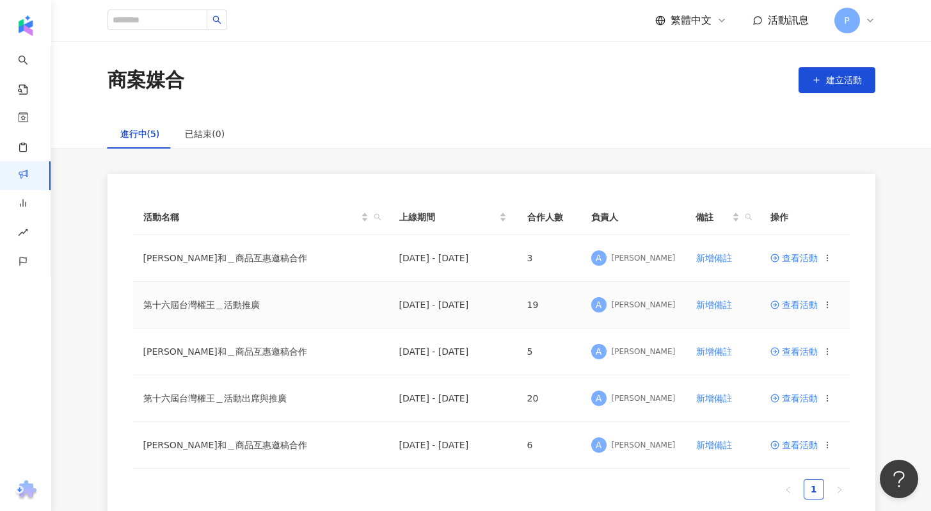
click at [787, 300] on span "查看活動" at bounding box center [794, 304] width 47 height 9
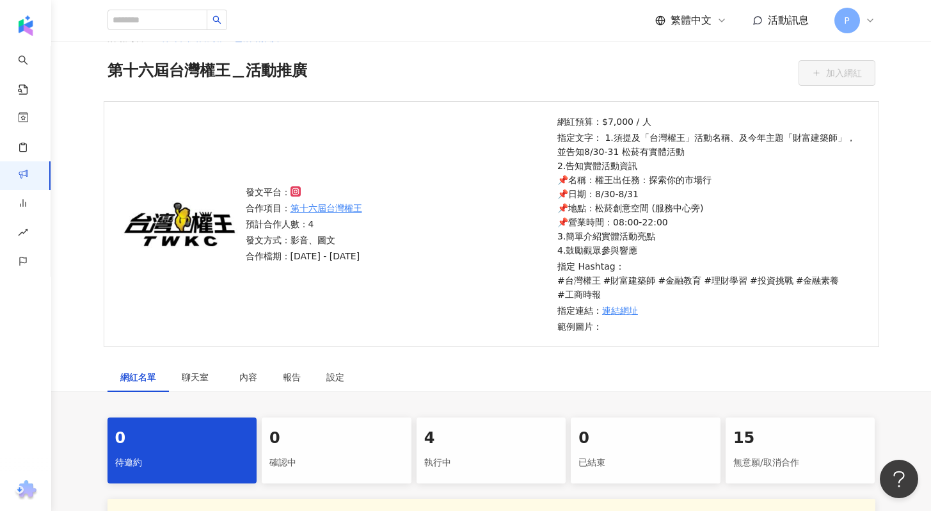
scroll to position [36, 0]
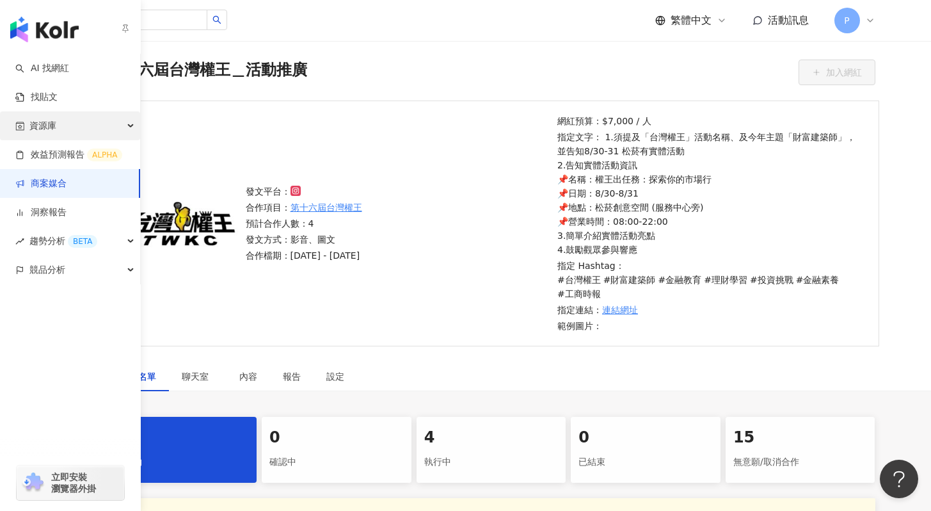
click at [50, 131] on span "資源庫" at bounding box center [42, 125] width 27 height 29
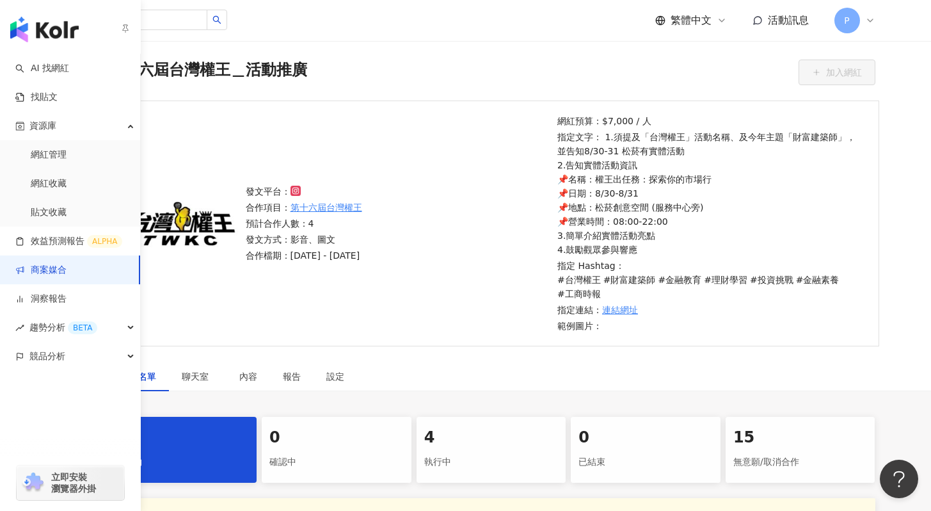
click at [47, 269] on link "商案媒合" at bounding box center [40, 270] width 51 height 13
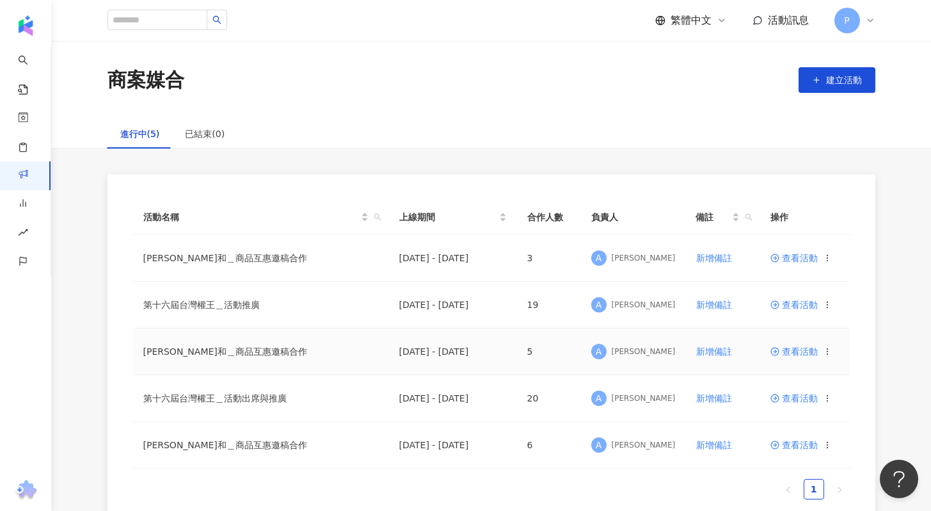
click at [794, 352] on span "查看活動" at bounding box center [794, 351] width 47 height 9
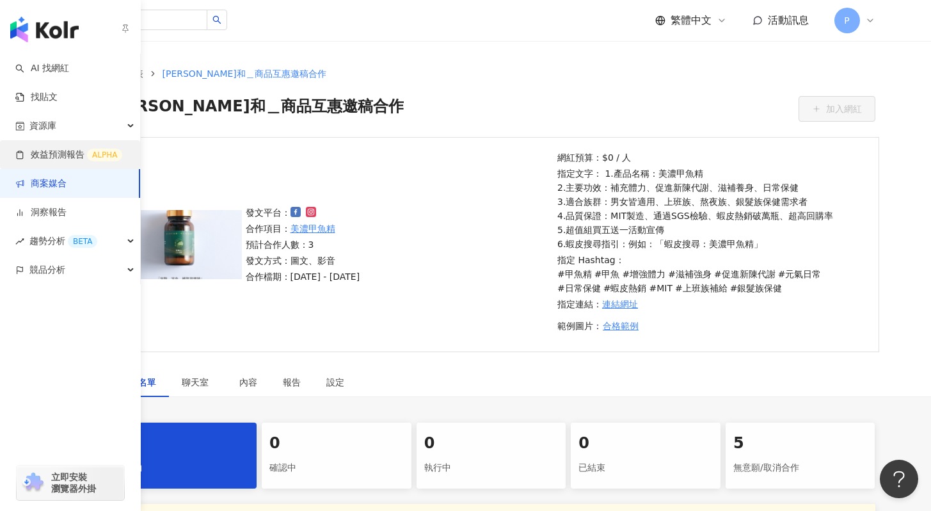
click at [33, 159] on link "效益預測報告 ALPHA" at bounding box center [68, 155] width 107 height 13
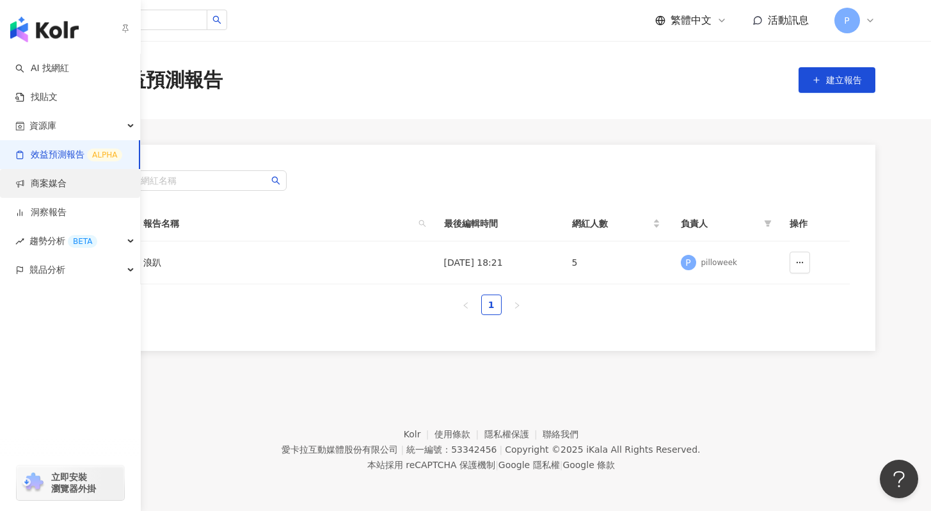
click at [46, 183] on link "商案媒合" at bounding box center [40, 183] width 51 height 13
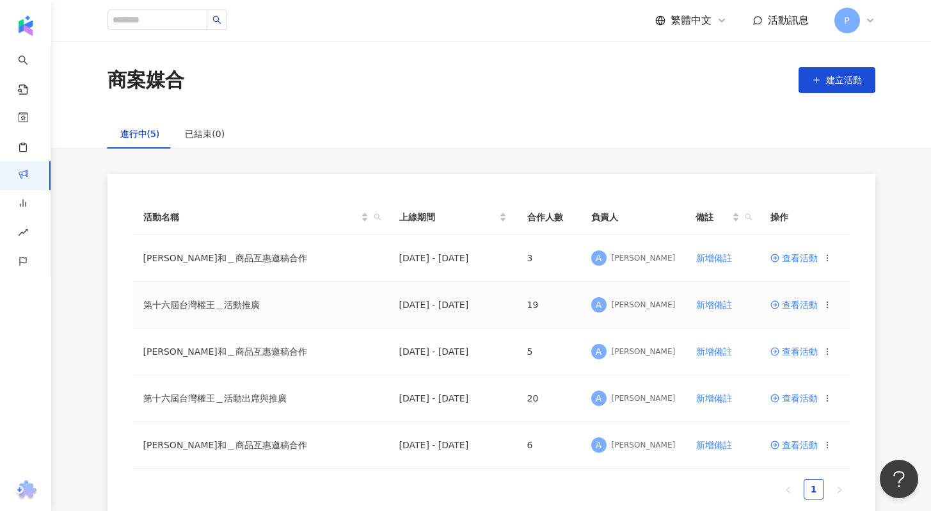
click at [786, 305] on span "查看活動" at bounding box center [794, 304] width 47 height 9
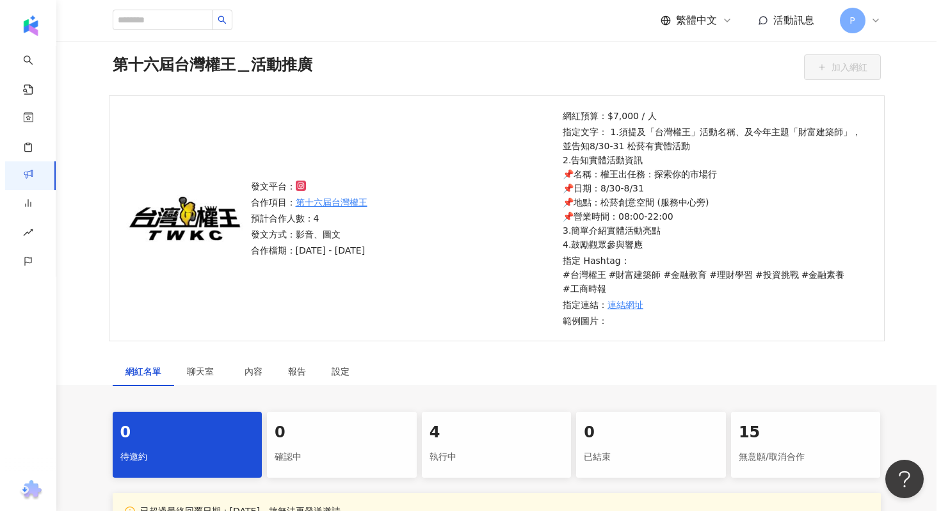
scroll to position [42, 0]
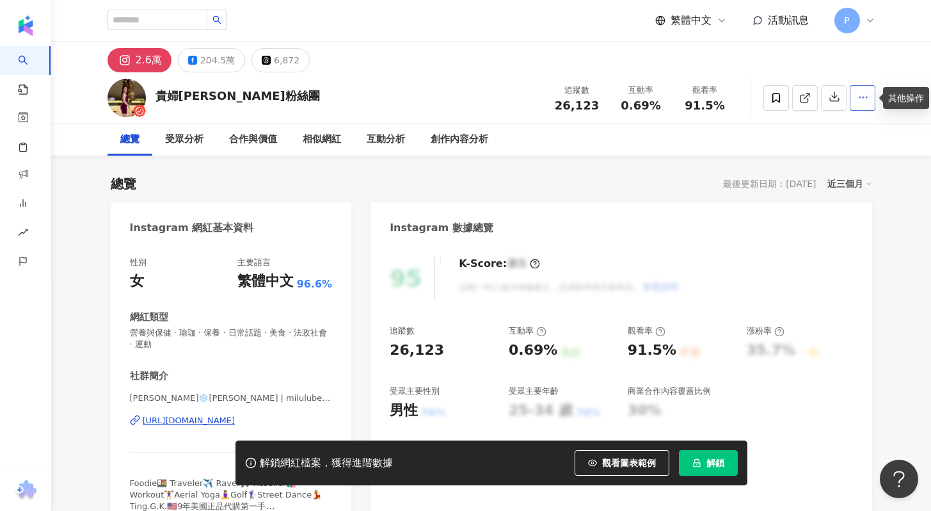
click at [866, 97] on circle "button" at bounding box center [866, 97] width 1 height 1
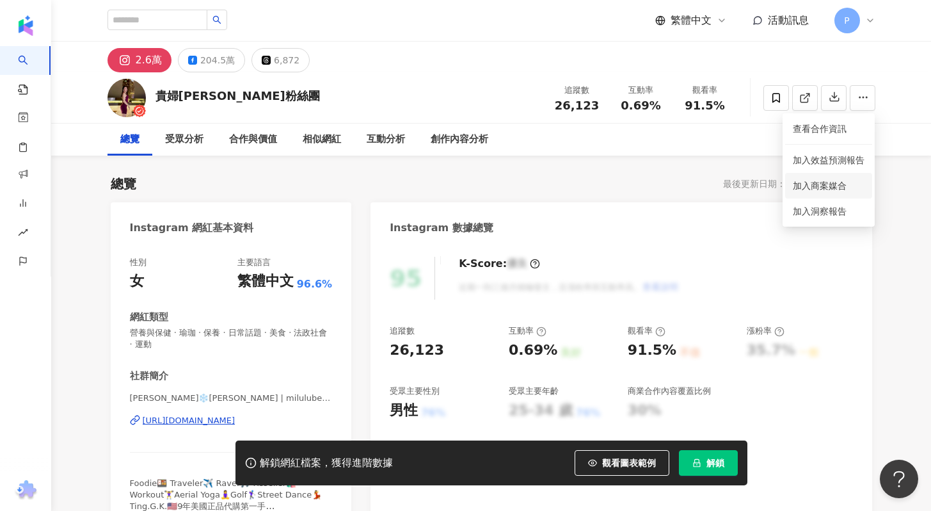
click at [823, 188] on span "加入商案媒合" at bounding box center [820, 186] width 54 height 10
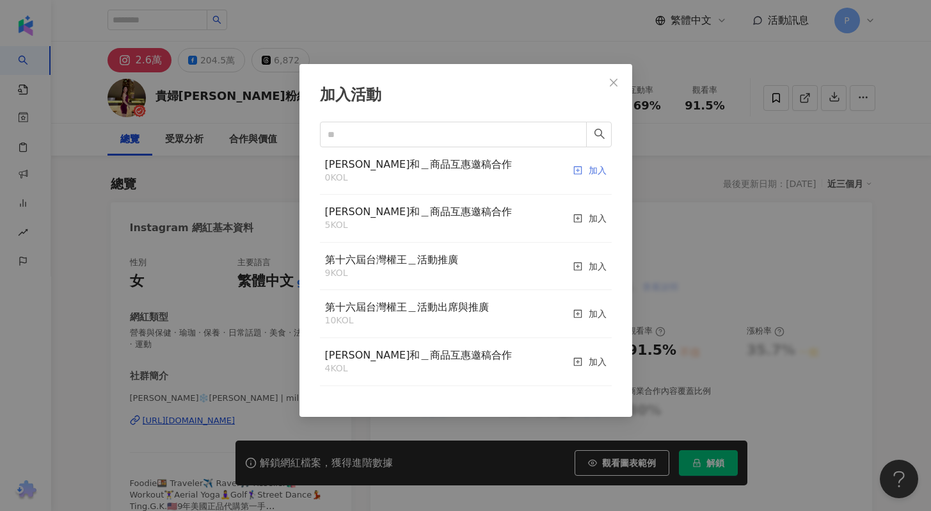
click at [585, 172] on div "加入" at bounding box center [590, 170] width 33 height 27
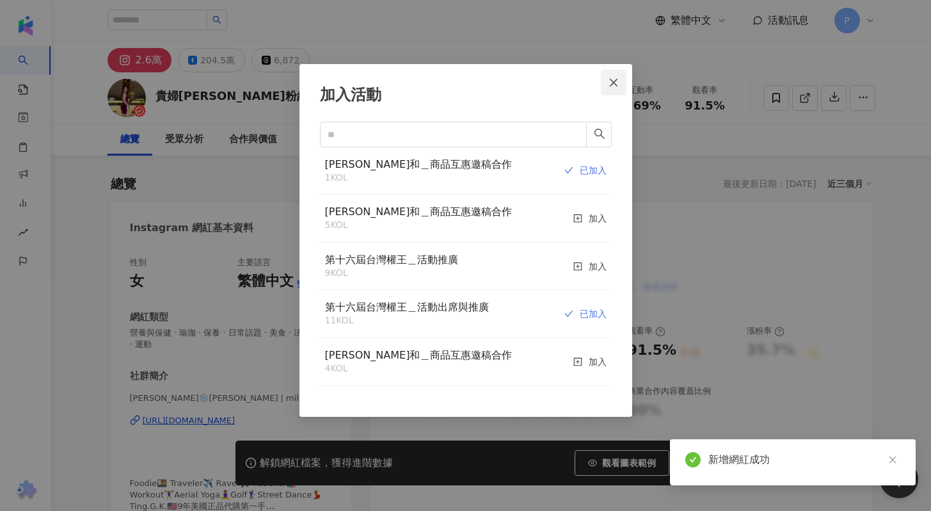
click at [611, 82] on icon "close" at bounding box center [614, 82] width 10 height 10
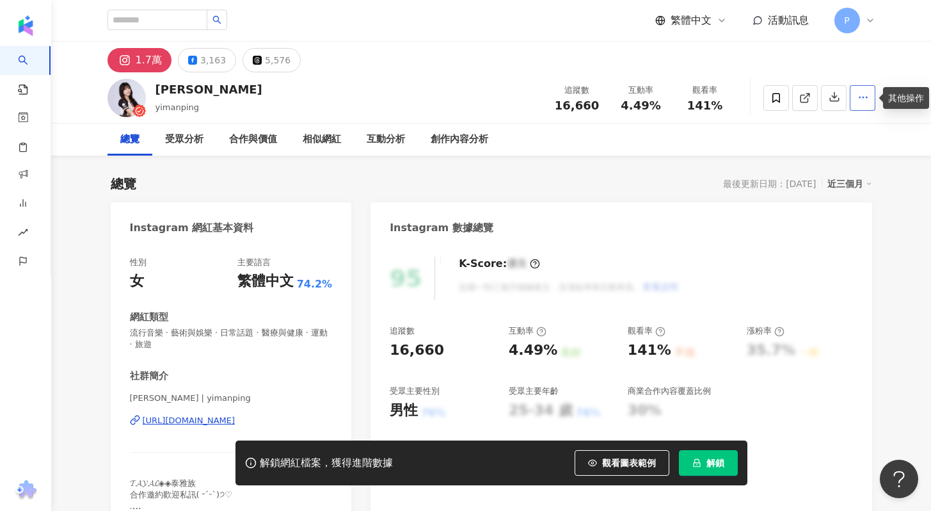
click at [871, 94] on button "button" at bounding box center [863, 98] width 26 height 26
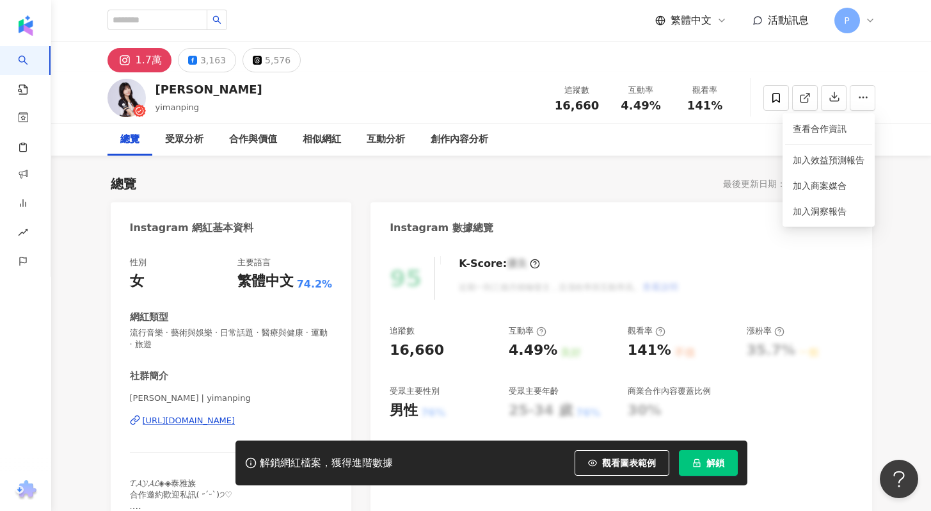
click at [891, 68] on div "1.7萬 3,163 5,576" at bounding box center [491, 57] width 819 height 31
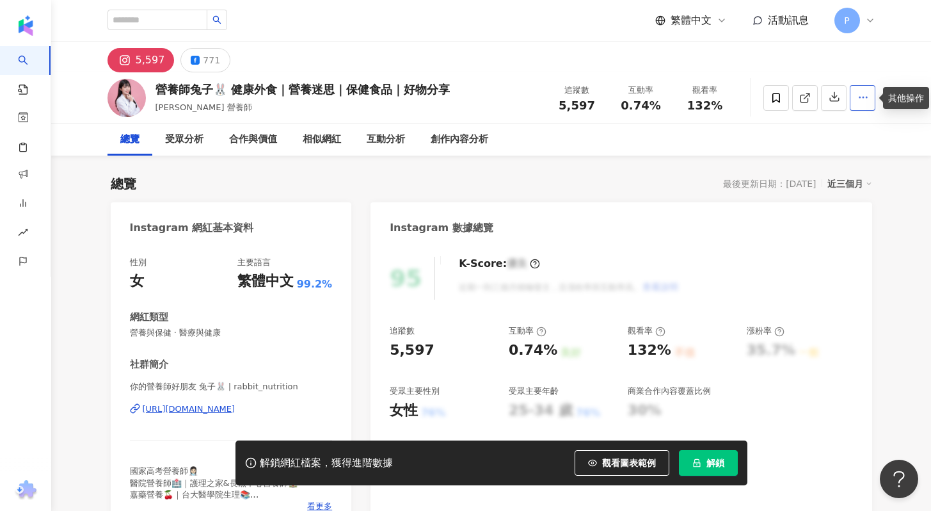
click at [863, 99] on icon "button" at bounding box center [864, 98] width 12 height 12
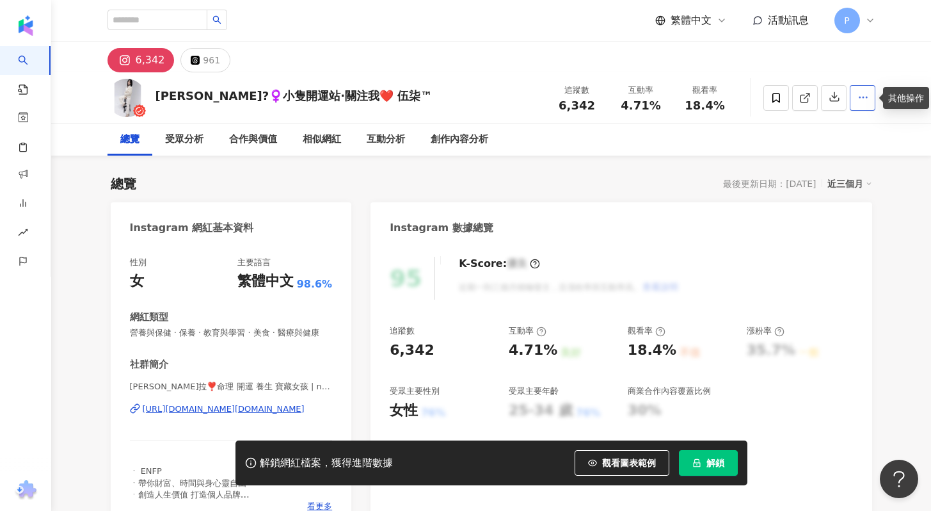
click at [858, 97] on icon "button" at bounding box center [864, 98] width 12 height 12
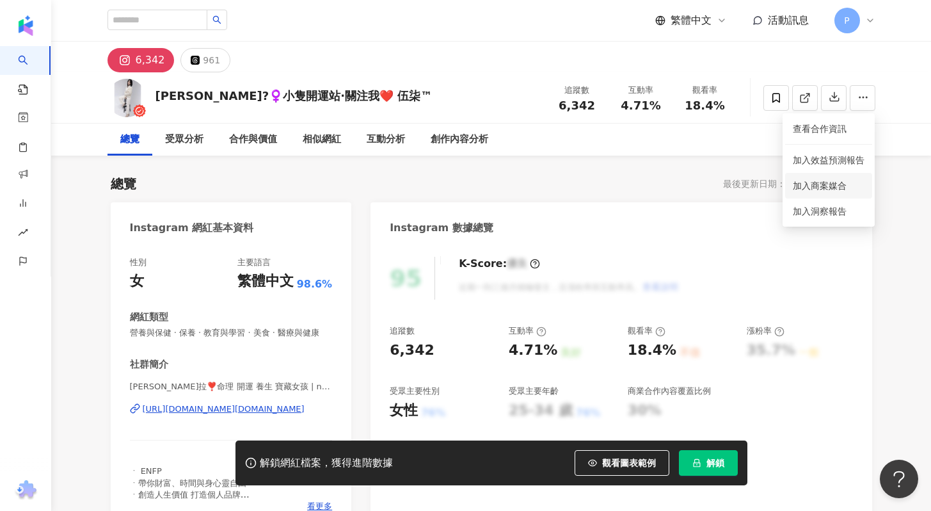
click at [834, 184] on span "加入商案媒合" at bounding box center [820, 186] width 54 height 10
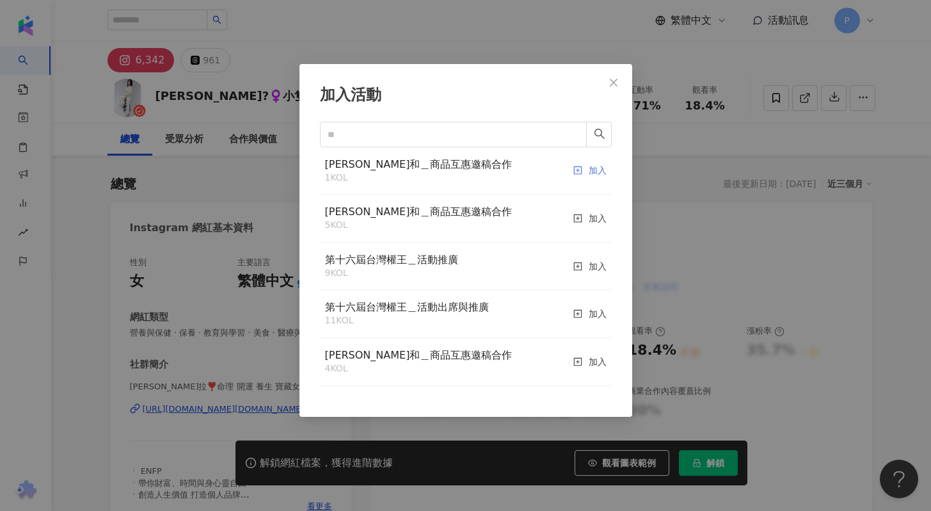
click at [589, 171] on div "加入" at bounding box center [590, 170] width 33 height 27
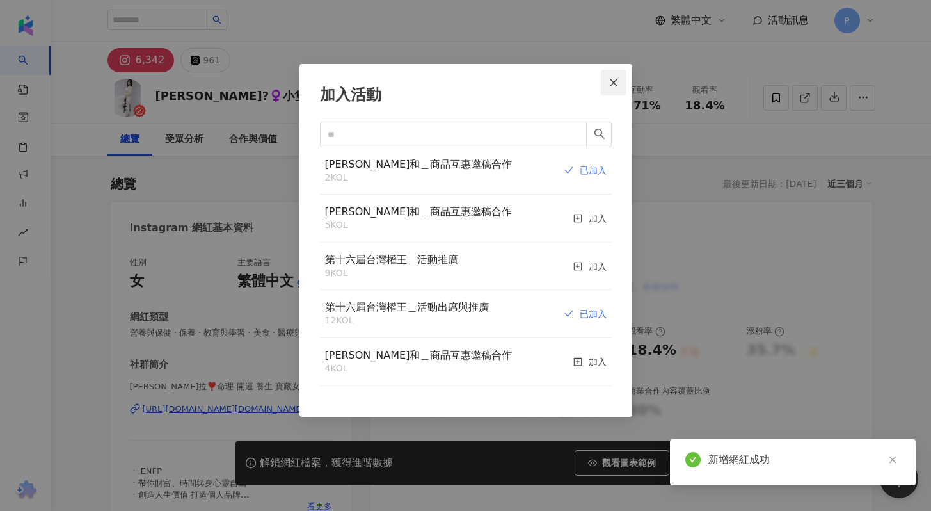
click at [614, 87] on icon "close" at bounding box center [614, 82] width 10 height 10
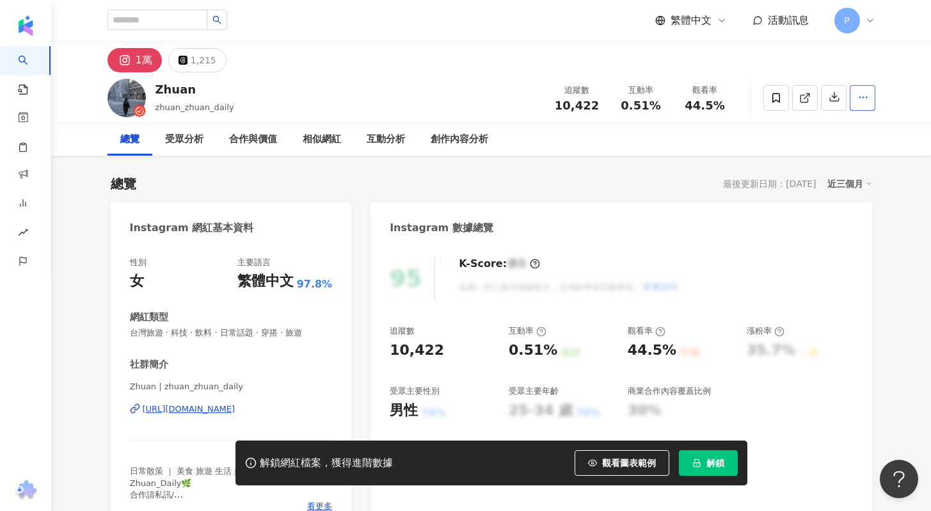
click at [860, 101] on icon "button" at bounding box center [864, 98] width 12 height 12
click at [808, 188] on span "加入商案媒合" at bounding box center [820, 186] width 54 height 10
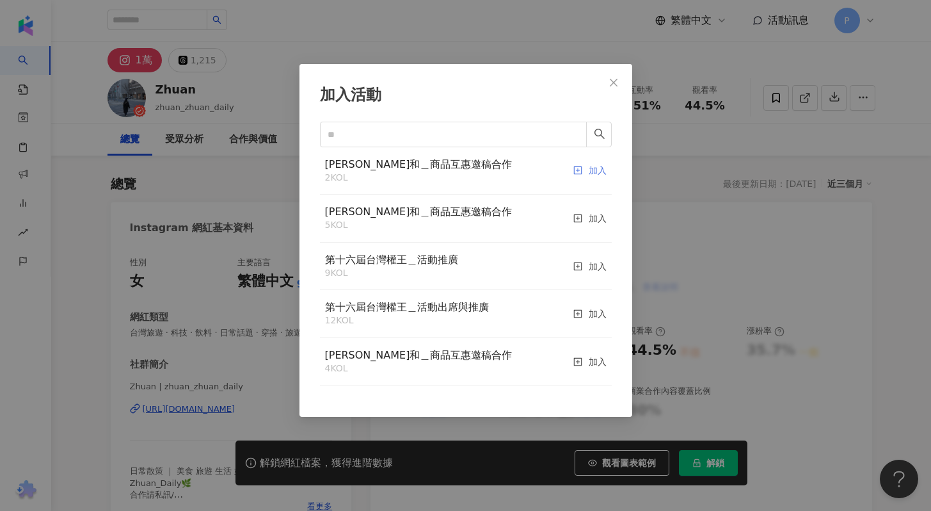
click at [581, 168] on div "加入" at bounding box center [590, 170] width 33 height 27
click at [588, 169] on div "加入" at bounding box center [590, 170] width 33 height 27
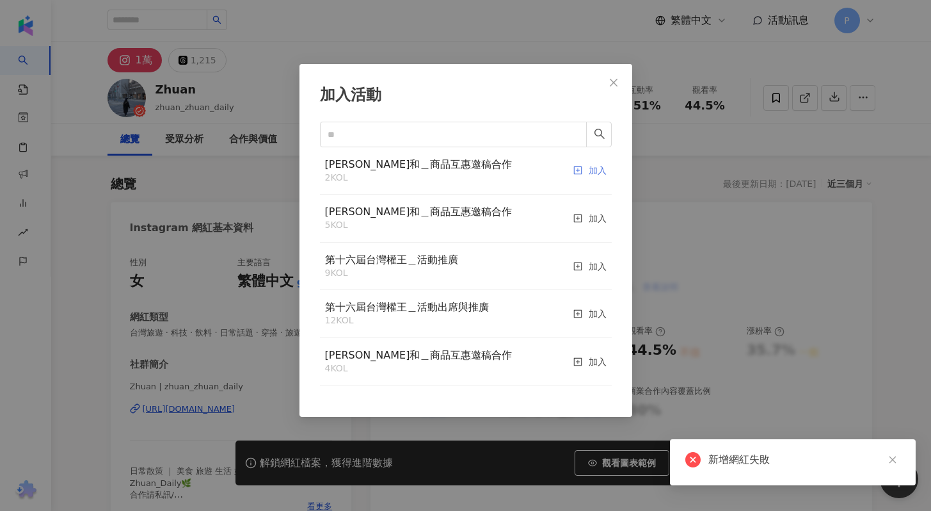
click at [574, 171] on icon "plus-square" at bounding box center [578, 170] width 9 height 9
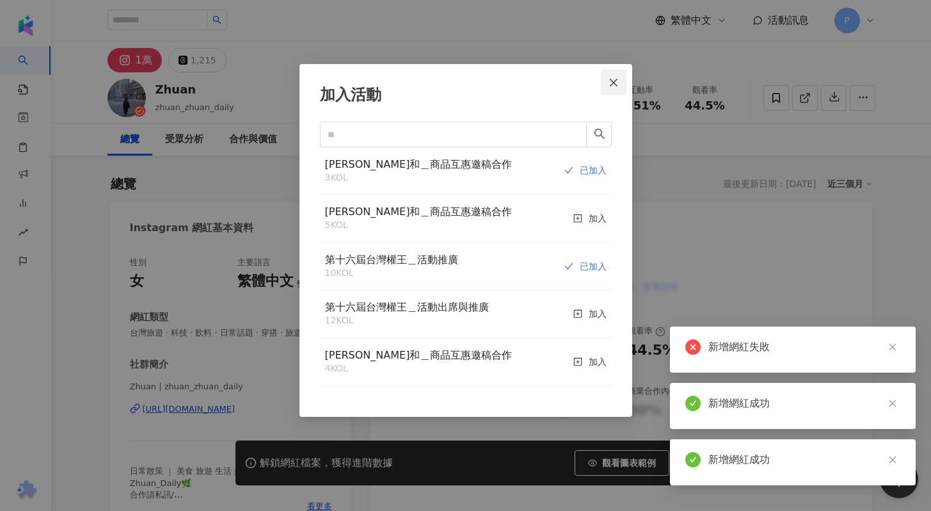
click at [613, 83] on icon "close" at bounding box center [614, 82] width 10 height 10
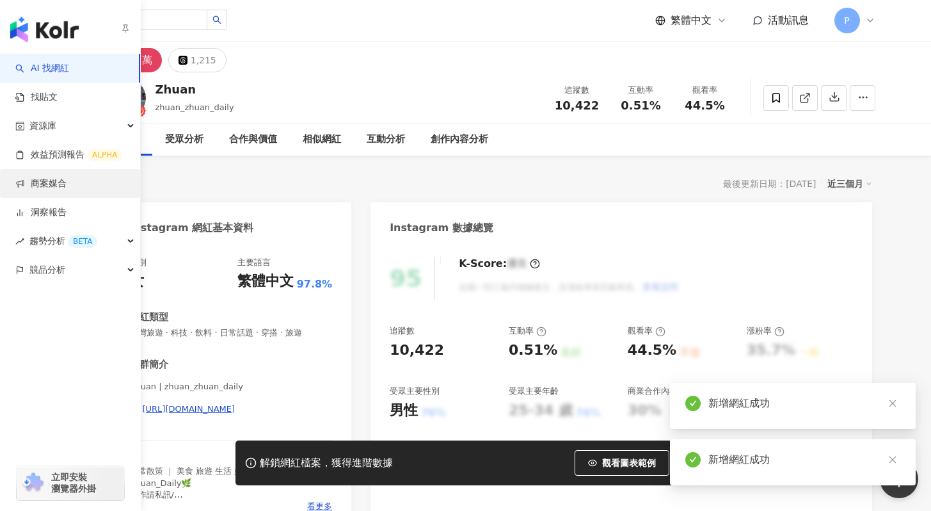
click at [45, 177] on link "商案媒合" at bounding box center [40, 183] width 51 height 13
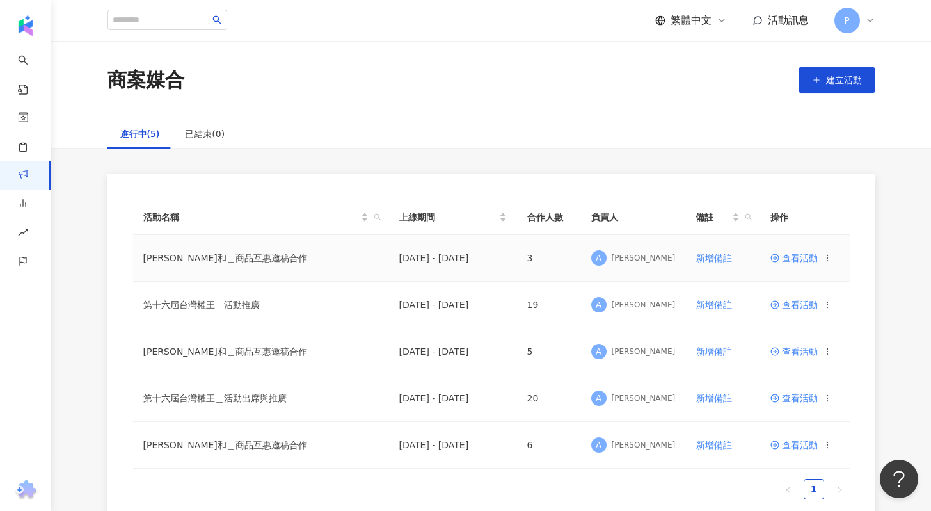
click at [809, 256] on span "查看活動" at bounding box center [794, 257] width 47 height 9
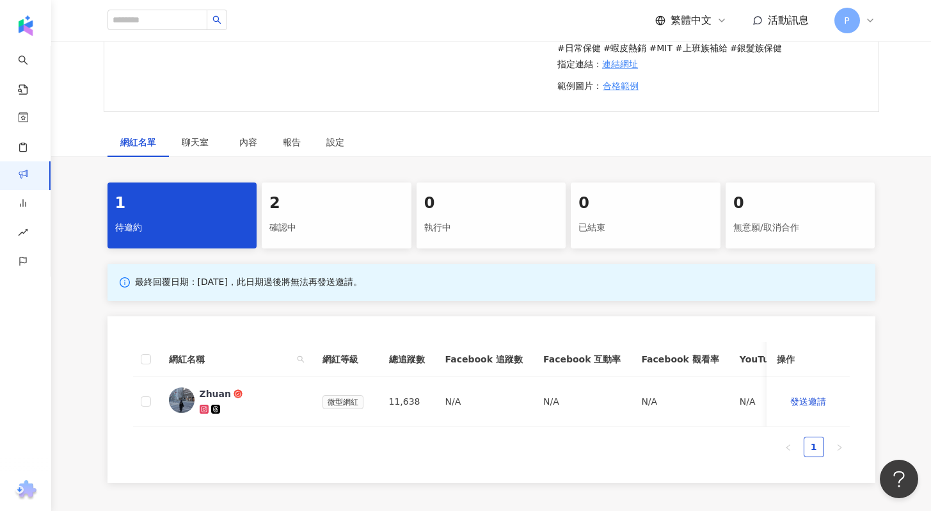
scroll to position [317, 0]
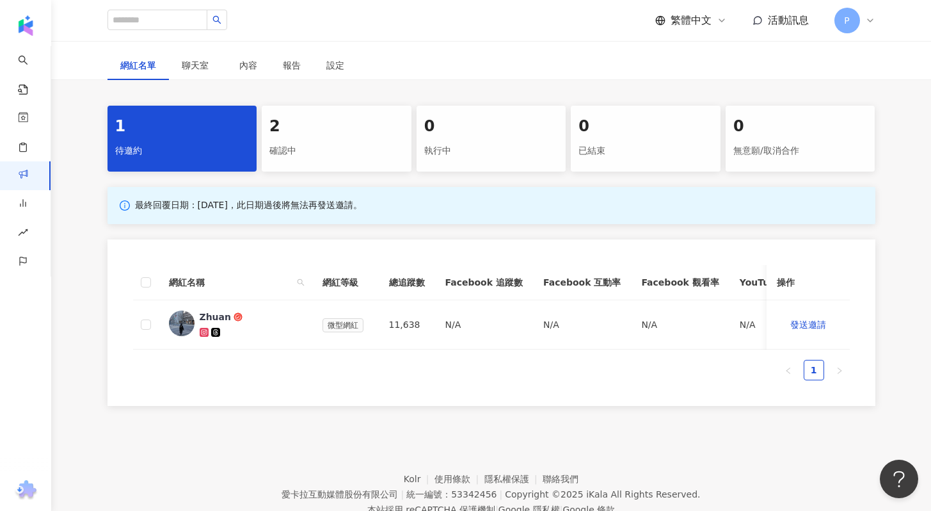
click at [329, 161] on div "2 確認中" at bounding box center [337, 139] width 150 height 66
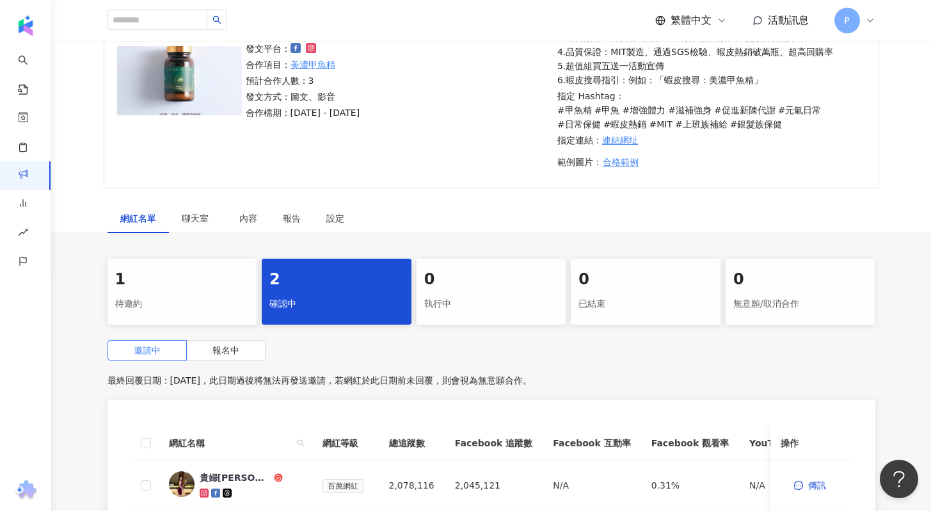
scroll to position [70, 0]
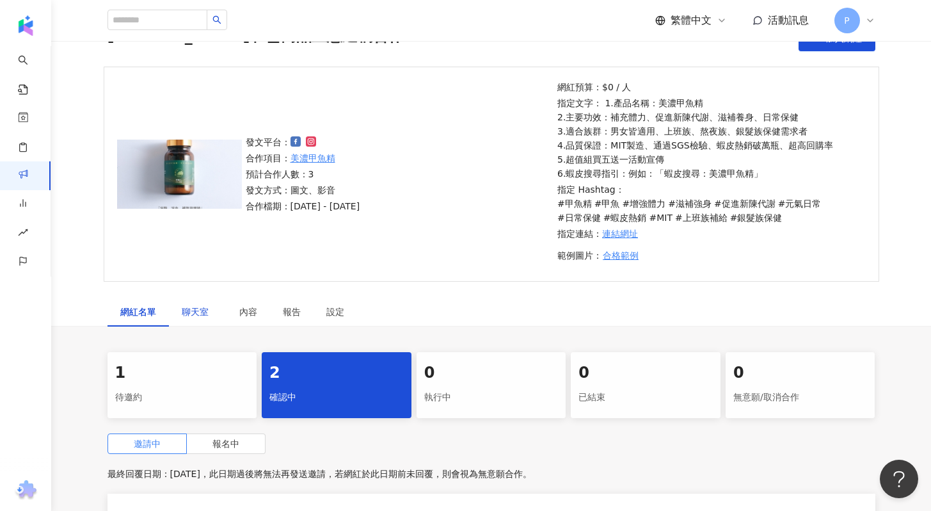
click at [199, 312] on span "聊天室" at bounding box center [198, 311] width 32 height 9
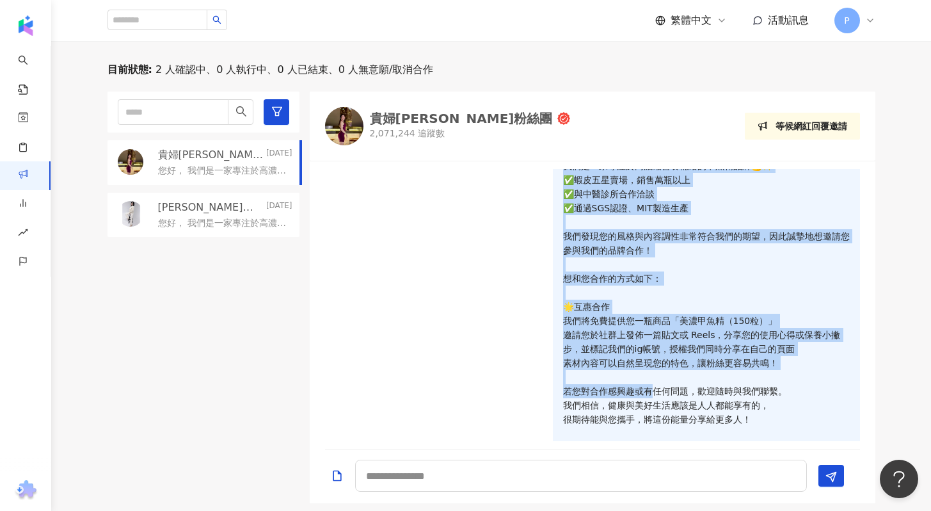
scroll to position [79, 0]
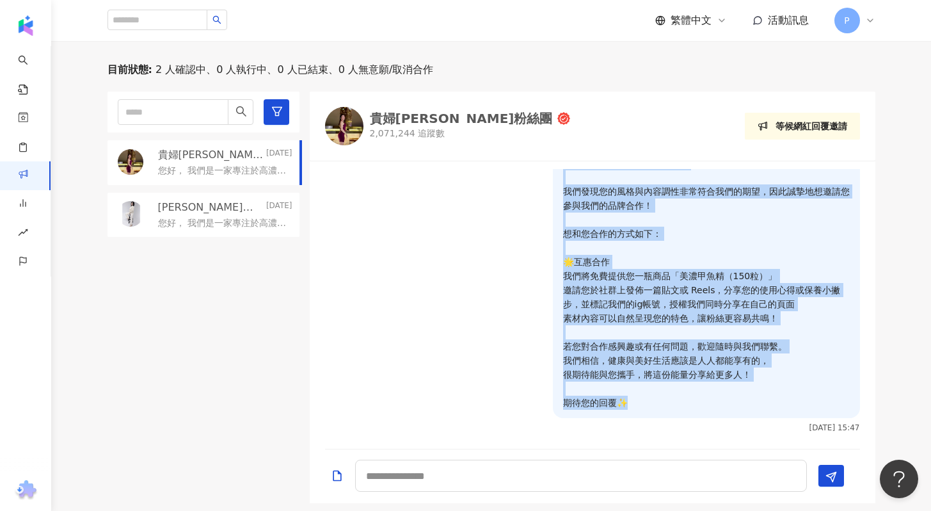
drag, startPoint x: 555, startPoint y: 186, endPoint x: 639, endPoint y: 408, distance: 238.2
click at [639, 408] on p "您好， 我們是一家專注於高濃縮營養補給的甲魚精品牌💪✨ ✅蝦皮五星賣場，銷售萬瓶以上 ✅與中醫診所合作洽談 ✅通過SGS認證、MIT製造生產 我們發現您的風格…" at bounding box center [706, 255] width 287 height 310
copy p "您好， 我們是一家專注於高濃縮營養補給的甲魚精品牌💪✨ ✅蝦皮五星賣場，銷售萬瓶以上 ✅與中醫診所合作洽談 ✅通過SGS認證、MIT製造生產 我們發現您的風格…"
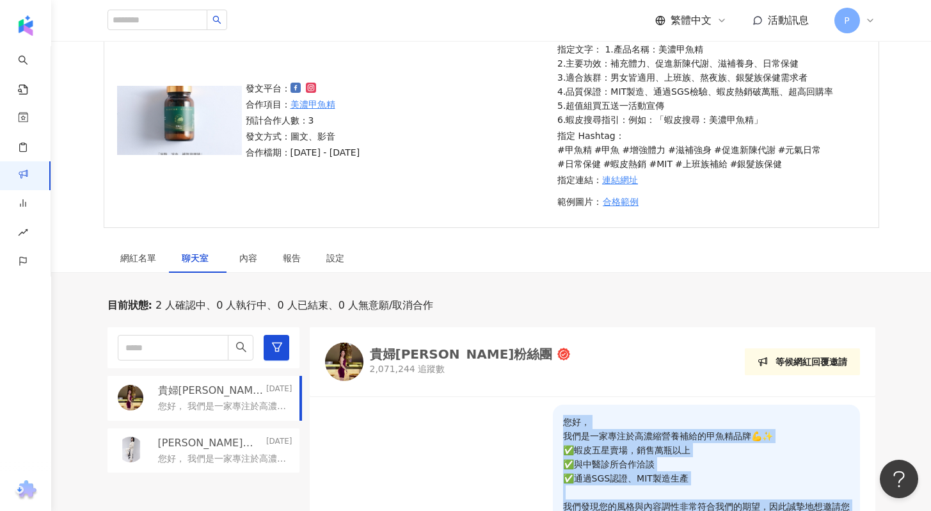
scroll to position [0, 0]
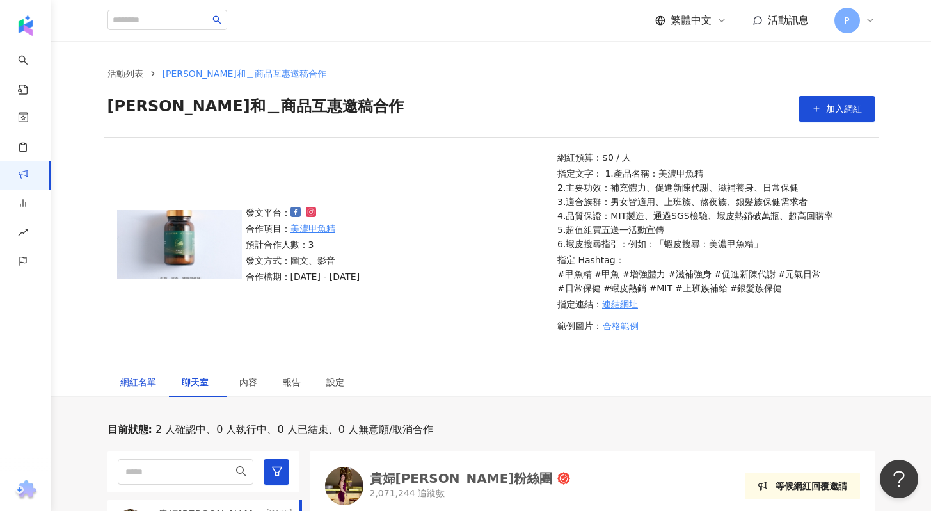
click at [138, 376] on div "網紅名單" at bounding box center [138, 382] width 36 height 14
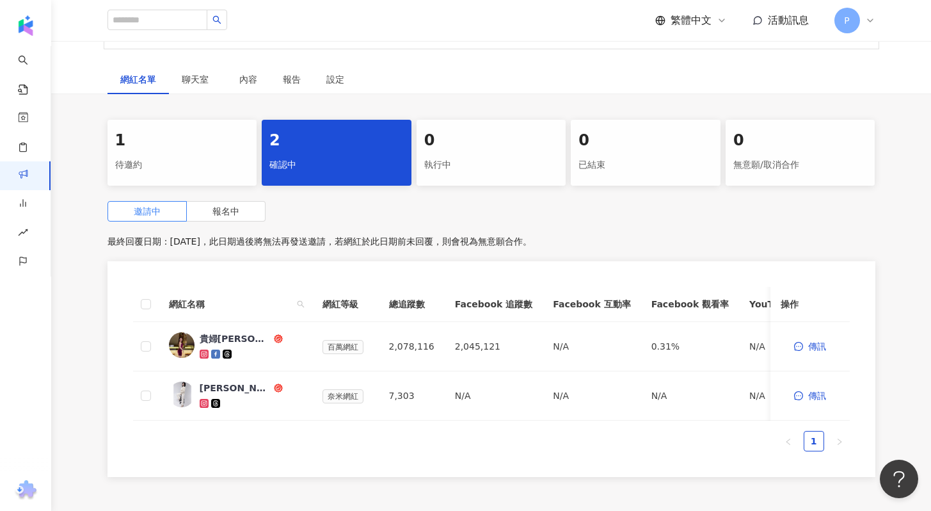
scroll to position [187, 0]
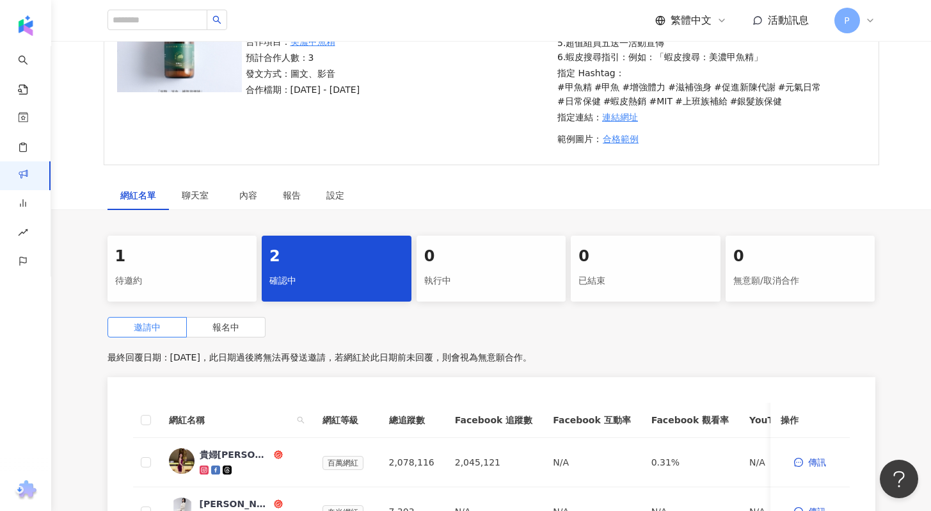
click at [166, 263] on div "1" at bounding box center [182, 257] width 134 height 22
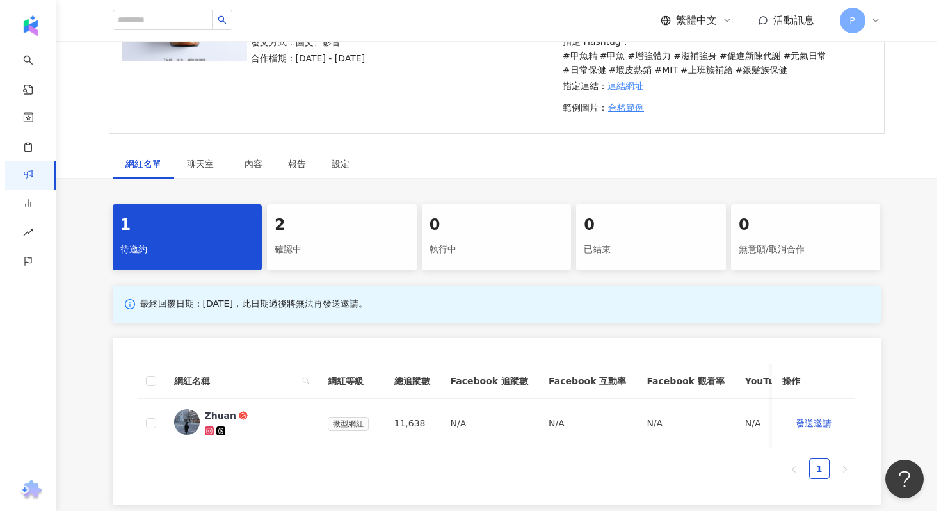
scroll to position [371, 0]
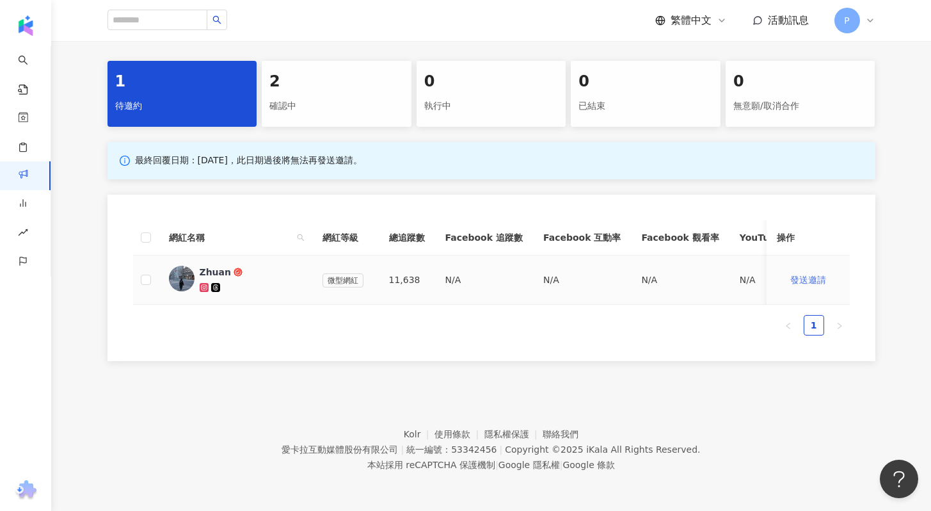
click at [803, 275] on span "發送邀請" at bounding box center [809, 280] width 36 height 10
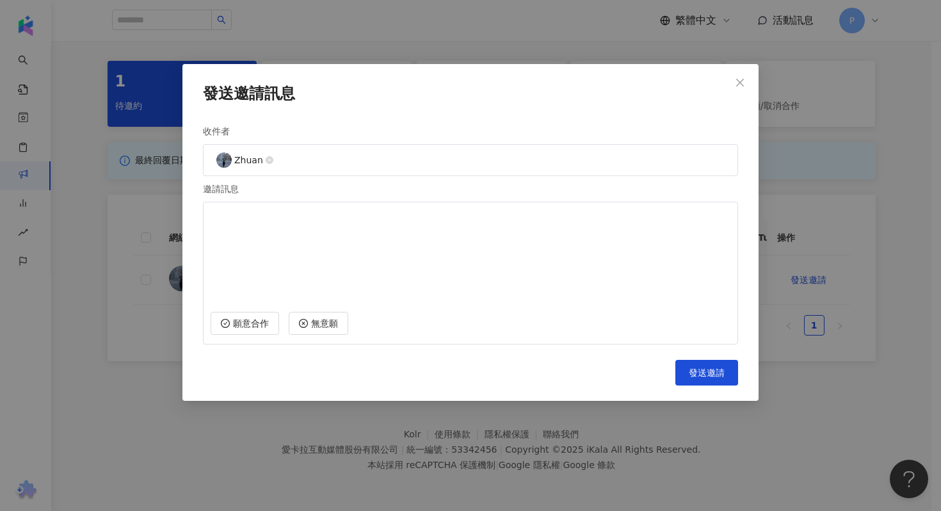
click at [357, 227] on textarea at bounding box center [471, 255] width 520 height 95
paste textarea "**********"
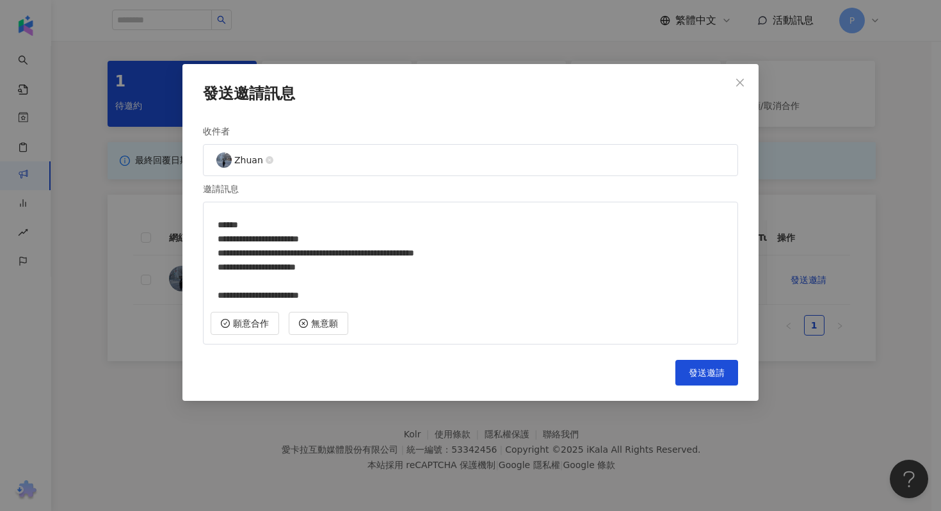
scroll to position [0, 0]
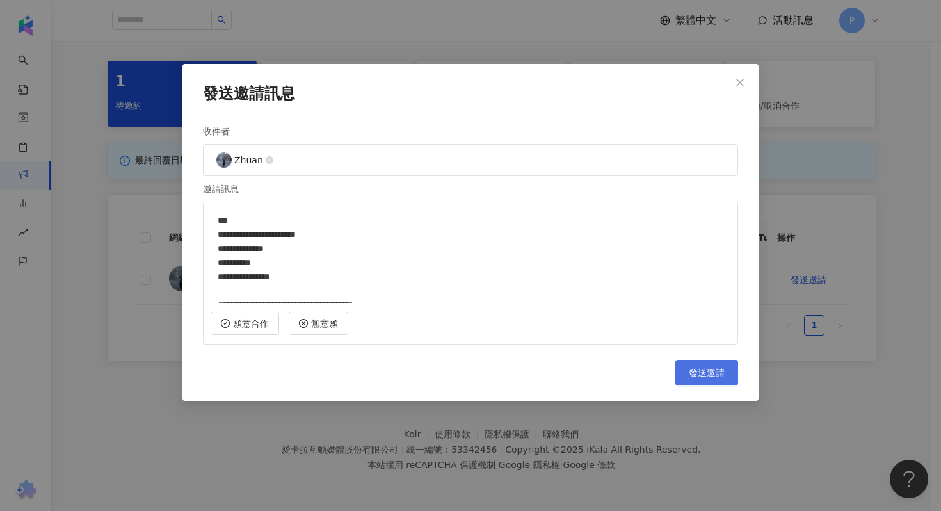
type textarea "**********"
click at [691, 371] on span "發送邀請" at bounding box center [707, 372] width 36 height 10
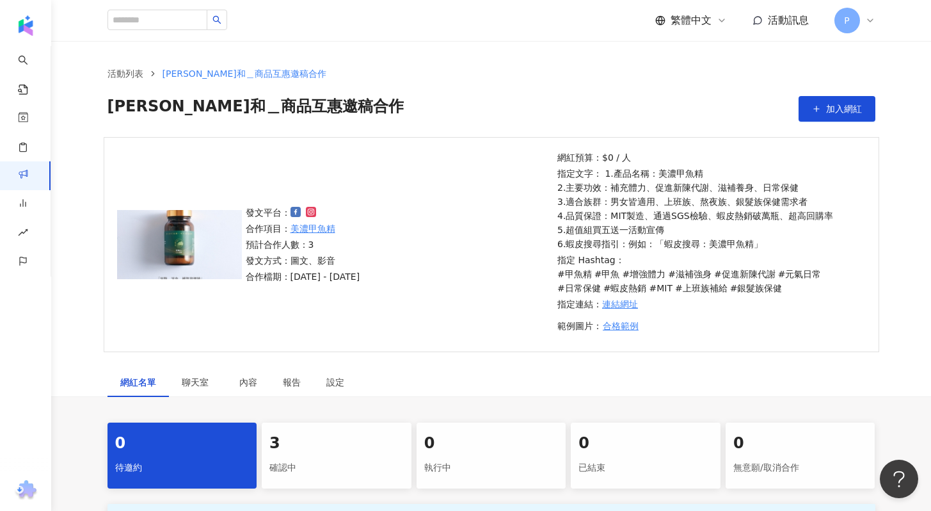
click at [306, 436] on div "3" at bounding box center [336, 444] width 134 height 22
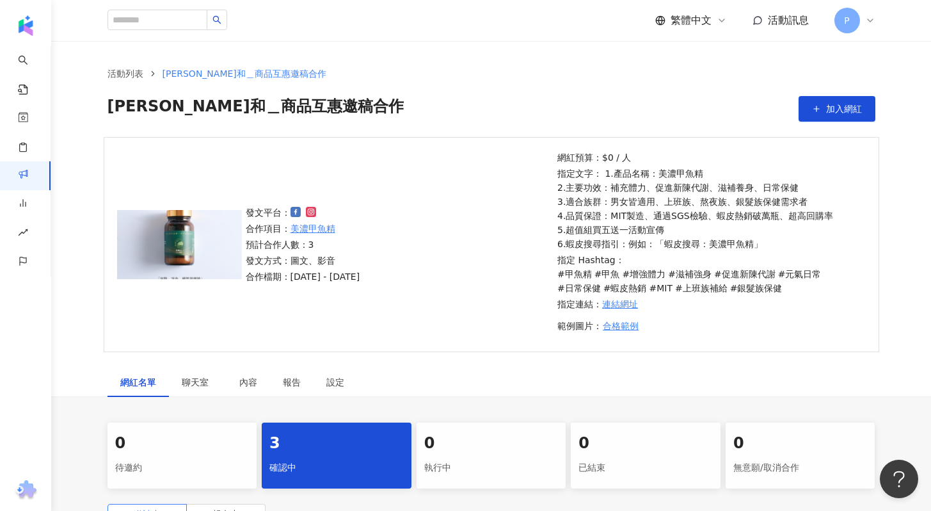
click at [870, 19] on icon at bounding box center [870, 20] width 10 height 10
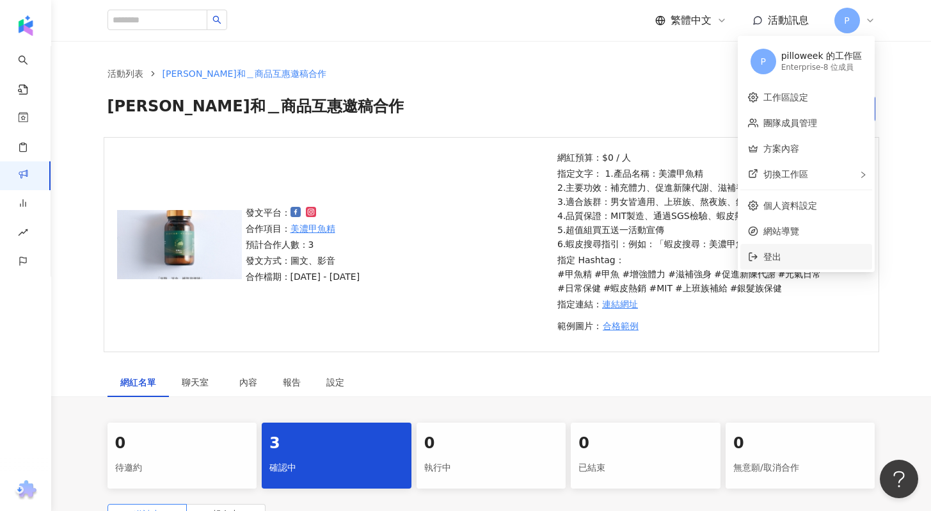
click at [774, 261] on span "登出" at bounding box center [773, 257] width 18 height 10
